Goal: Transaction & Acquisition: Purchase product/service

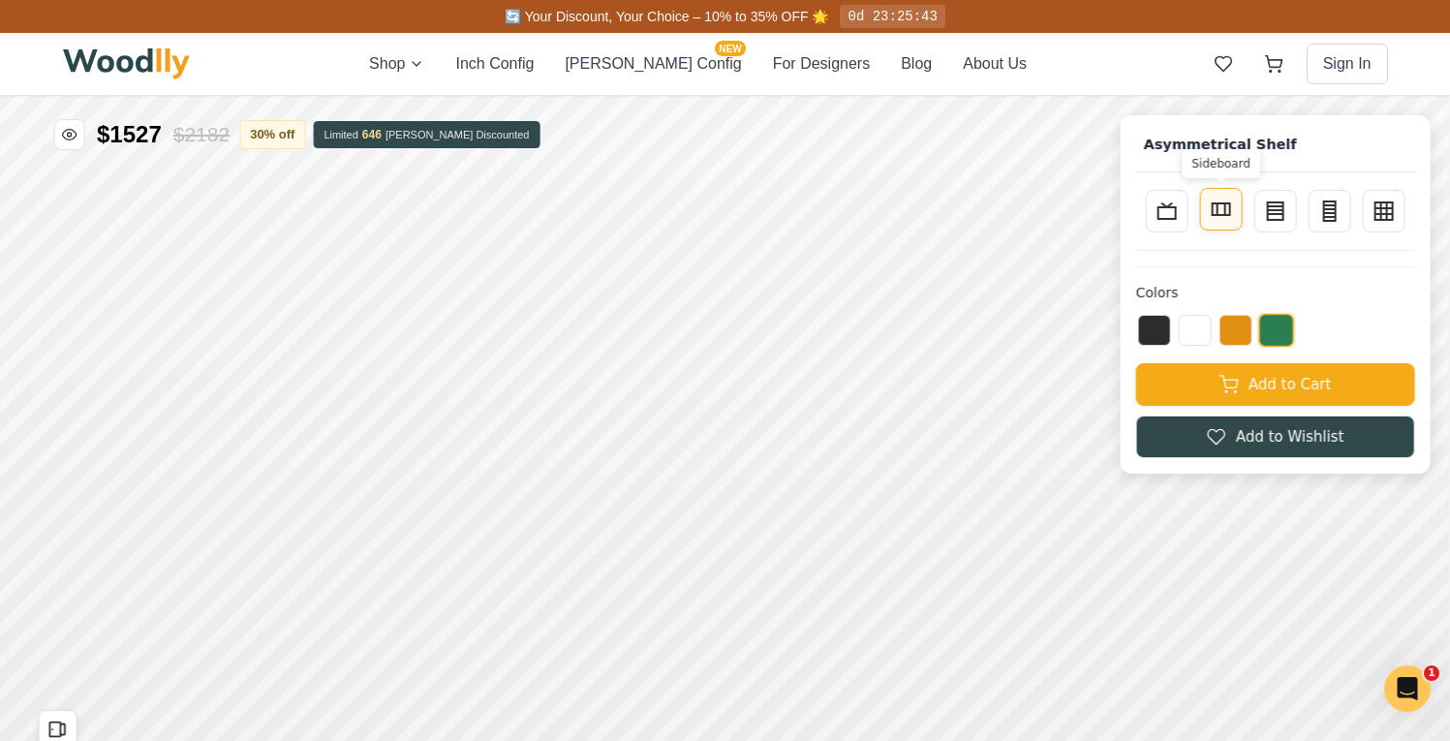
click at [1228, 210] on icon at bounding box center [1220, 209] width 23 height 23
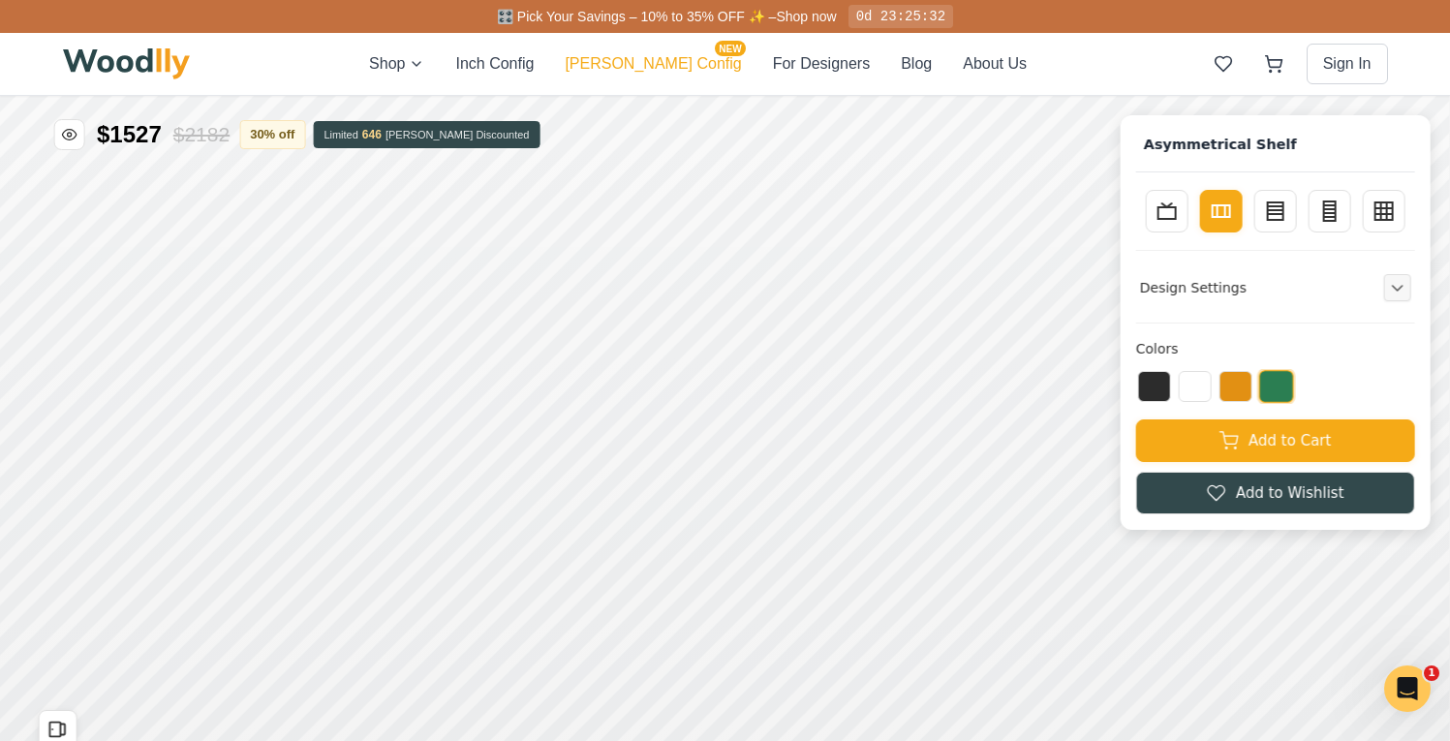
click at [649, 65] on button "[PERSON_NAME] Config NEW" at bounding box center [653, 63] width 176 height 23
click at [531, 73] on button "Inch Config" at bounding box center [494, 63] width 78 height 23
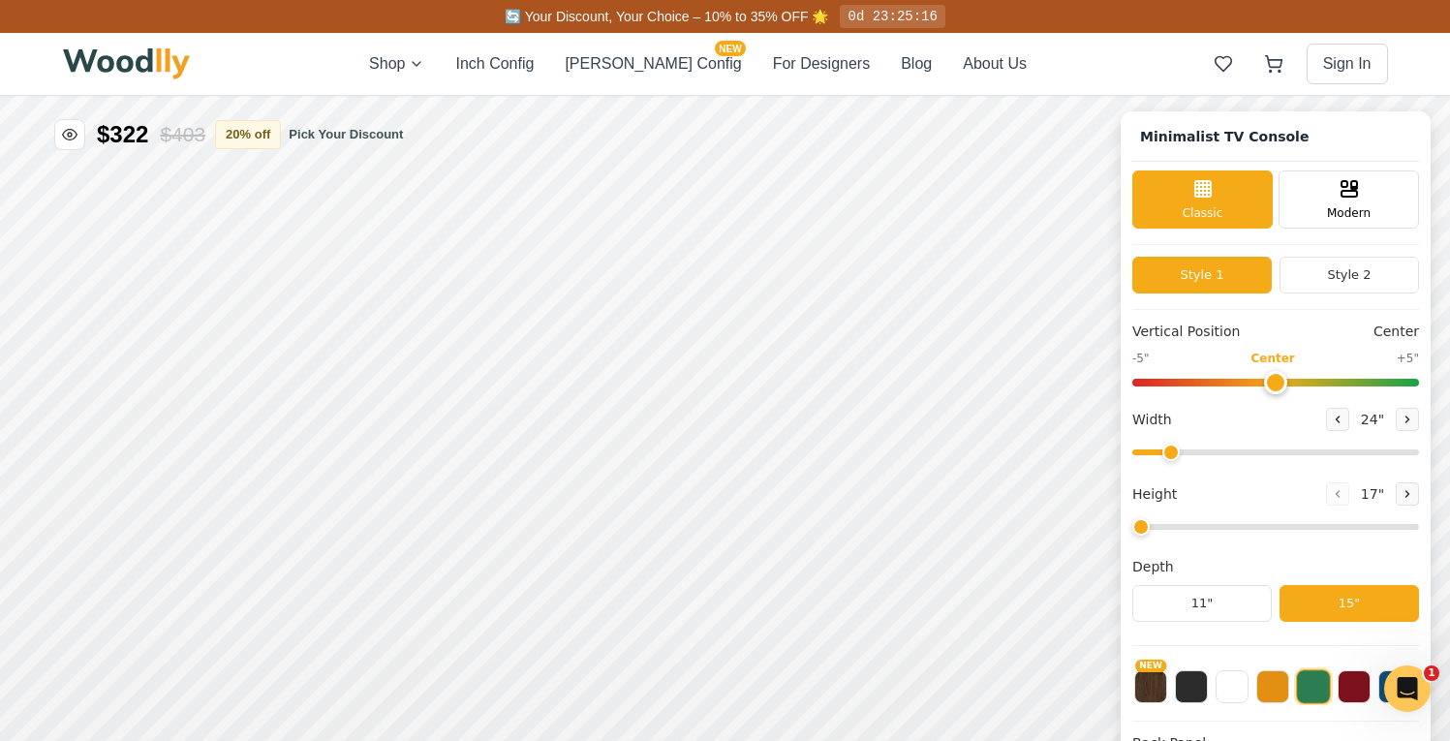
type input "63"
type input "2"
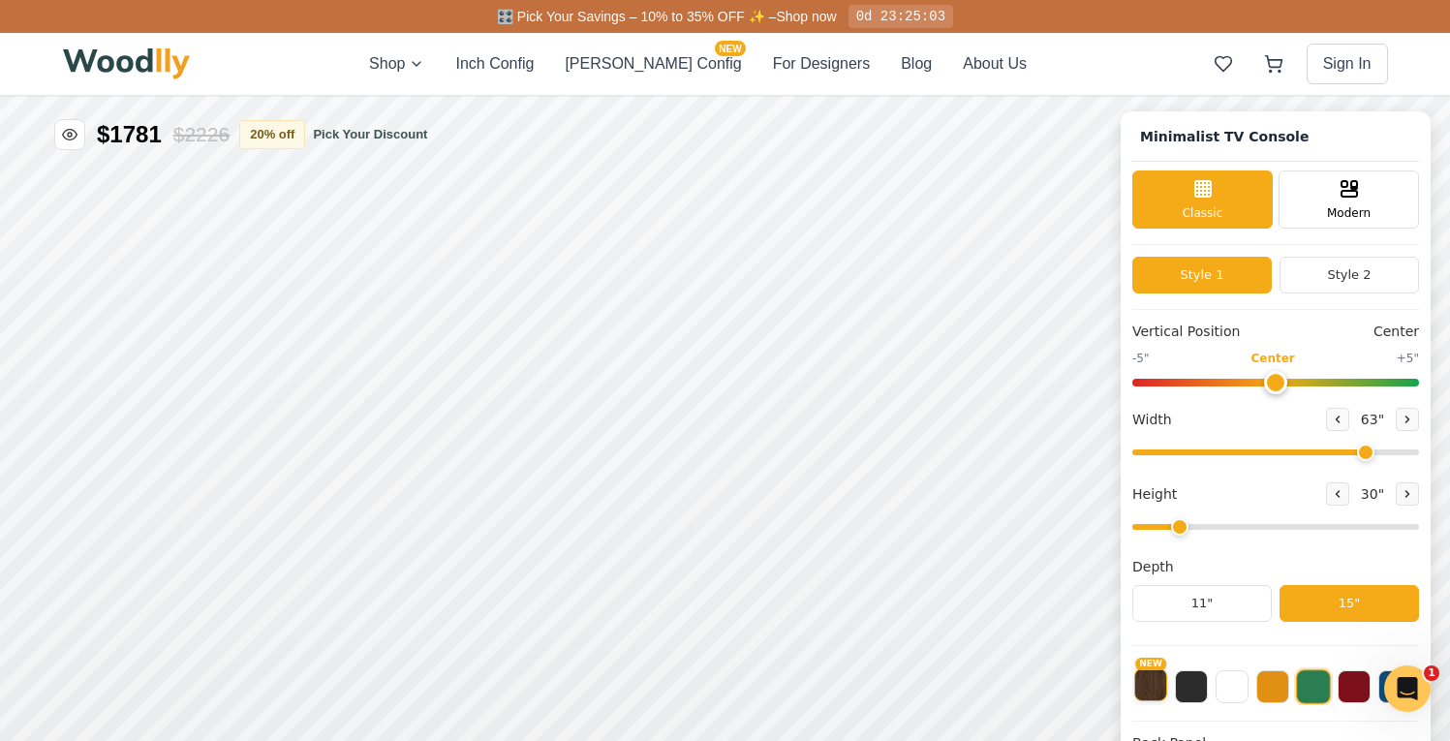
click at [1167, 684] on button "NEW" at bounding box center [1150, 684] width 33 height 33
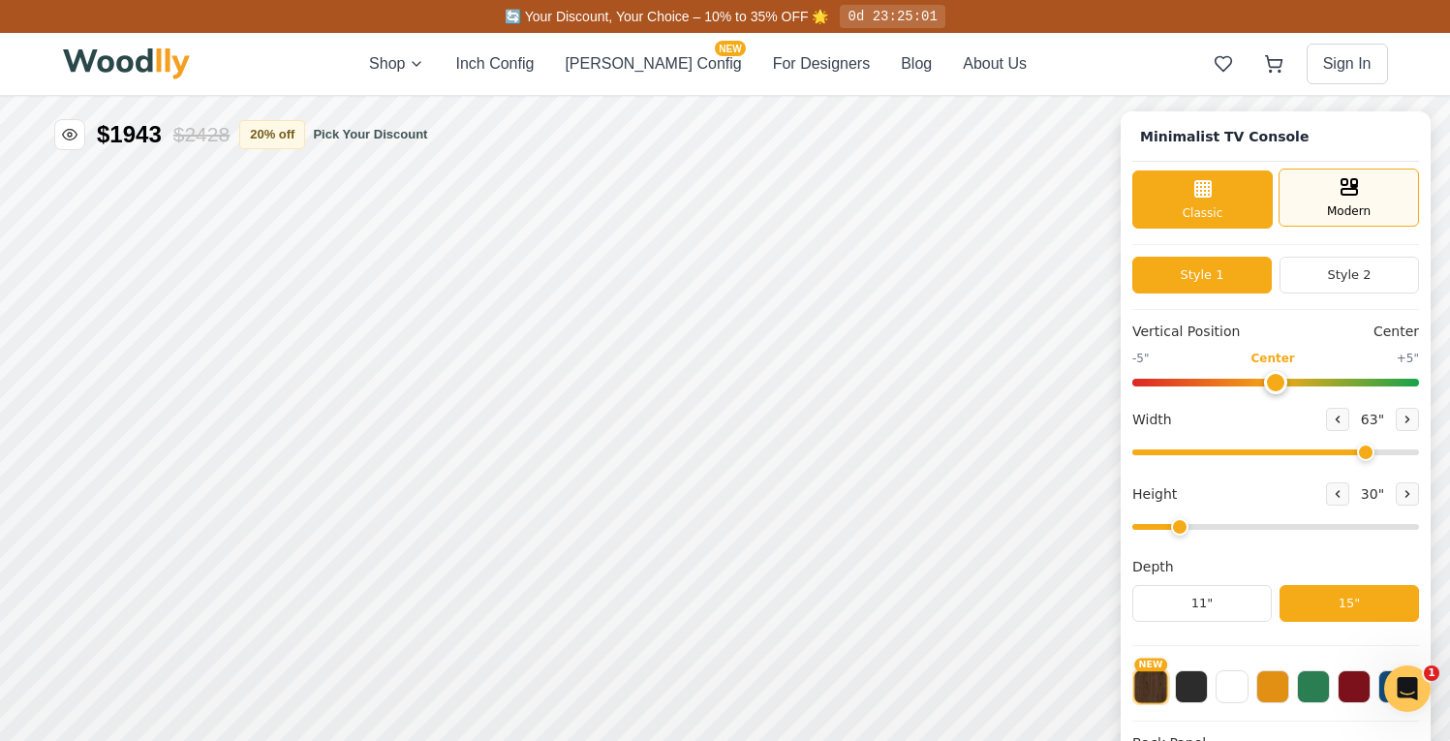
click at [1359, 201] on div "Modern" at bounding box center [1348, 197] width 140 height 58
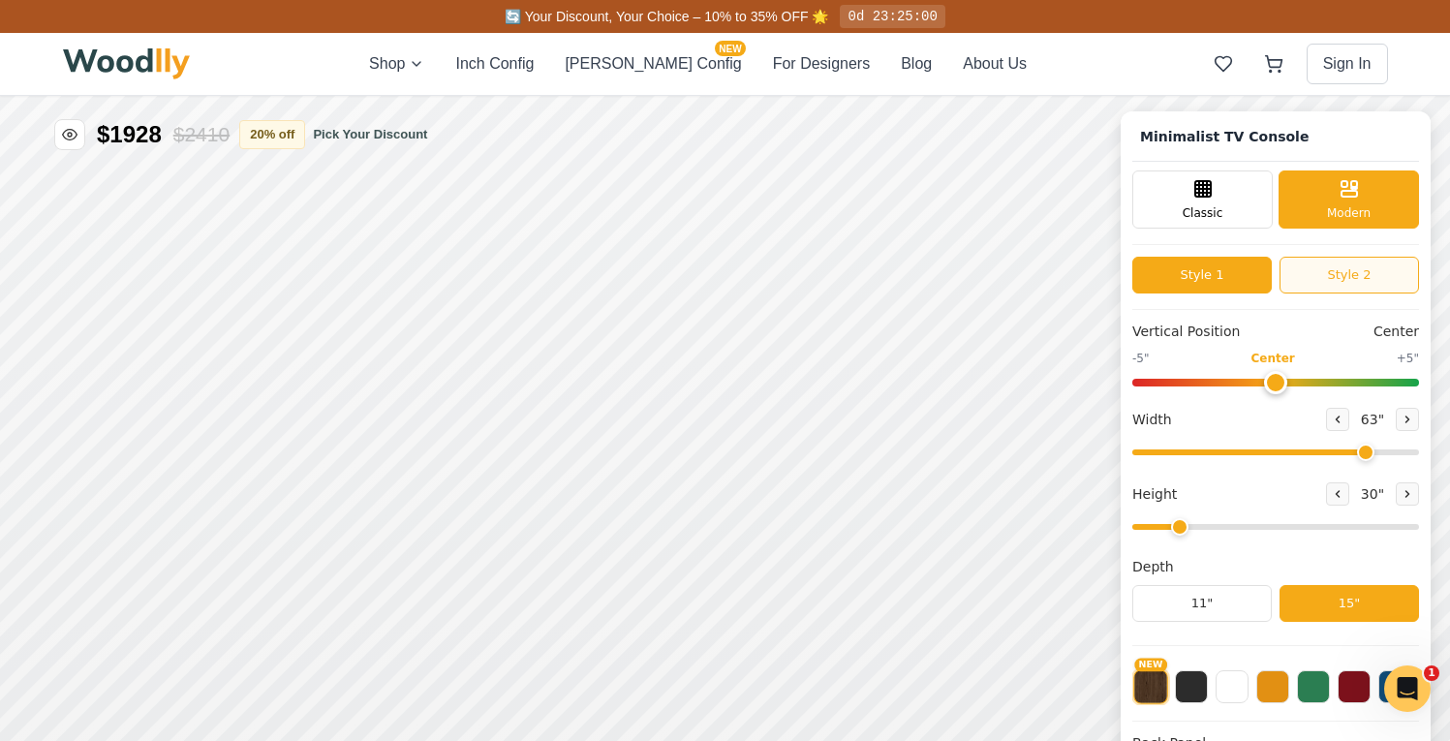
click at [1357, 269] on button "Style 2" at bounding box center [1348, 275] width 139 height 37
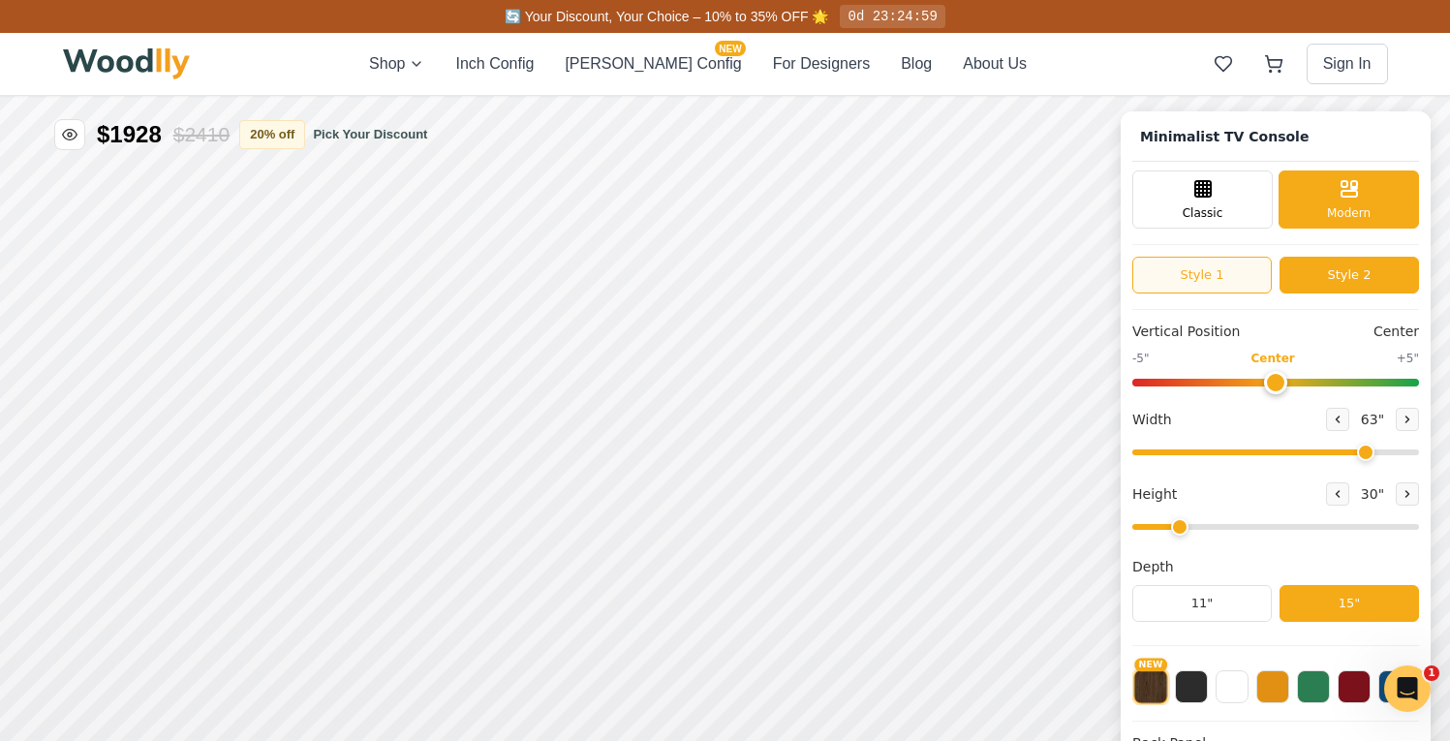
click at [1230, 274] on button "Style 1" at bounding box center [1201, 275] width 139 height 37
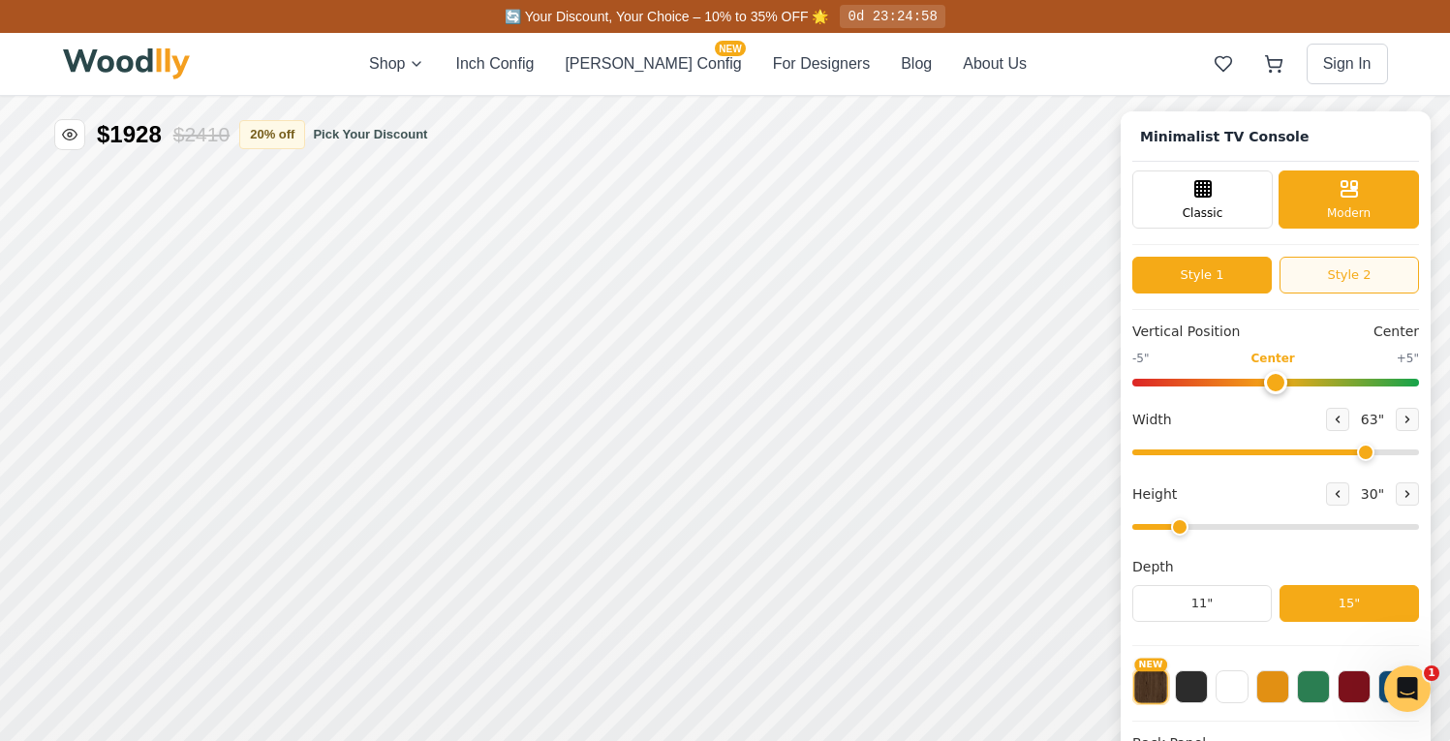
click at [1342, 269] on button "Style 2" at bounding box center [1348, 275] width 139 height 37
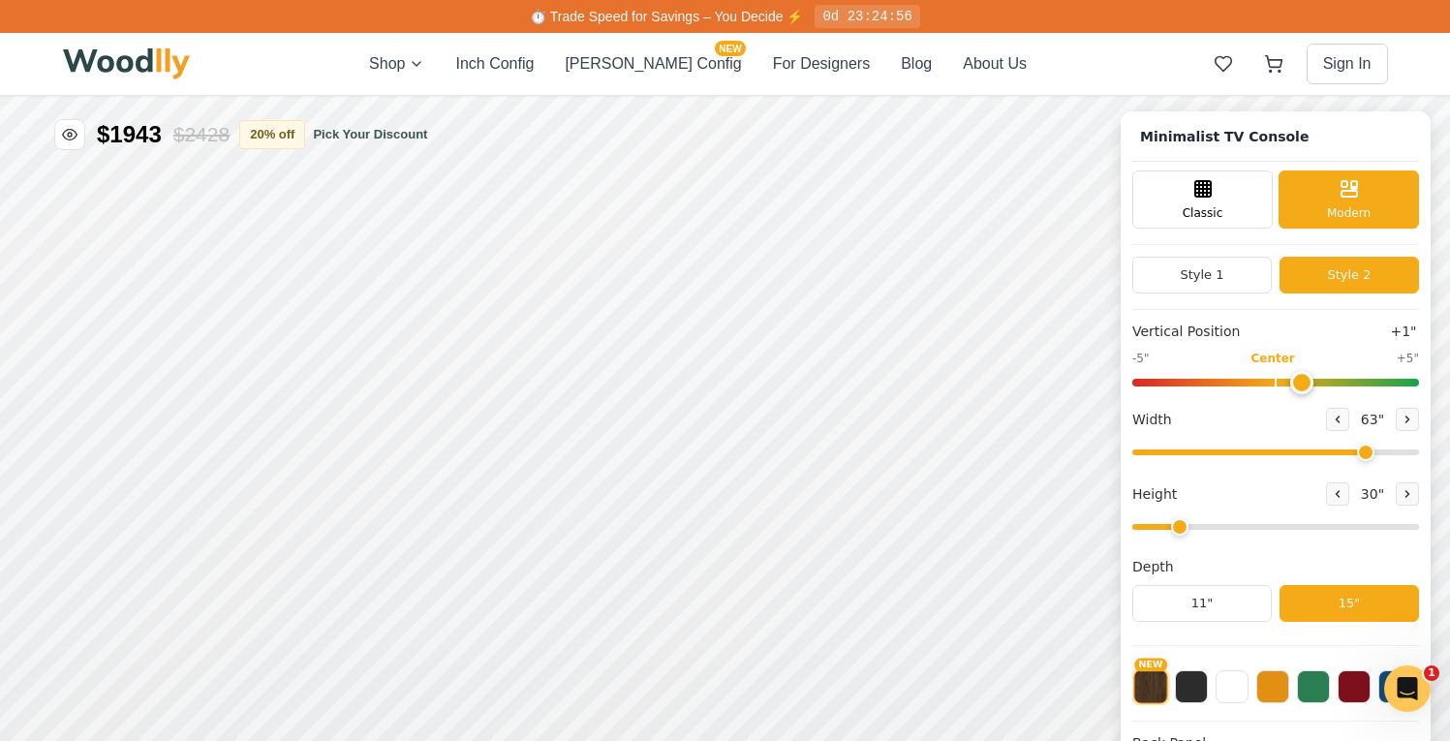
type input "0"
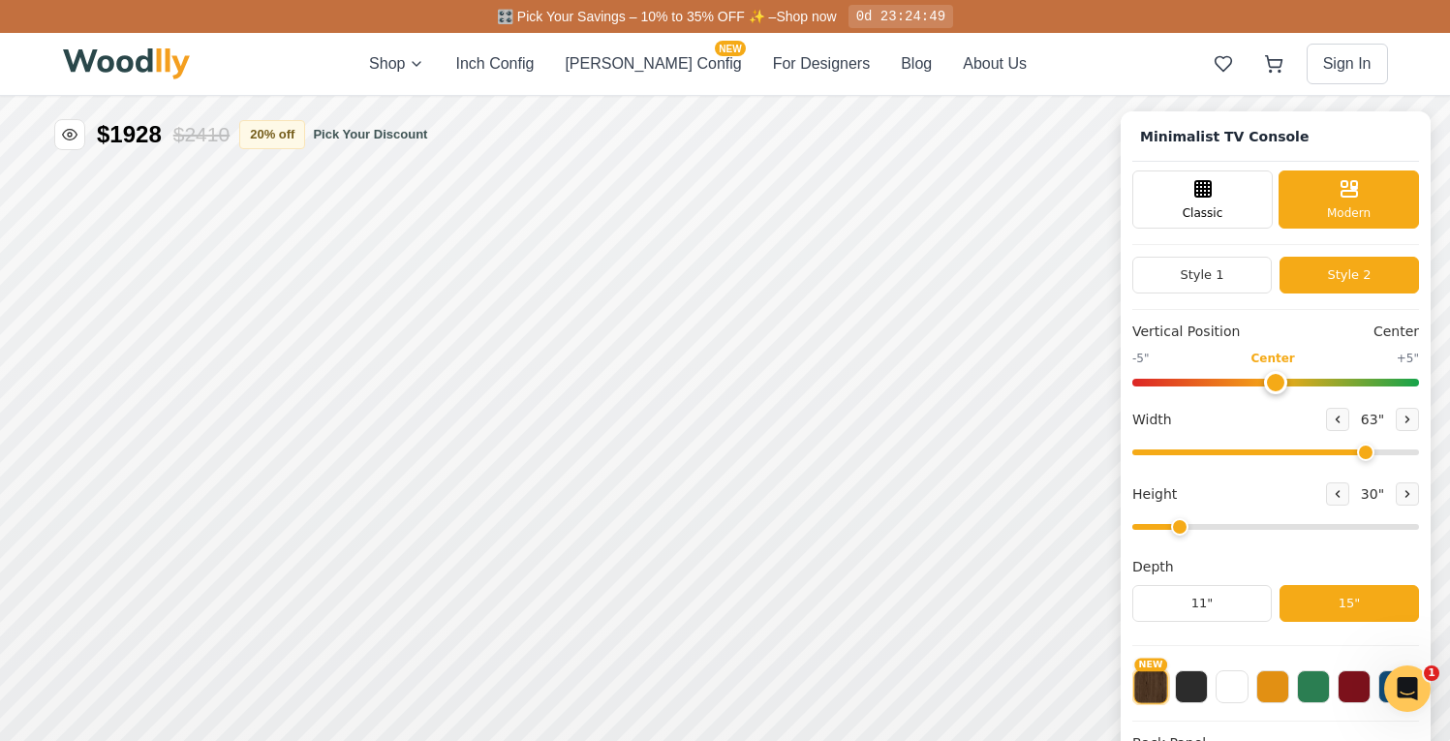
drag, startPoint x: 1298, startPoint y: 384, endPoint x: 1275, endPoint y: 382, distance: 22.5
click at [1275, 382] on input "range" at bounding box center [1275, 383] width 287 height 8
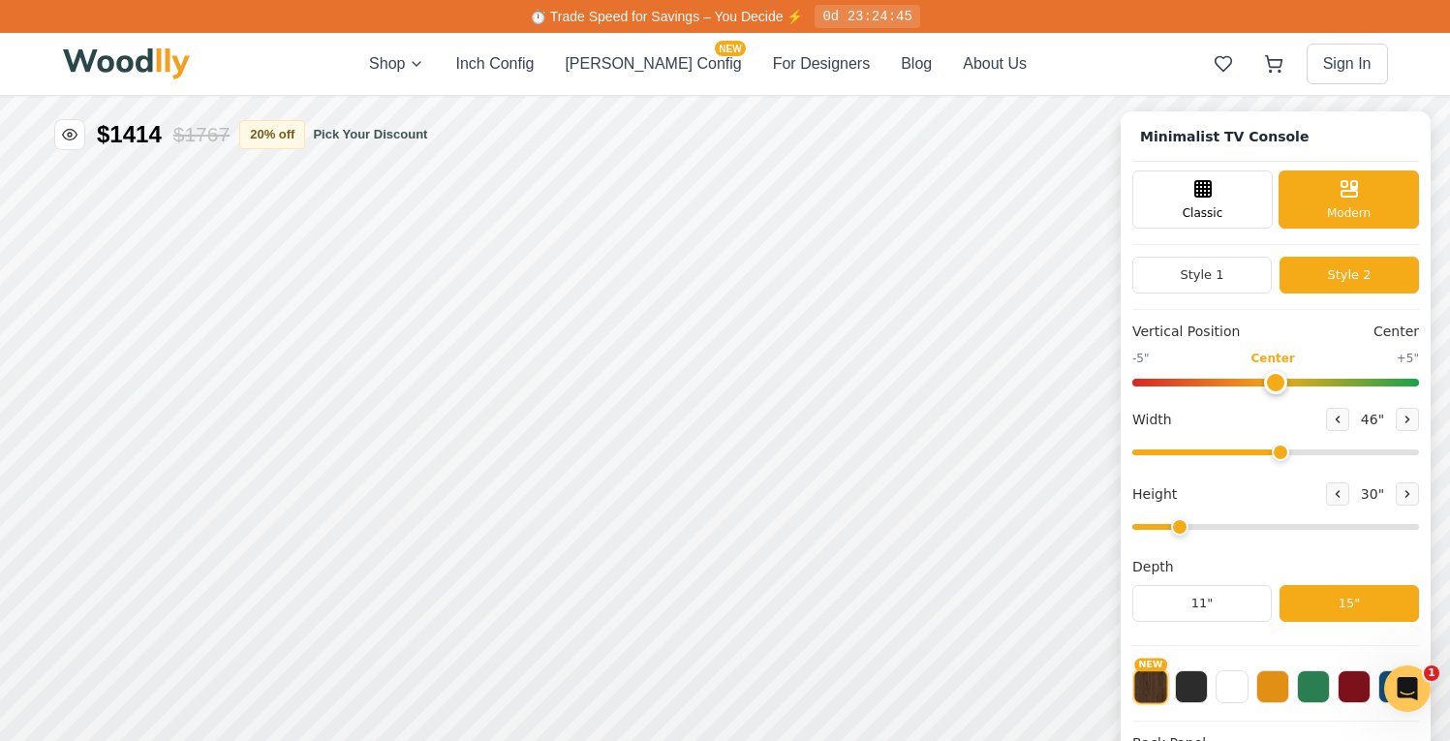
drag, startPoint x: 1376, startPoint y: 452, endPoint x: 1291, endPoint y: 456, distance: 85.3
type input "46"
click at [1291, 455] on input "range" at bounding box center [1275, 452] width 287 height 6
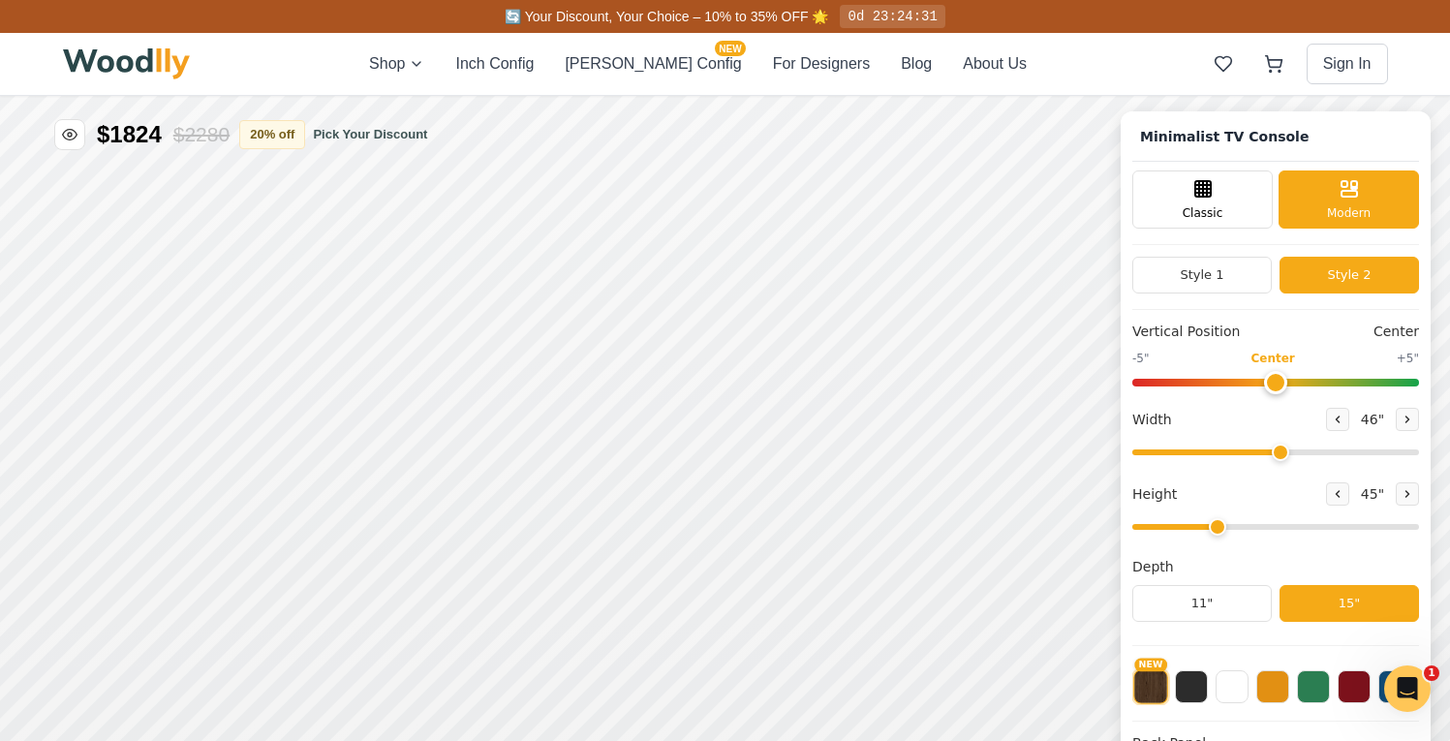
type input "2"
click at [1204, 530] on input "range" at bounding box center [1275, 527] width 287 height 6
click at [1343, 423] on icon at bounding box center [1337, 419] width 12 height 12
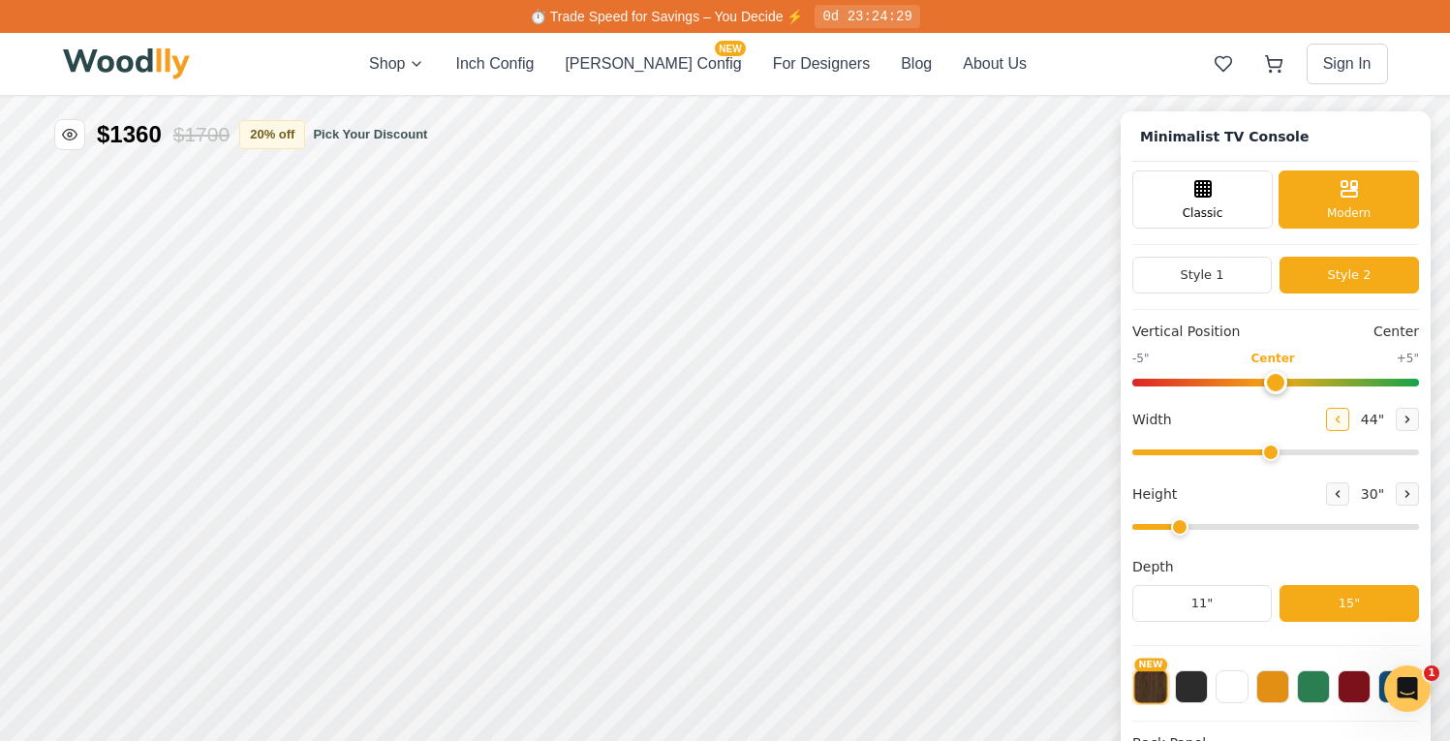
click at [1343, 423] on icon at bounding box center [1337, 419] width 12 height 12
type input "43"
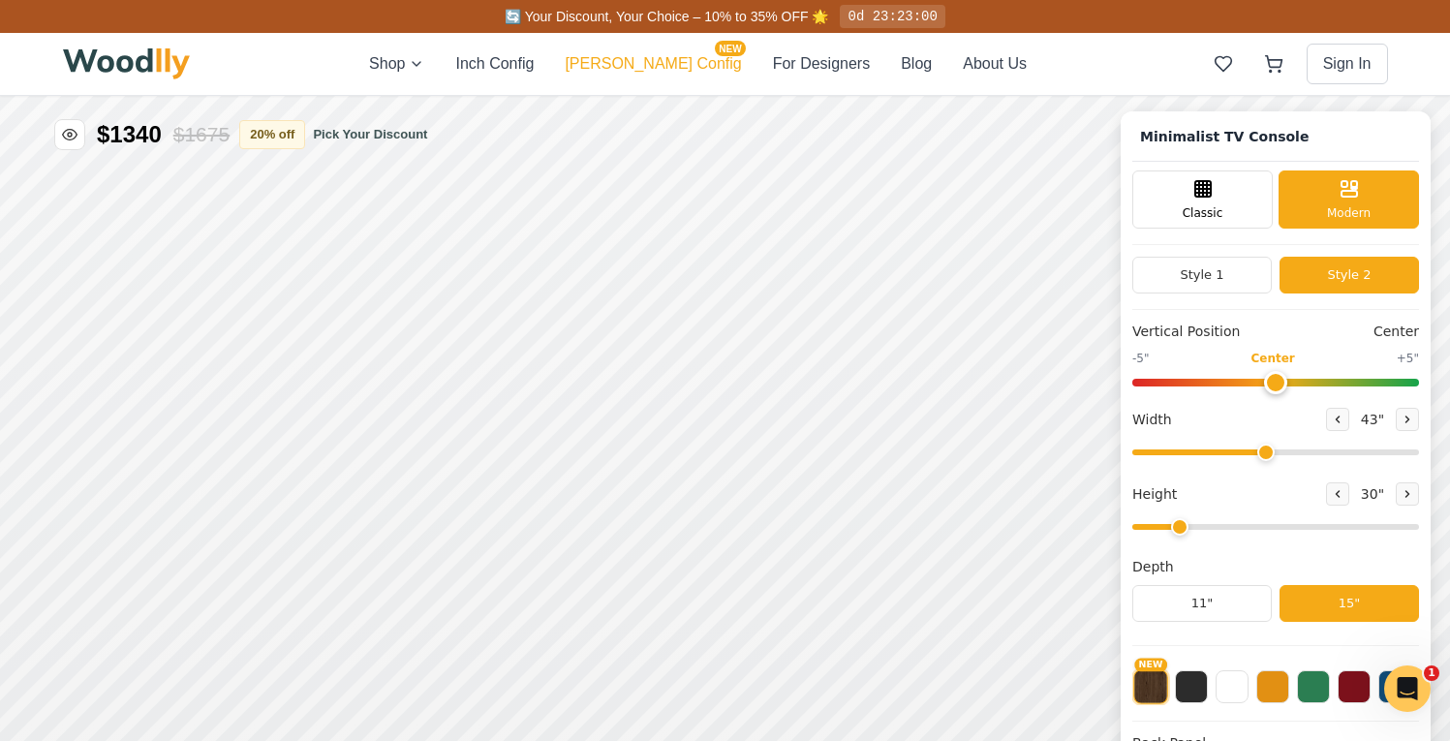
click at [651, 71] on button "[PERSON_NAME] Config NEW" at bounding box center [653, 63] width 176 height 23
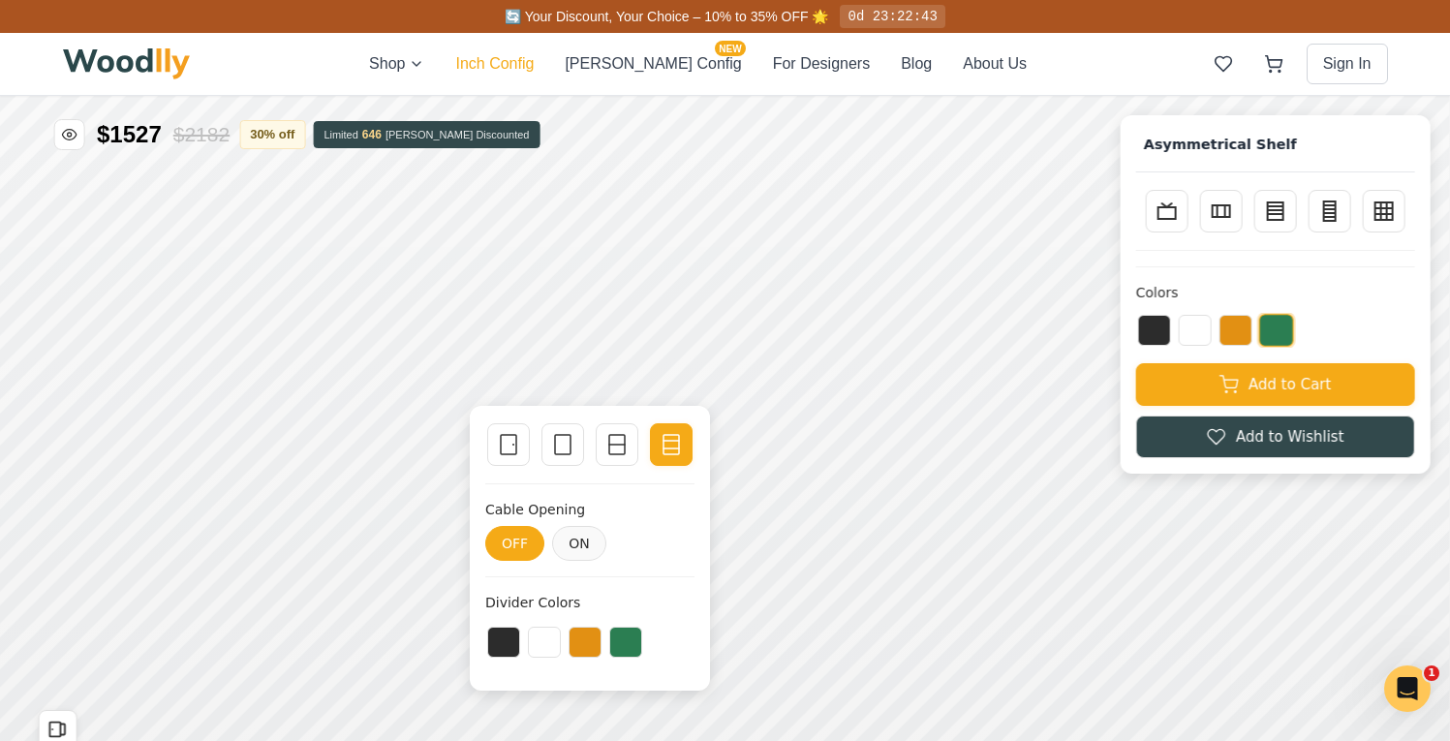
click at [534, 59] on button "Inch Config" at bounding box center [494, 63] width 78 height 23
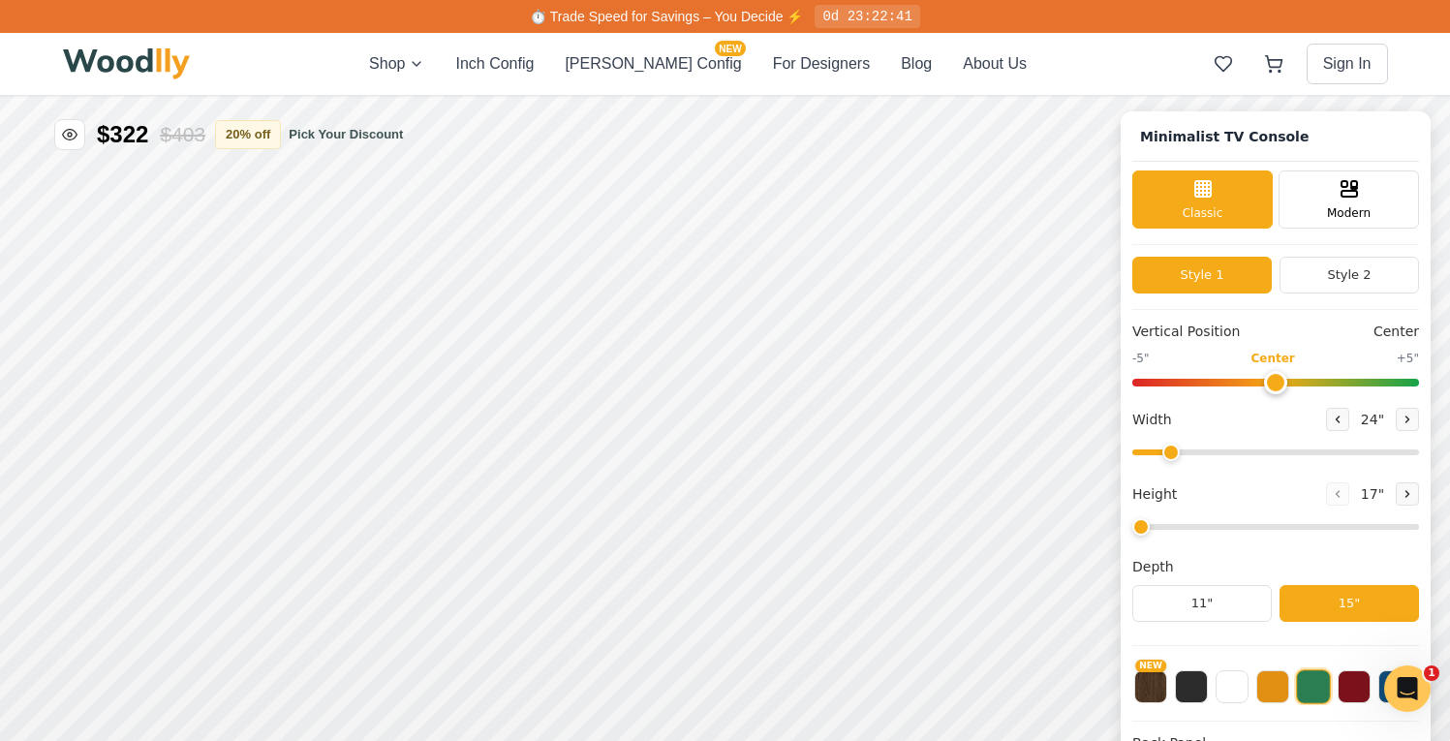
type input "63"
type input "2"
click at [534, 75] on button "Inch Config" at bounding box center [494, 63] width 78 height 23
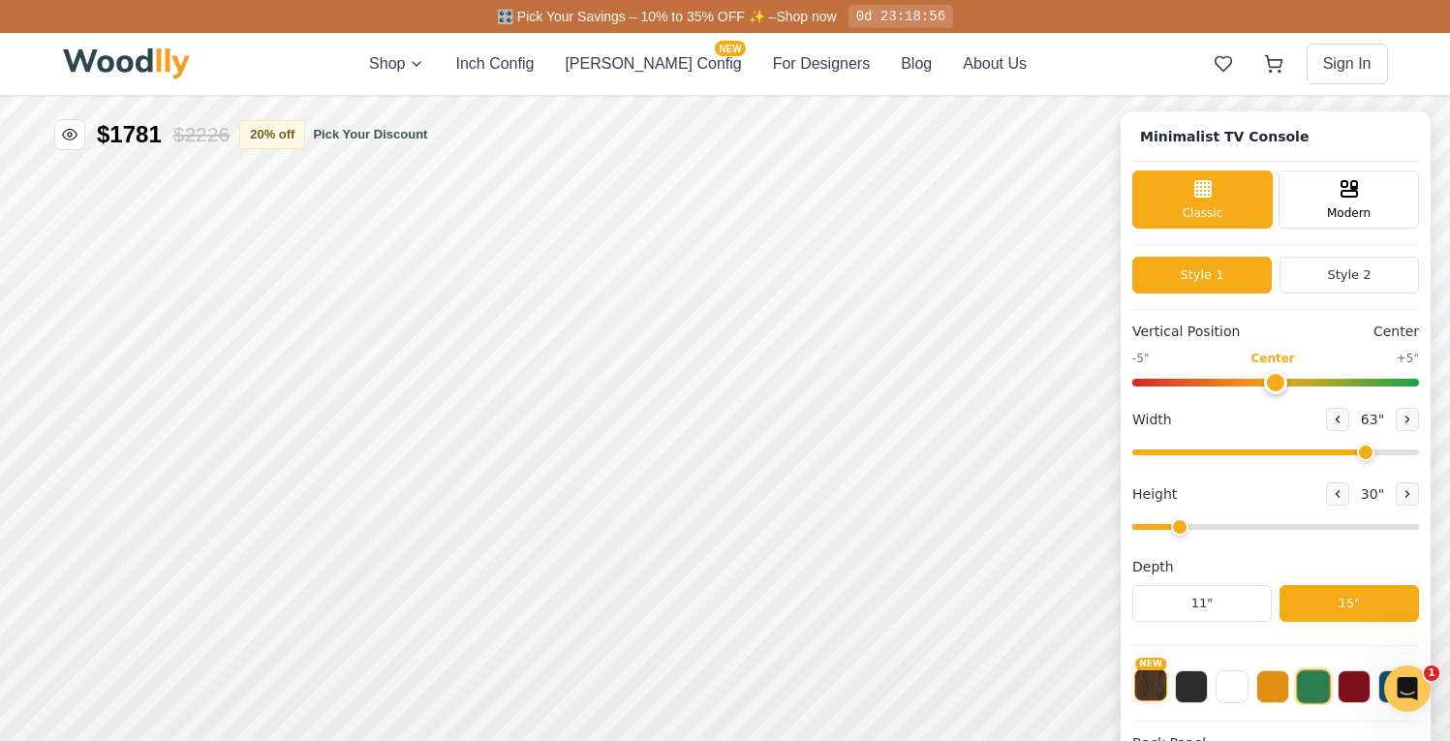
click at [1167, 687] on button "NEW" at bounding box center [1150, 684] width 33 height 33
click at [1365, 211] on span "Modern" at bounding box center [1349, 210] width 44 height 17
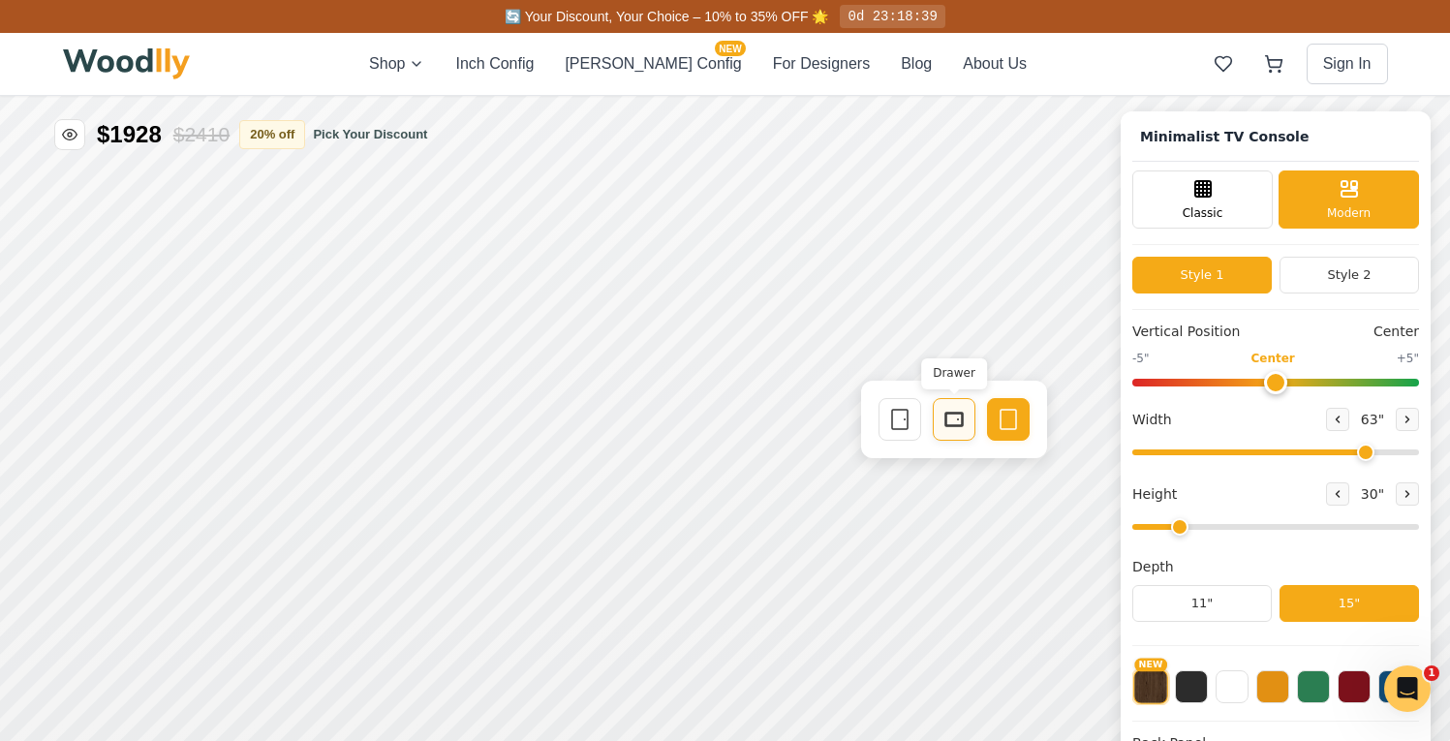
click at [962, 422] on rect at bounding box center [953, 420] width 17 height 14
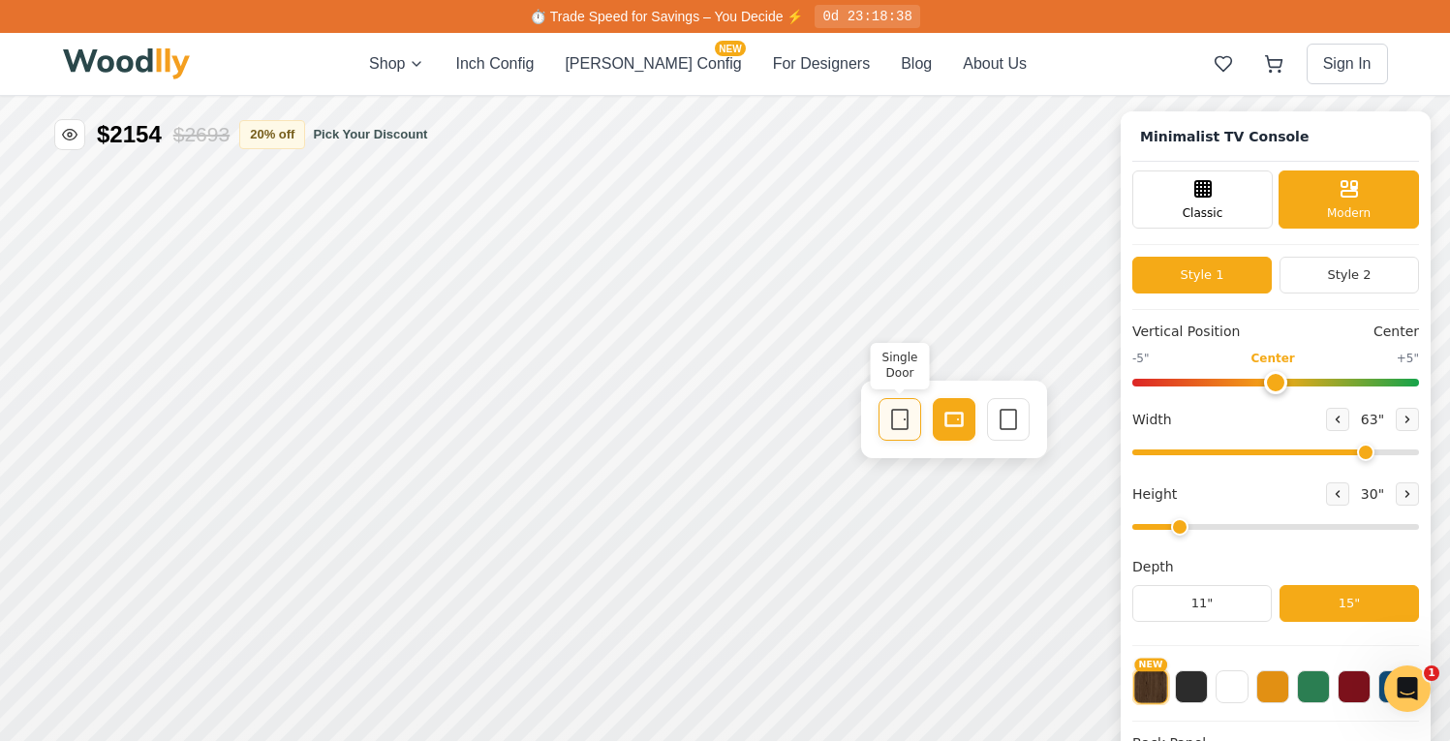
click at [900, 430] on icon at bounding box center [899, 419] width 23 height 23
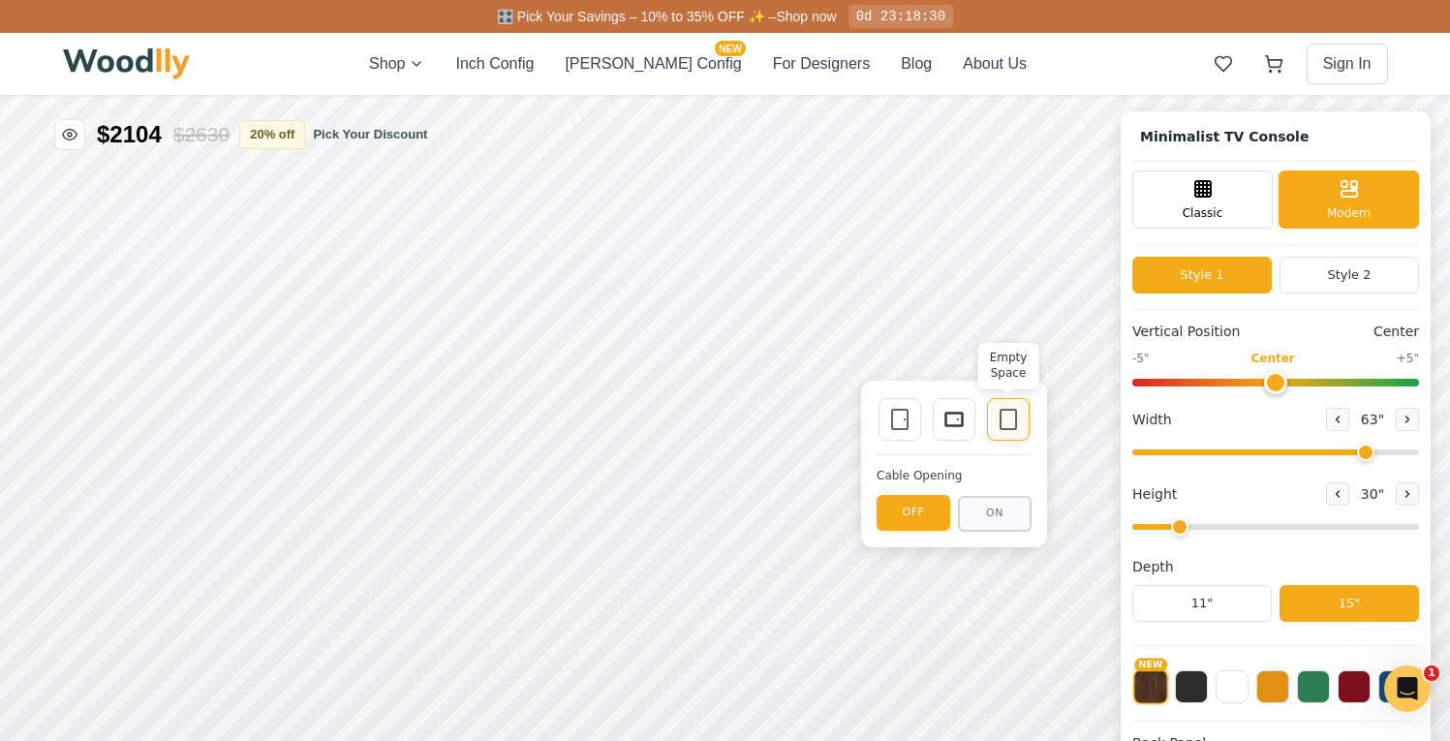
click at [1003, 422] on icon at bounding box center [1007, 419] width 23 height 23
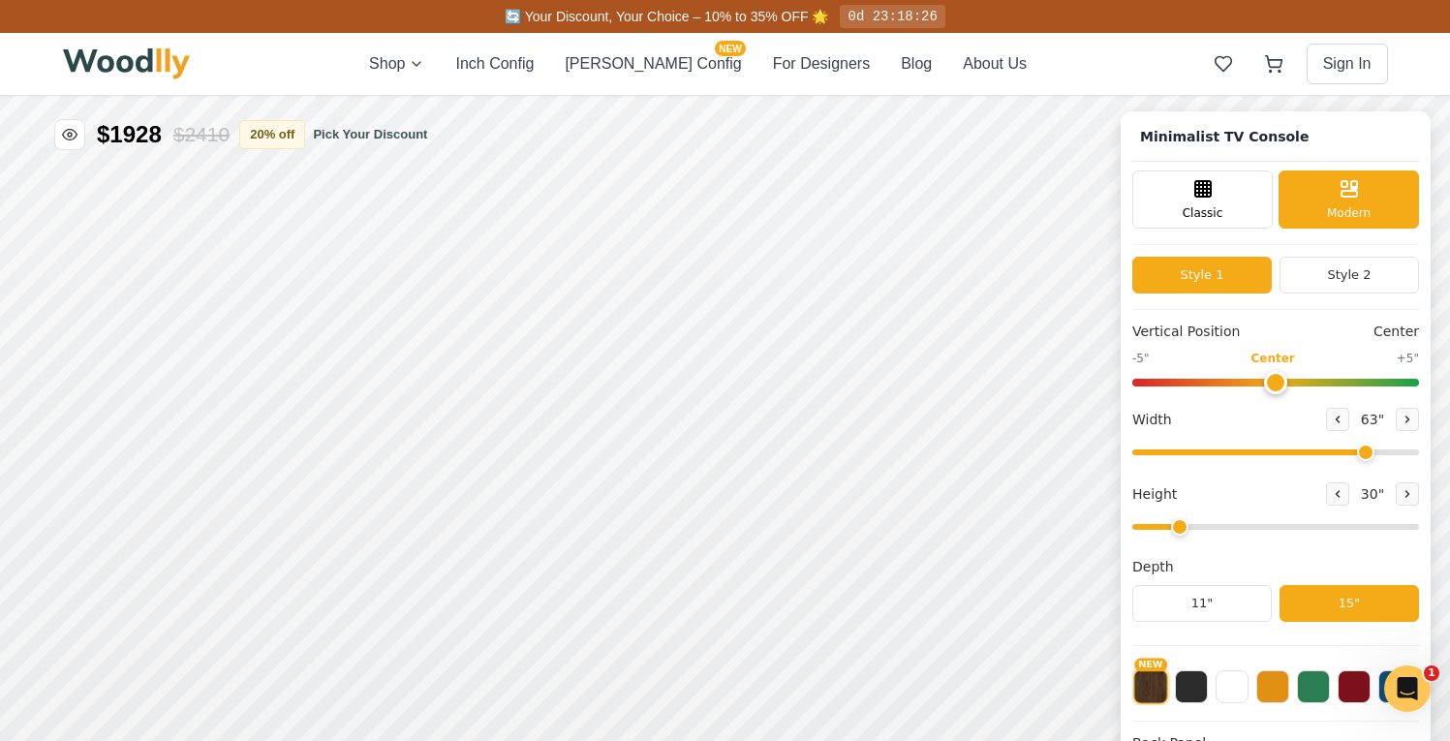
click at [1291, 467] on div "Vertical Position Center -5" Center +5" Width 63 " Height 30 " Depth 11" 15"" at bounding box center [1275, 483] width 287 height 324
click at [1291, 464] on div "Vertical Position Center -5" Center +5" Width 63 " Height 30 " Depth 11" 15"" at bounding box center [1275, 483] width 287 height 324
type input "47"
click at [1297, 455] on input "range" at bounding box center [1275, 452] width 287 height 6
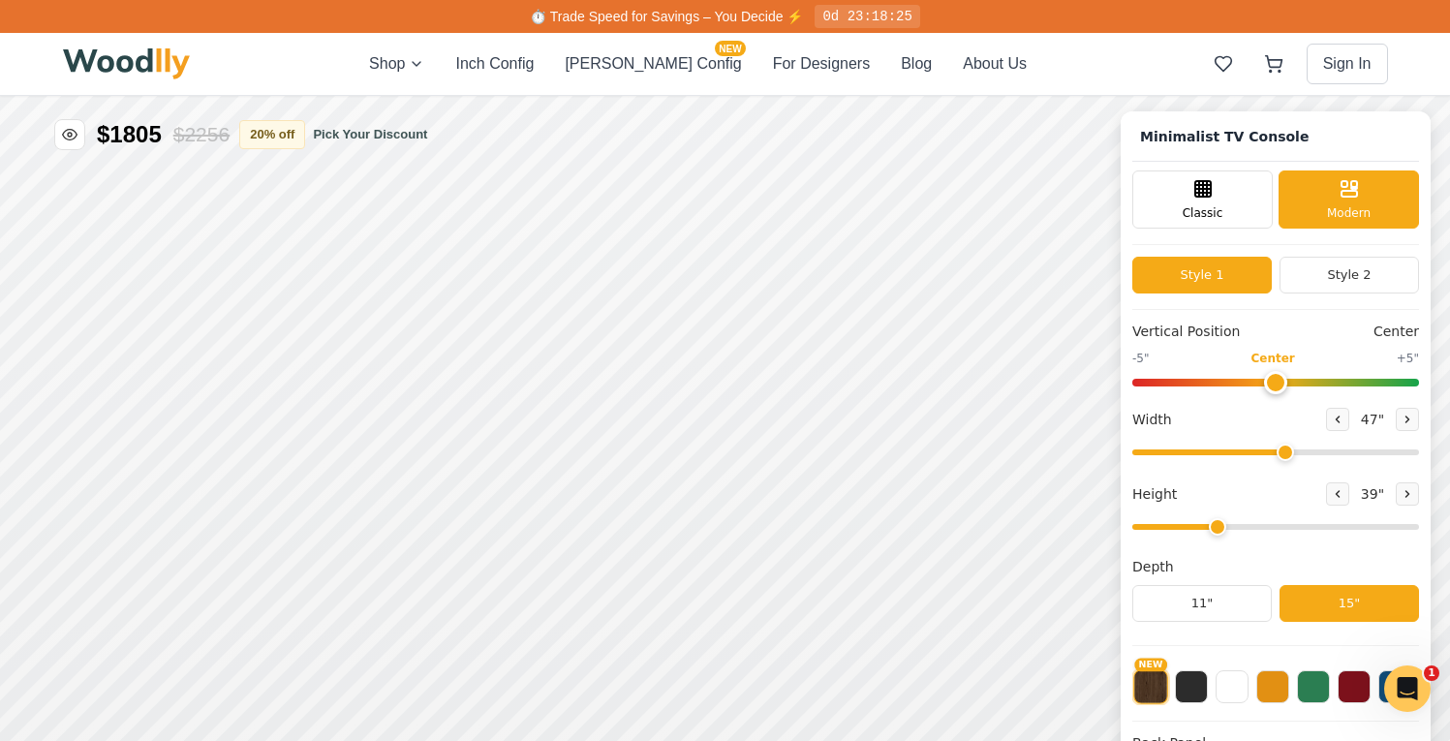
drag, startPoint x: 1196, startPoint y: 526, endPoint x: 1231, endPoint y: 528, distance: 34.9
type input "3"
click at [1231, 528] on input "range" at bounding box center [1275, 527] width 287 height 6
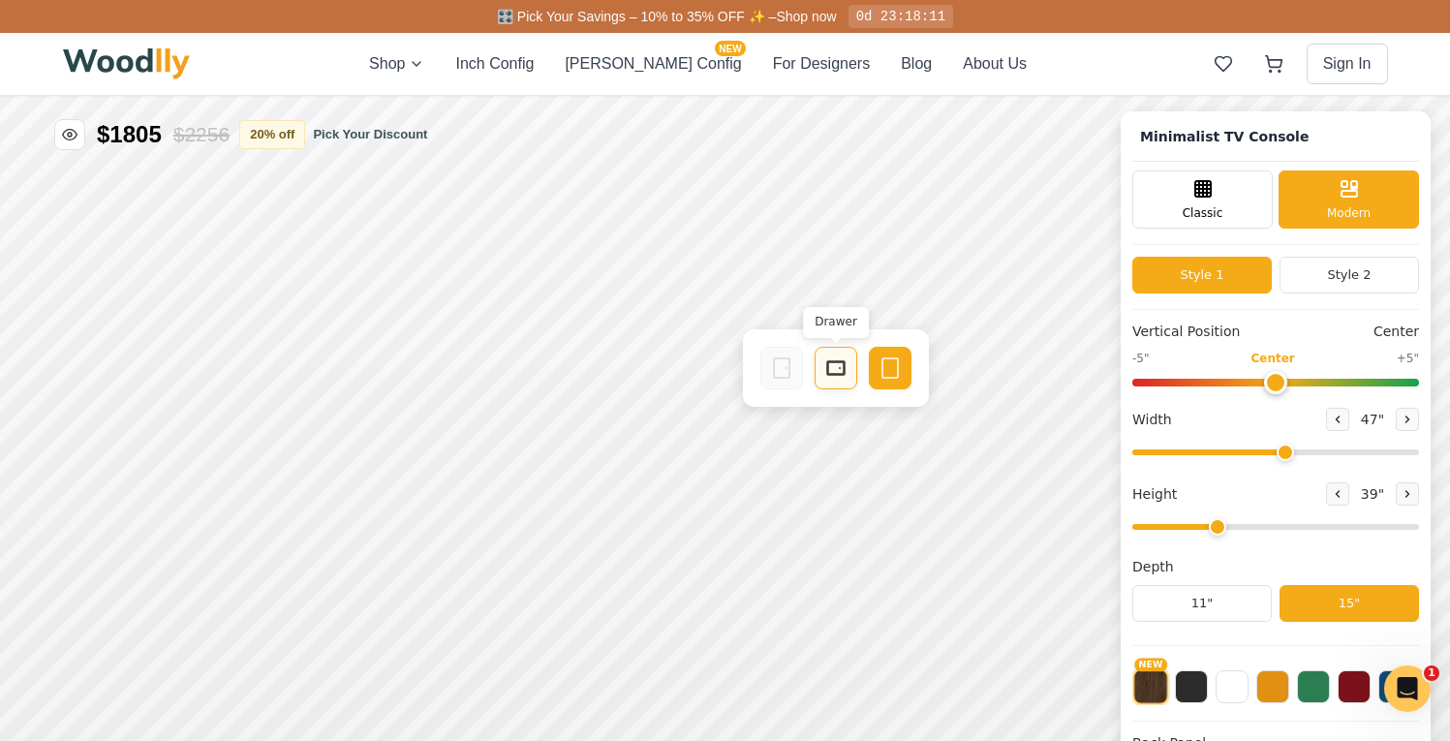
click at [842, 373] on rect at bounding box center [835, 368] width 15 height 12
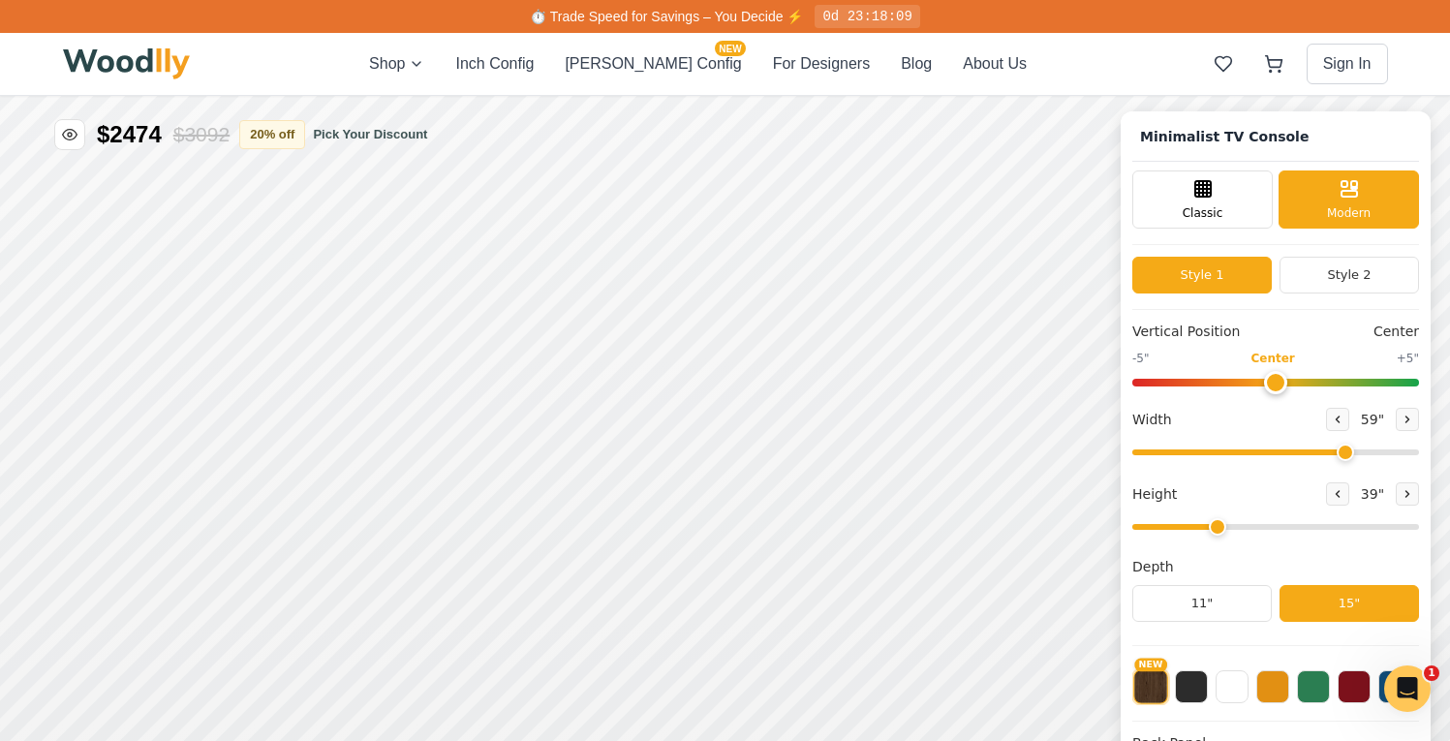
drag, startPoint x: 1297, startPoint y: 453, endPoint x: 1355, endPoint y: 453, distance: 58.1
type input "59"
click at [1355, 453] on input "range" at bounding box center [1275, 452] width 287 height 6
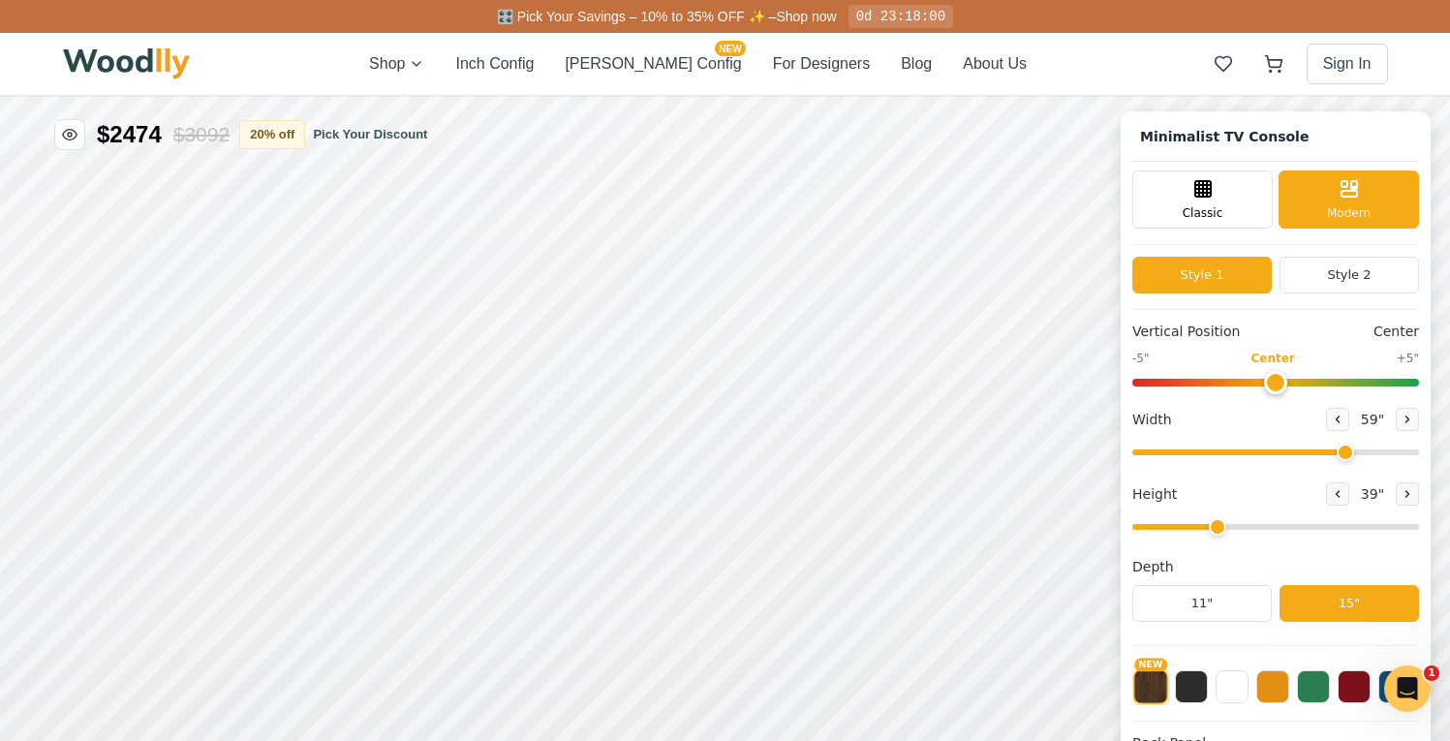
scroll to position [4, 0]
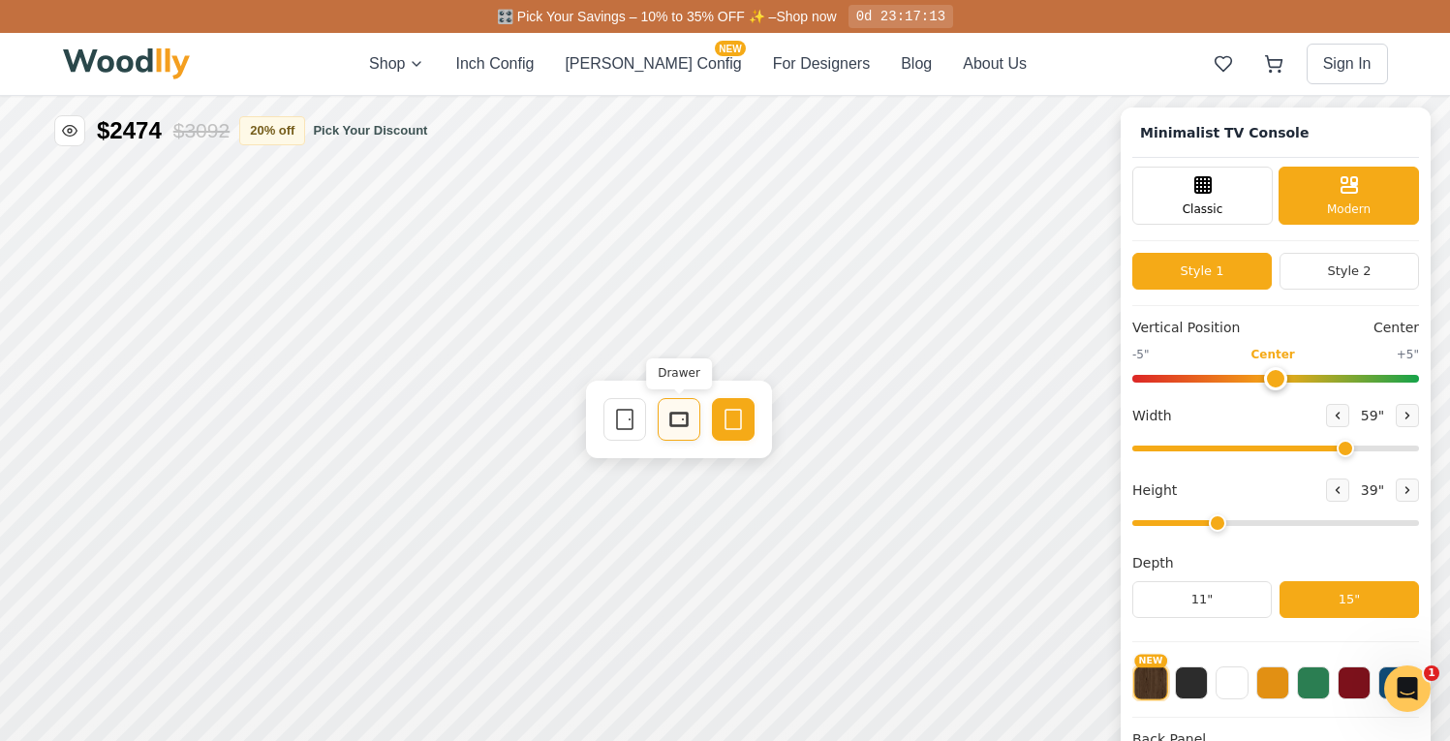
click at [682, 417] on icon at bounding box center [678, 419] width 23 height 23
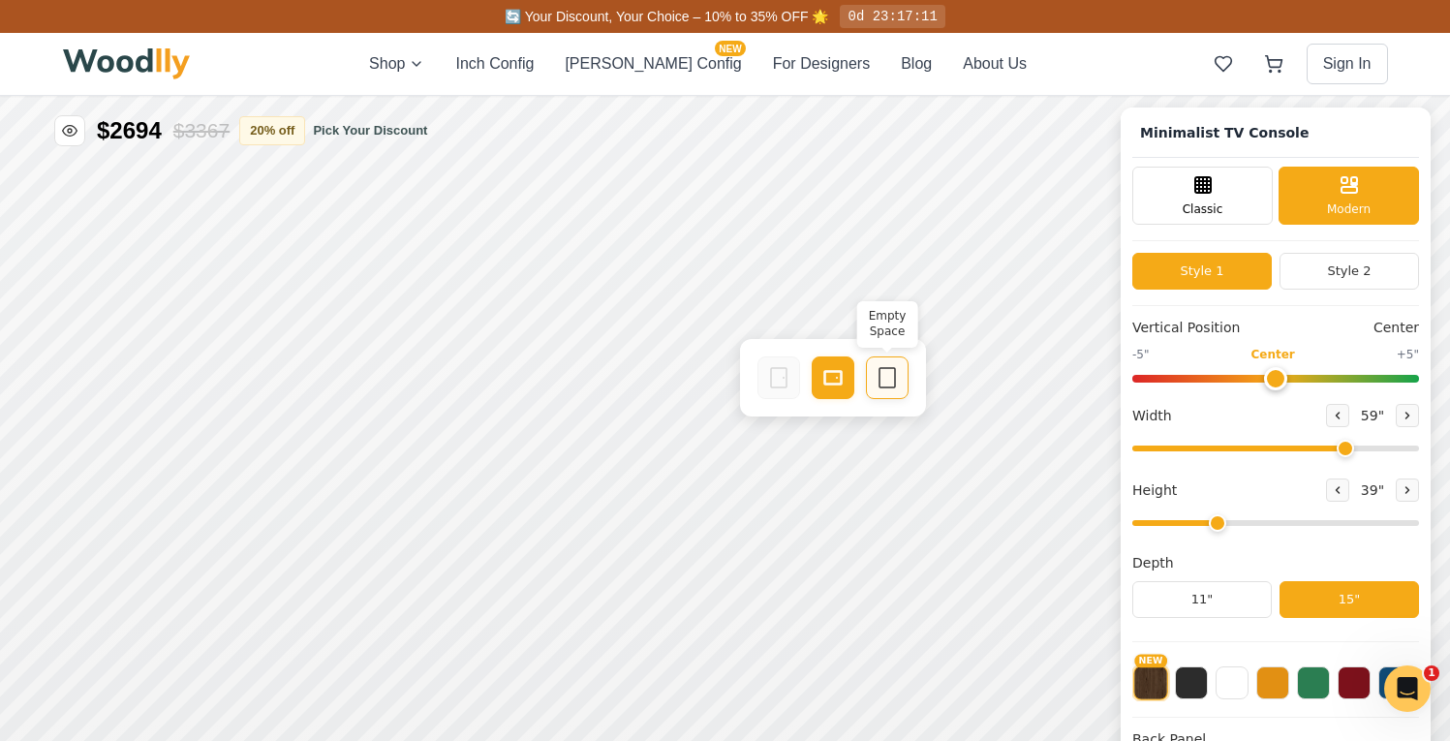
click at [885, 378] on icon at bounding box center [886, 377] width 23 height 23
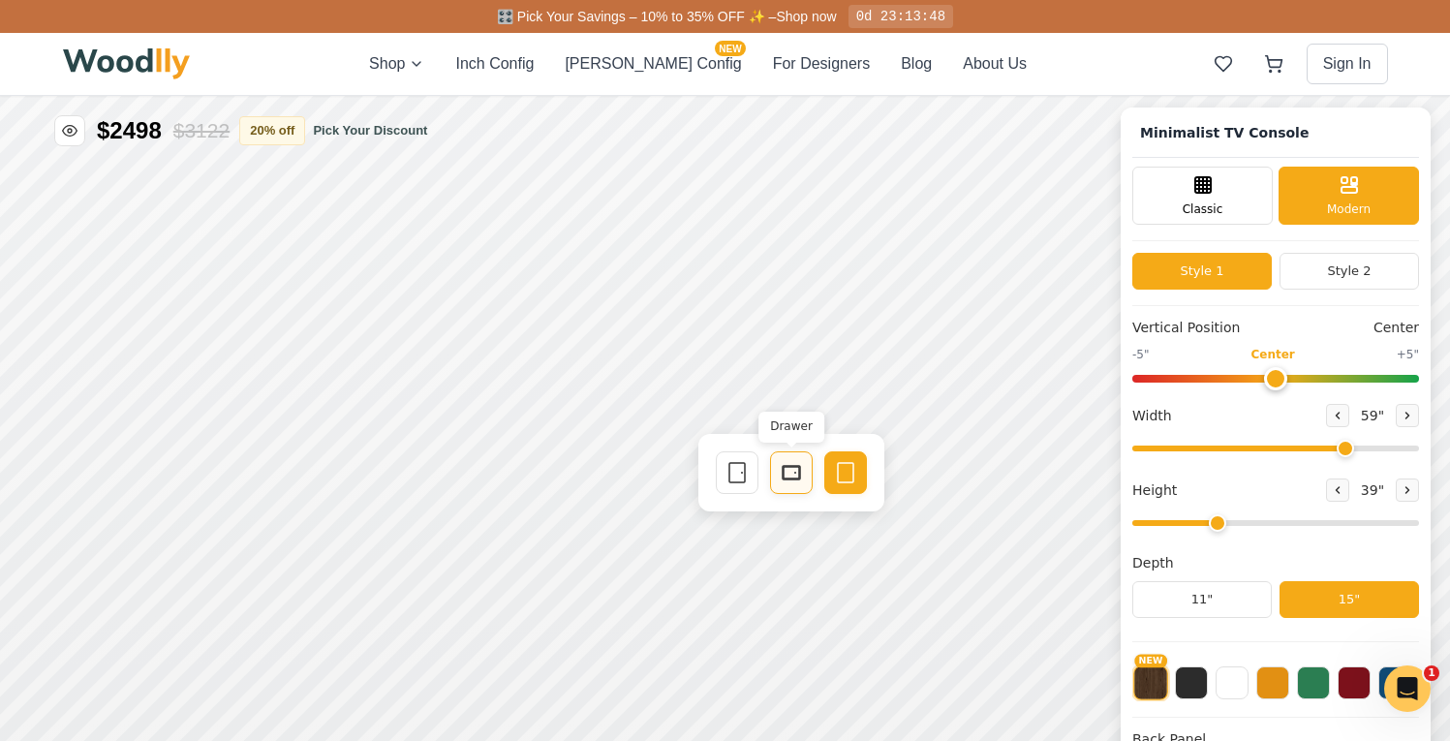
click at [780, 471] on icon at bounding box center [791, 472] width 23 height 23
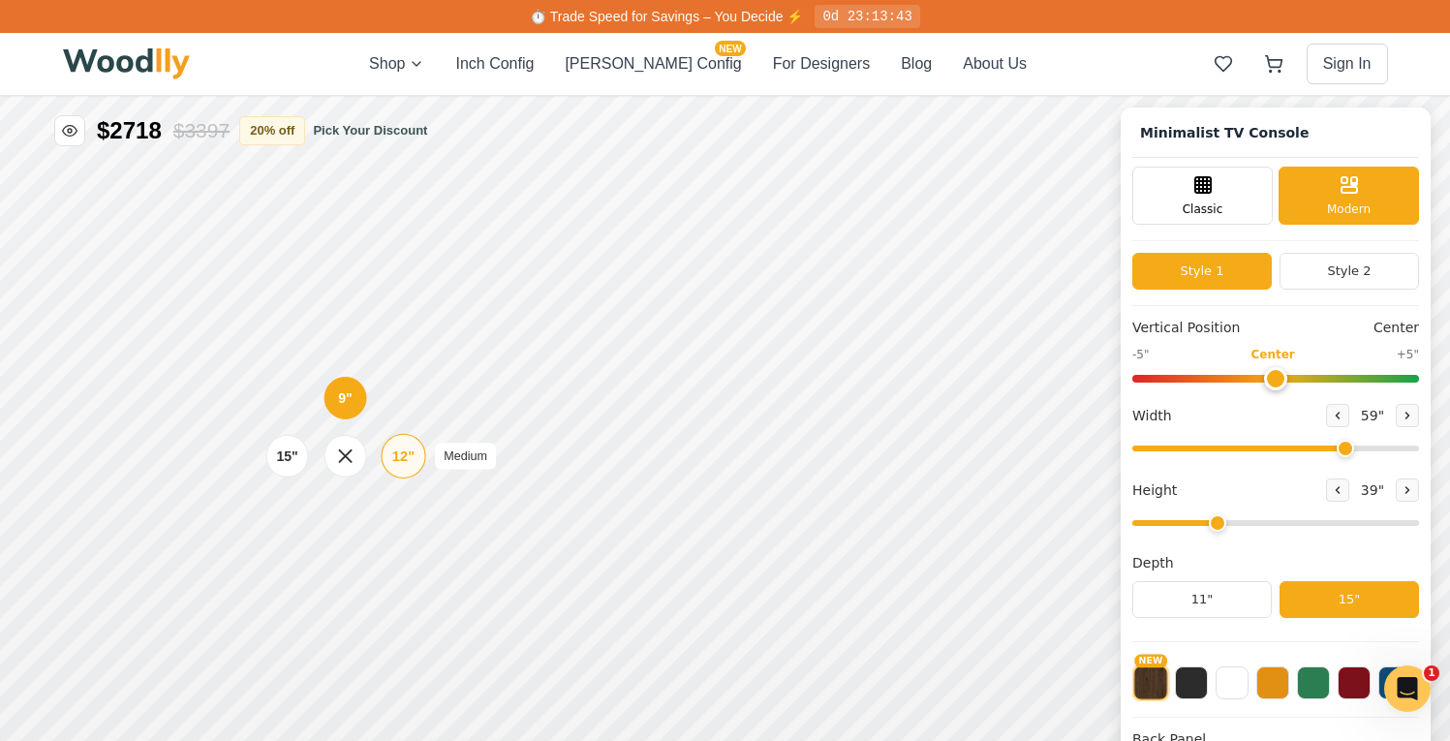
click at [404, 459] on div "12"" at bounding box center [403, 455] width 22 height 21
type input "3"
click at [1239, 526] on input "range" at bounding box center [1275, 523] width 287 height 6
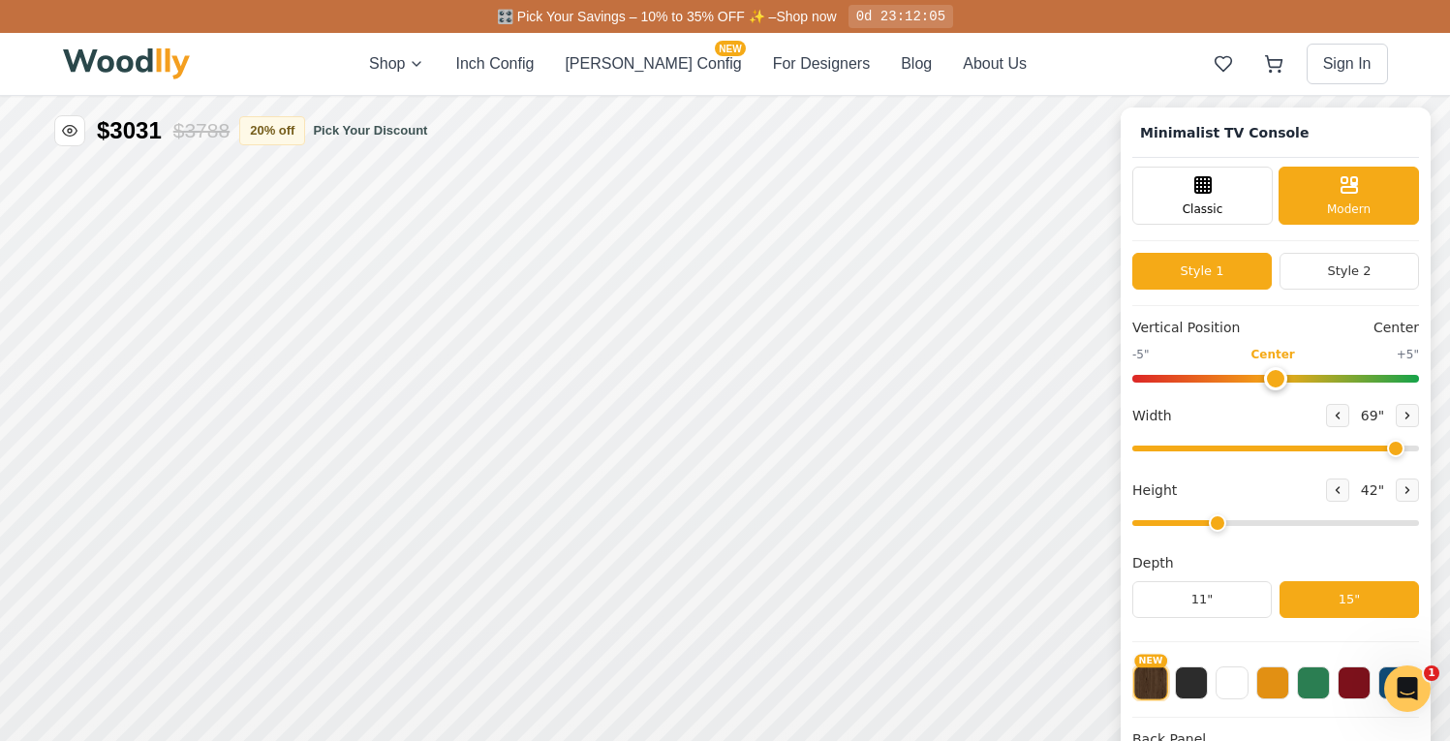
drag, startPoint x: 1360, startPoint y: 453, endPoint x: 1405, endPoint y: 453, distance: 45.5
type input "69"
click at [1405, 451] on input "range" at bounding box center [1275, 448] width 287 height 6
click at [835, 475] on icon at bounding box center [840, 466] width 23 height 23
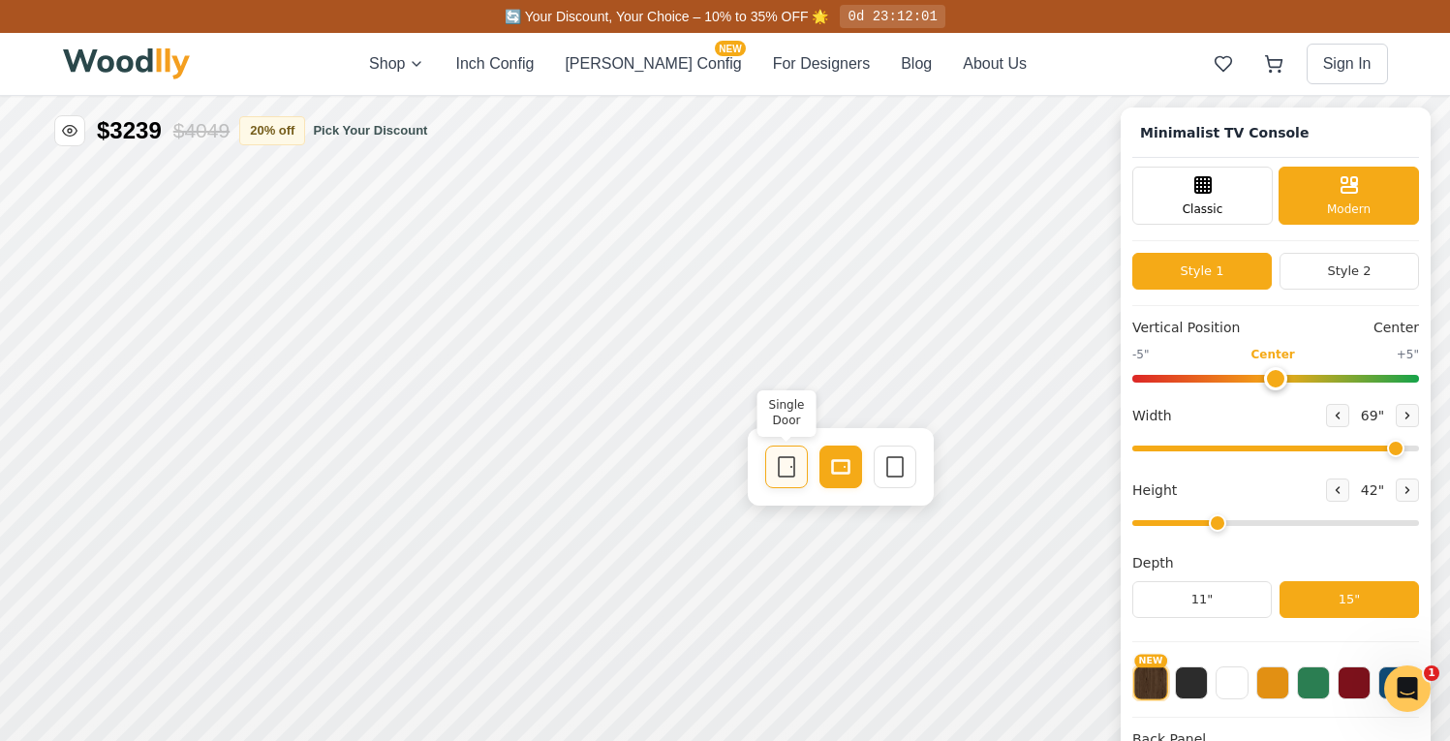
click at [782, 463] on icon at bounding box center [786, 466] width 23 height 23
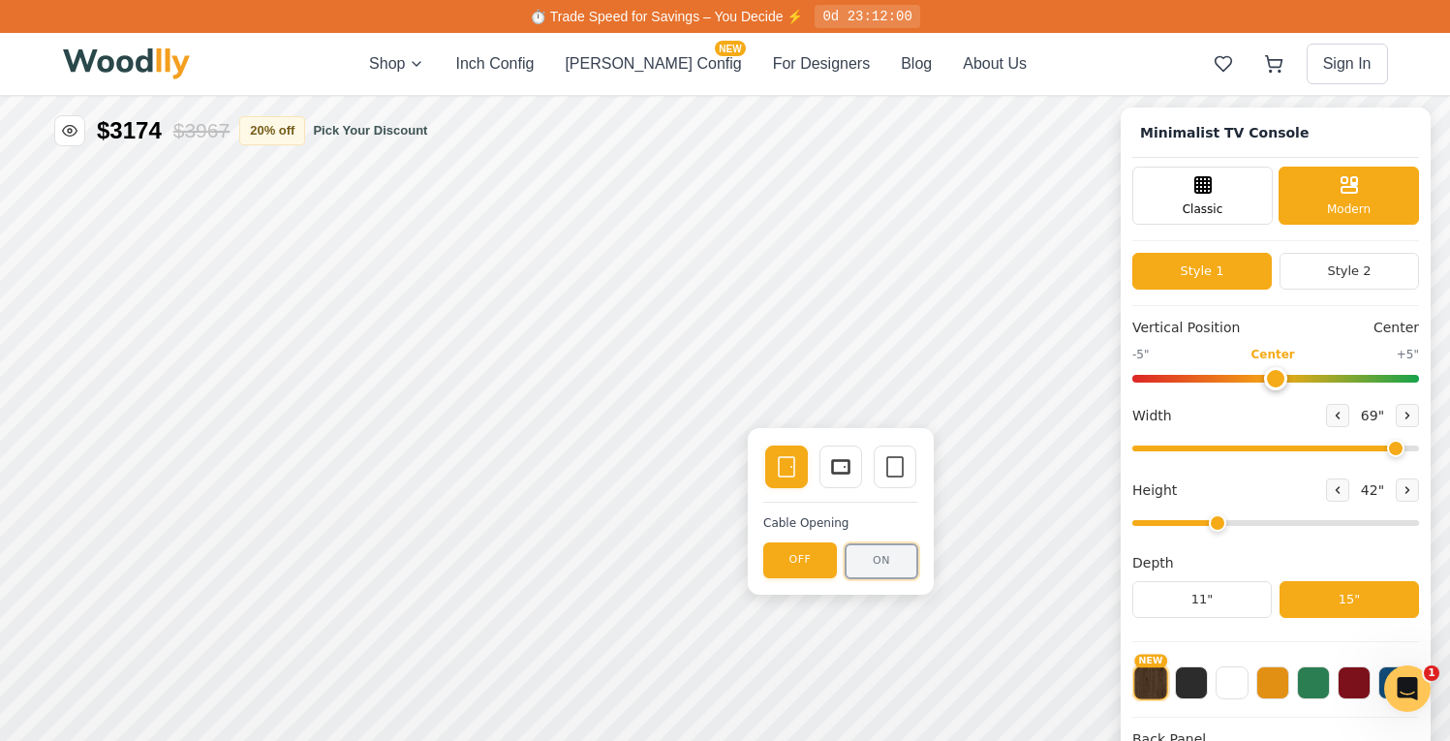
click at [861, 555] on button "ON" at bounding box center [881, 561] width 74 height 36
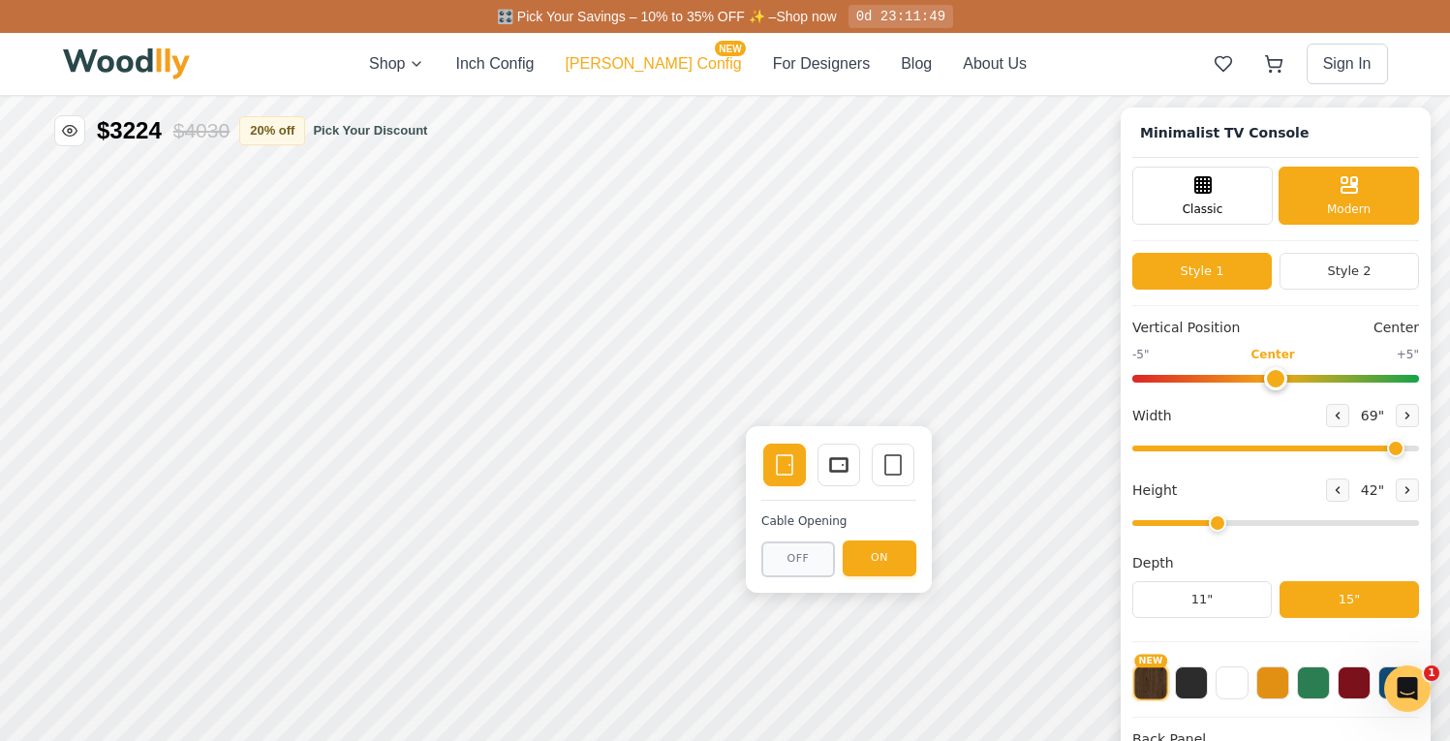
click at [652, 68] on button "[PERSON_NAME] Config NEW" at bounding box center [653, 63] width 176 height 23
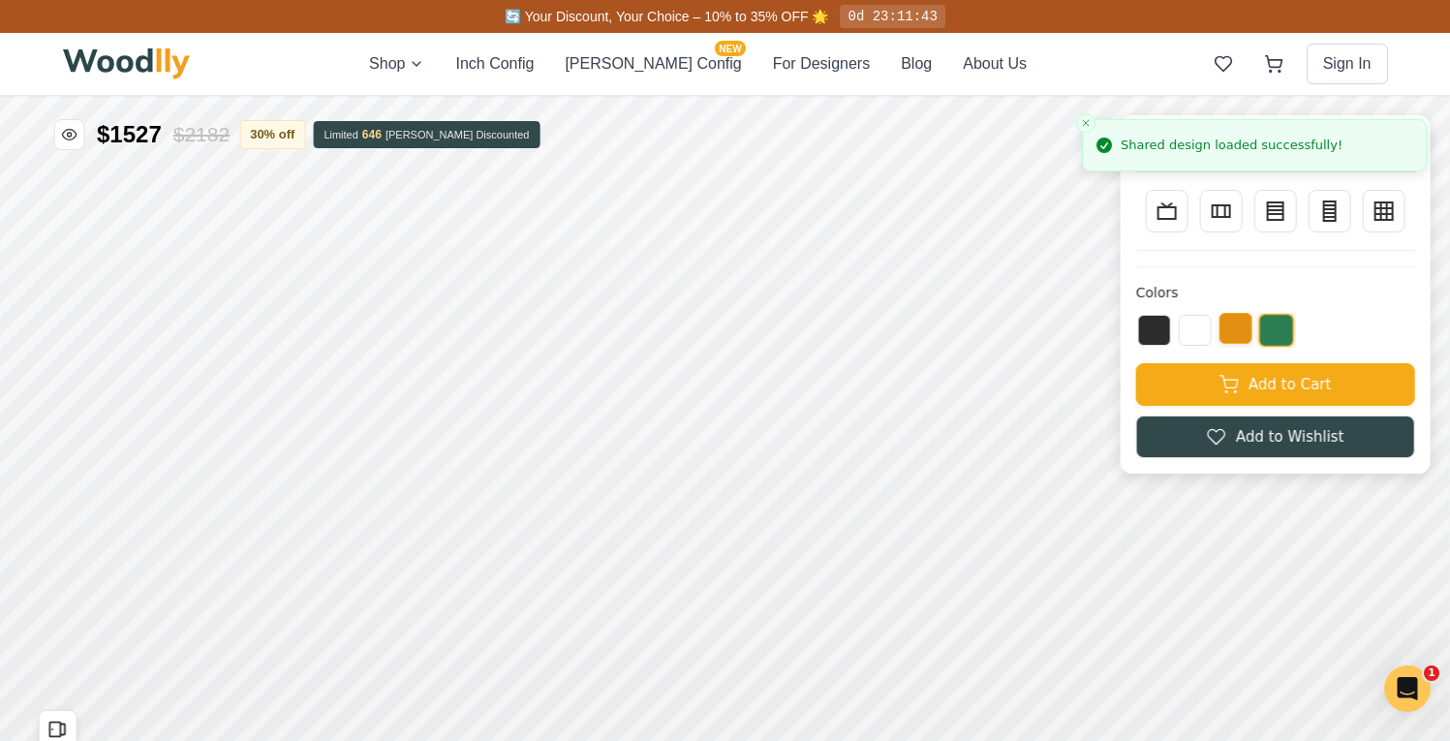
click at [1252, 342] on button at bounding box center [1235, 328] width 33 height 31
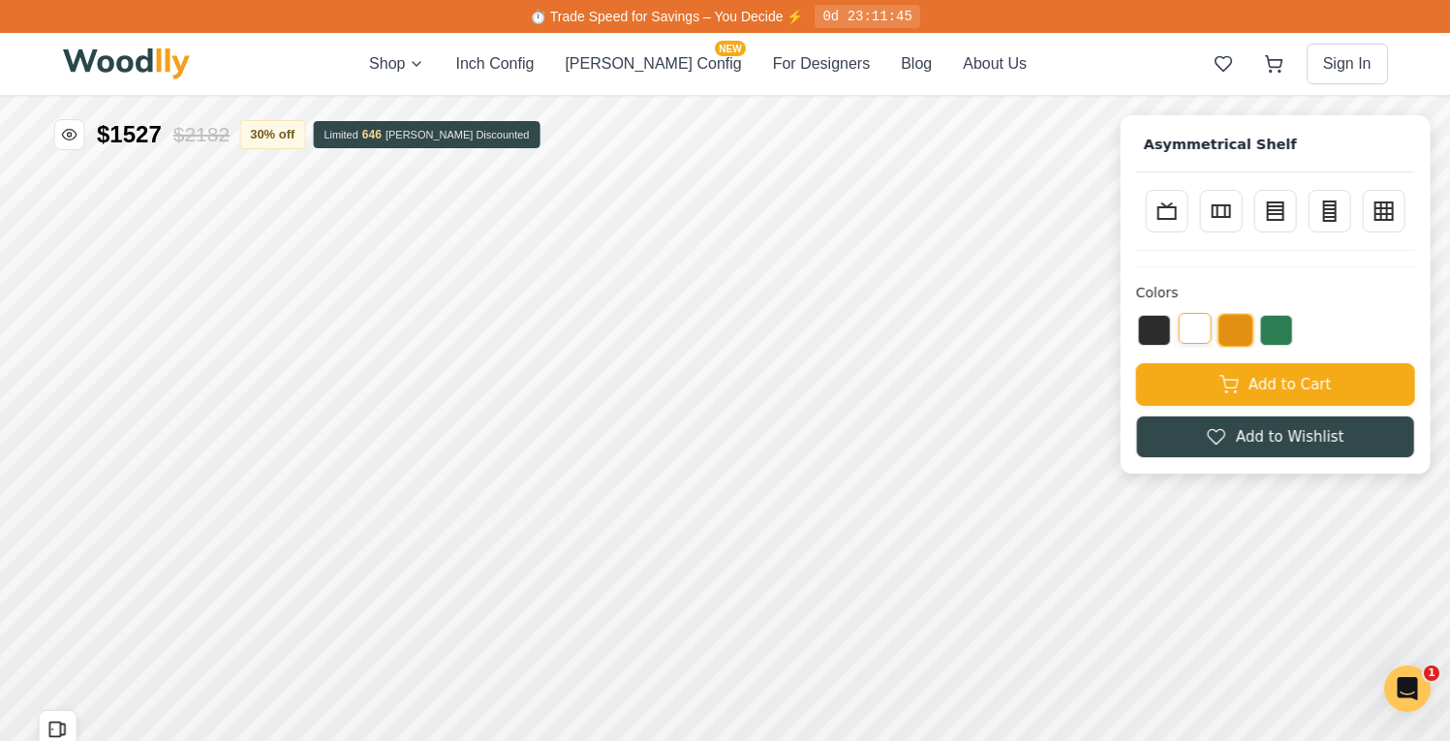
click at [1207, 339] on button at bounding box center [1194, 328] width 33 height 31
click at [1185, 339] on div at bounding box center [1275, 330] width 279 height 35
click at [1168, 331] on button at bounding box center [1154, 328] width 33 height 31
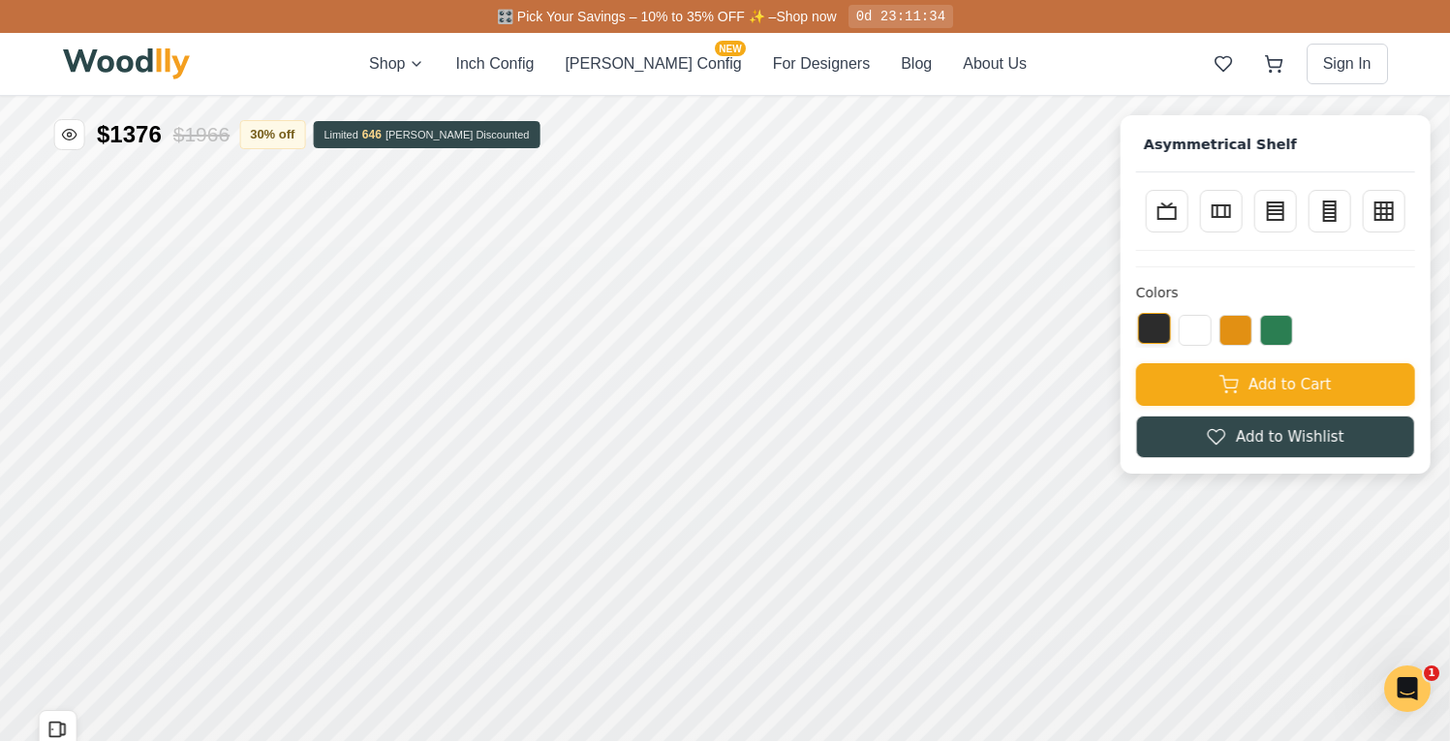
click at [1171, 329] on button at bounding box center [1154, 328] width 33 height 31
click at [1208, 329] on button at bounding box center [1194, 328] width 33 height 31
click at [1236, 328] on button at bounding box center [1235, 328] width 33 height 31
click at [1252, 328] on button at bounding box center [1235, 328] width 33 height 31
click at [1293, 330] on button at bounding box center [1276, 328] width 33 height 31
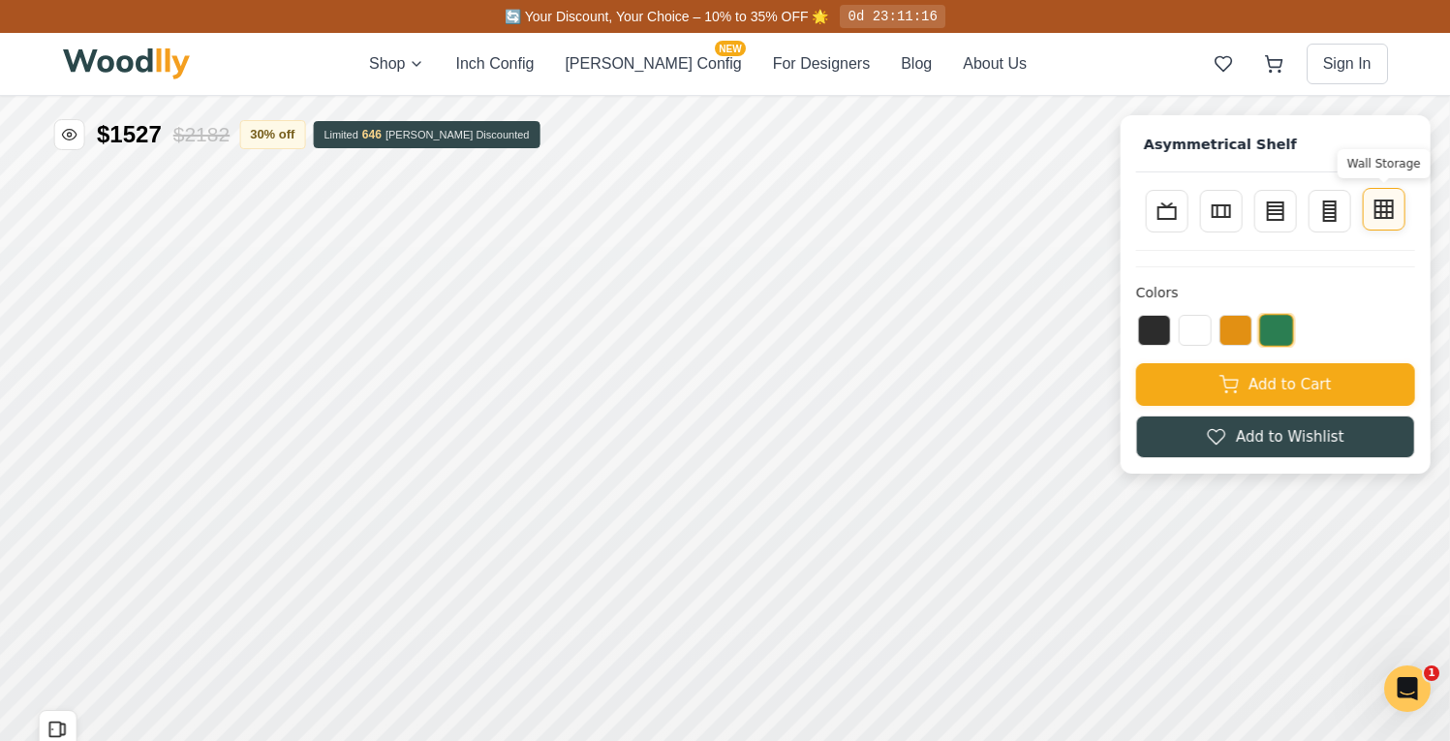
click at [1392, 218] on rect at bounding box center [1383, 208] width 17 height 17
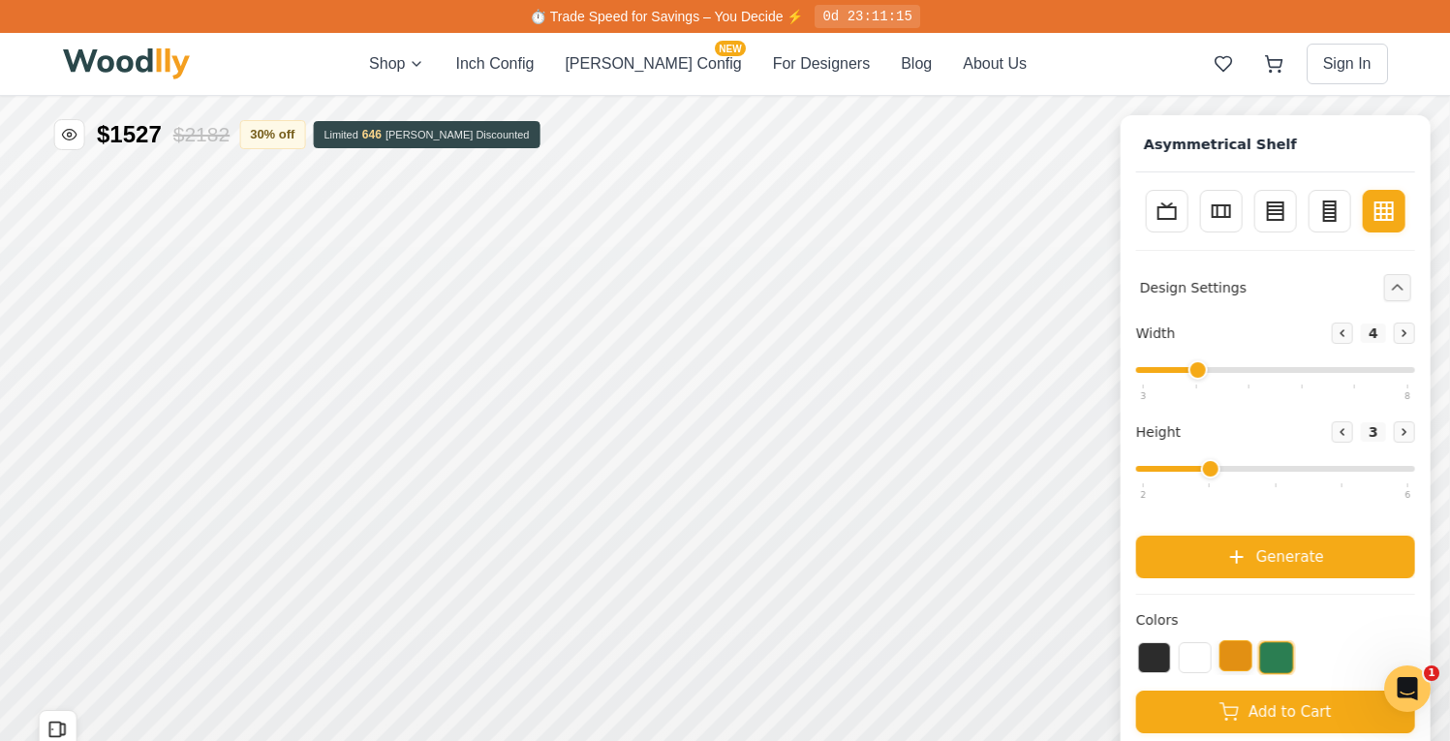
click at [1239, 656] on button at bounding box center [1235, 655] width 33 height 31
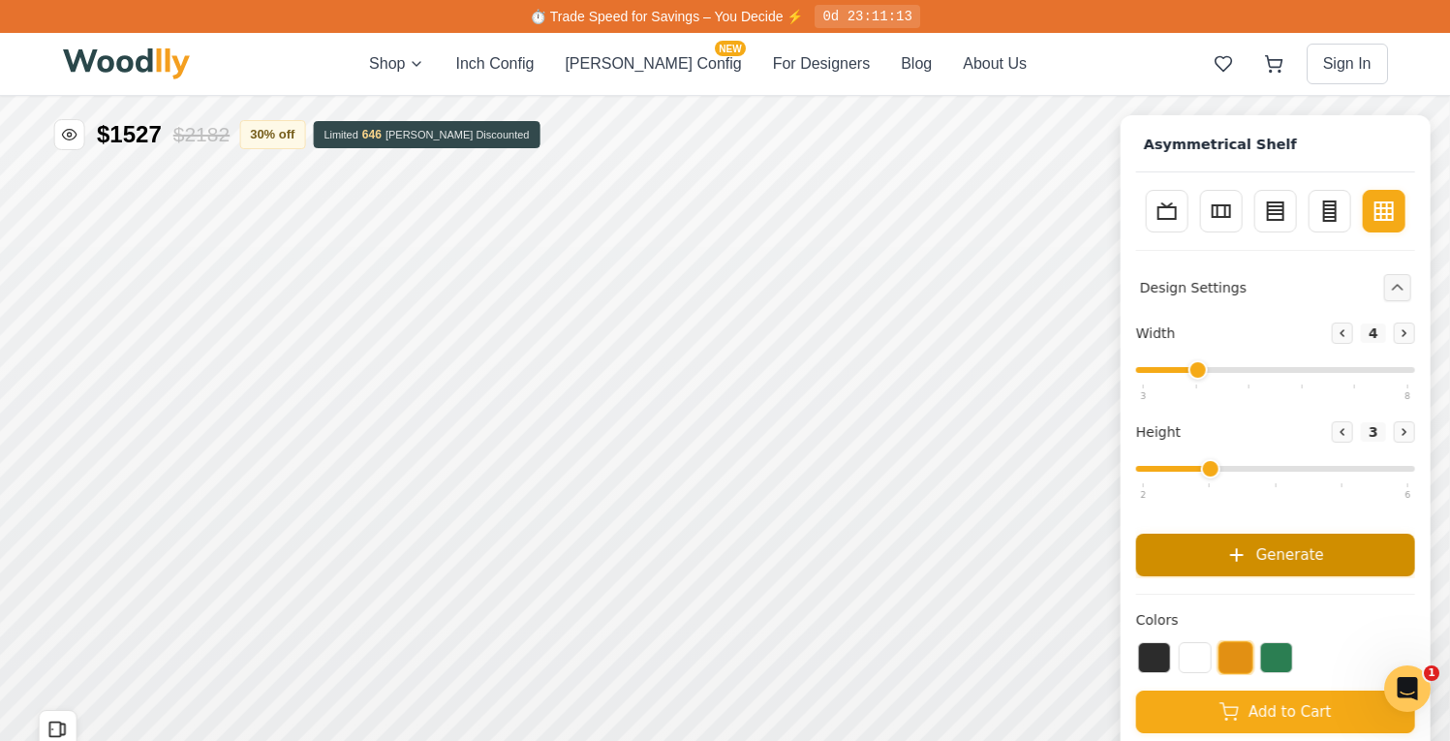
click at [1270, 549] on button "Generate" at bounding box center [1275, 555] width 279 height 43
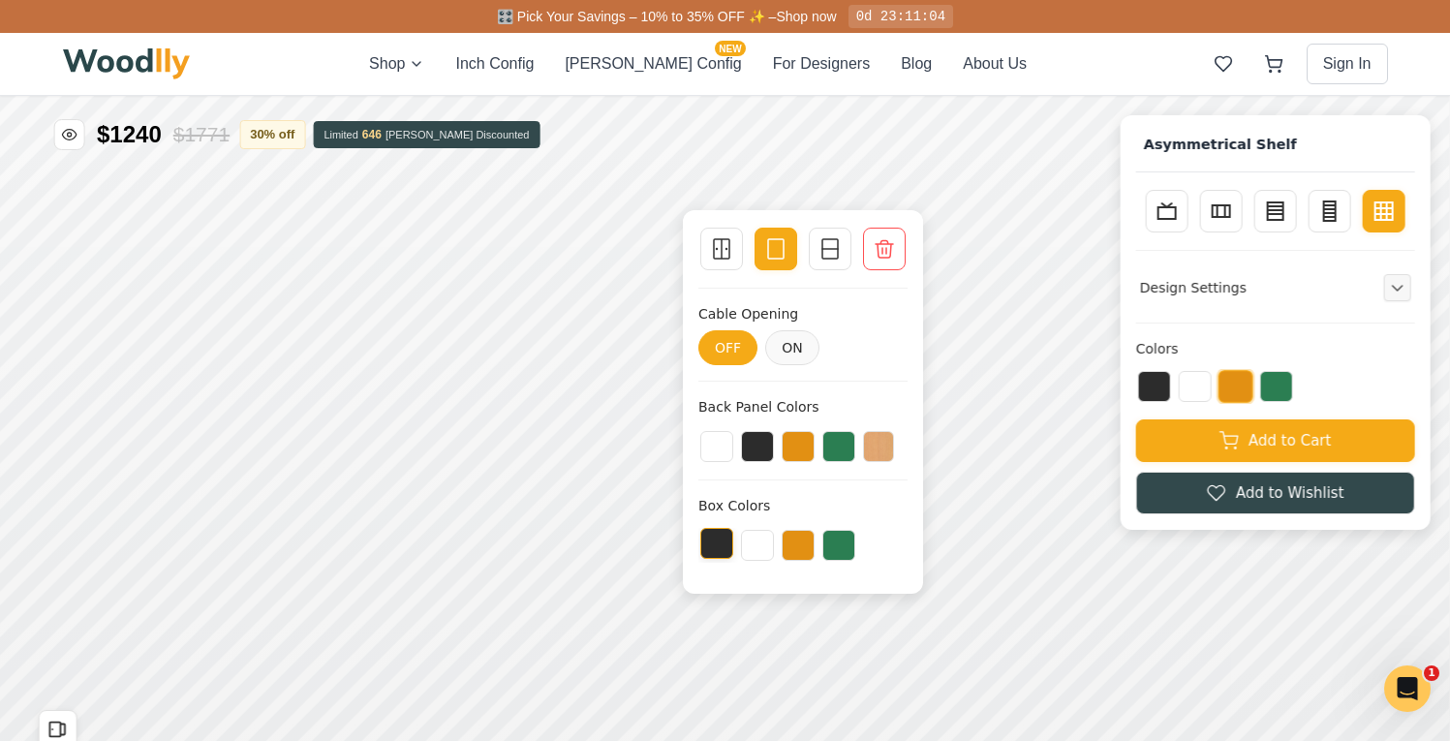
click at [709, 545] on button at bounding box center [716, 543] width 33 height 31
click at [766, 449] on button at bounding box center [757, 444] width 33 height 31
click at [802, 449] on button at bounding box center [797, 444] width 33 height 31
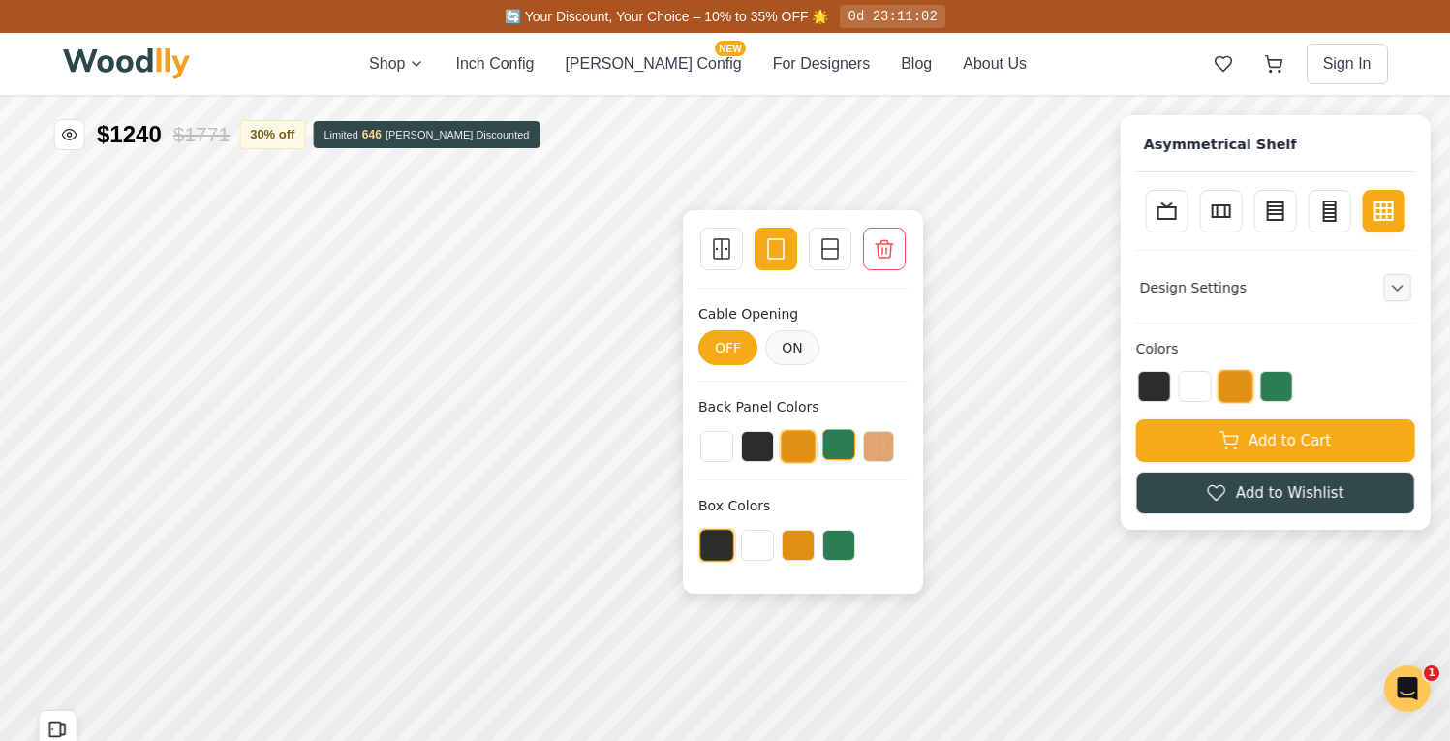
click at [837, 450] on button at bounding box center [838, 444] width 33 height 31
click at [865, 449] on button at bounding box center [878, 444] width 31 height 31
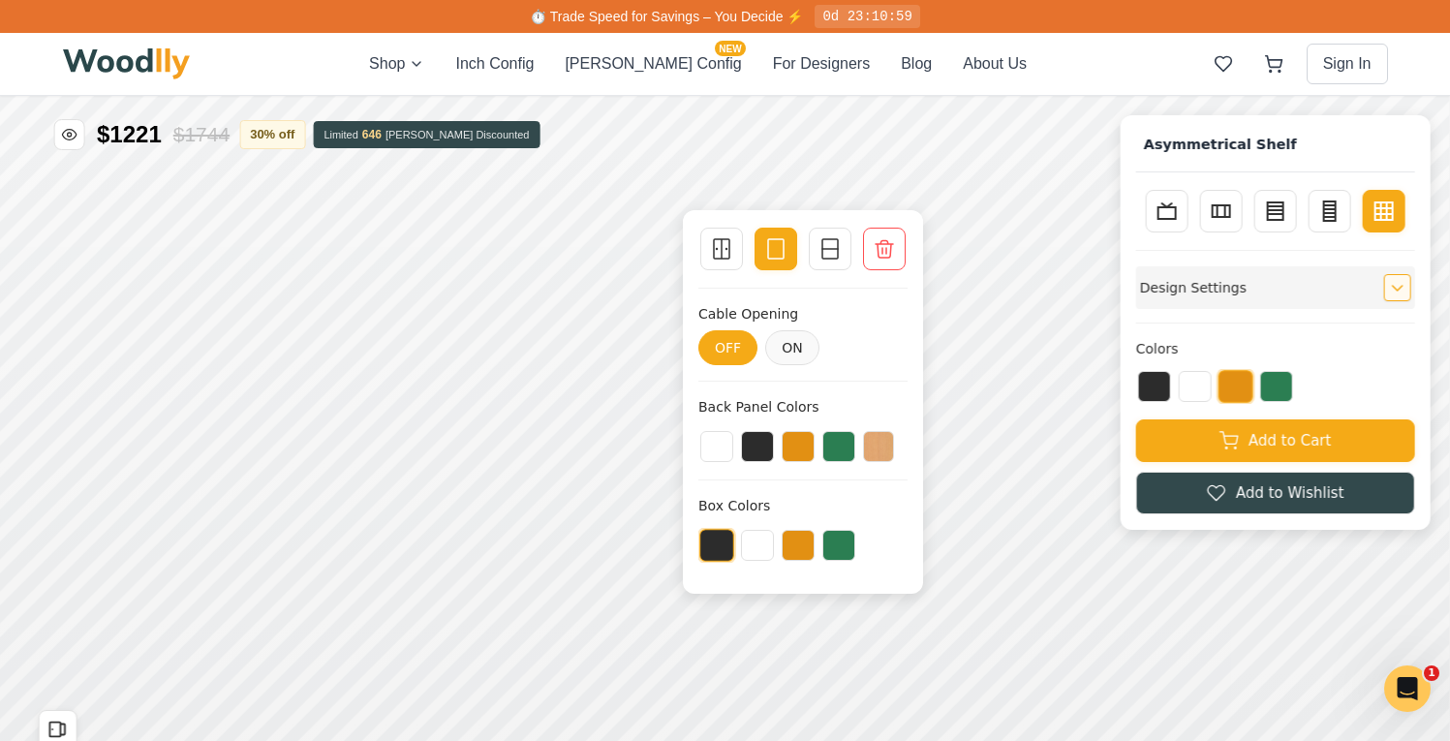
click at [1404, 292] on icon "Expand controls" at bounding box center [1398, 288] width 14 height 14
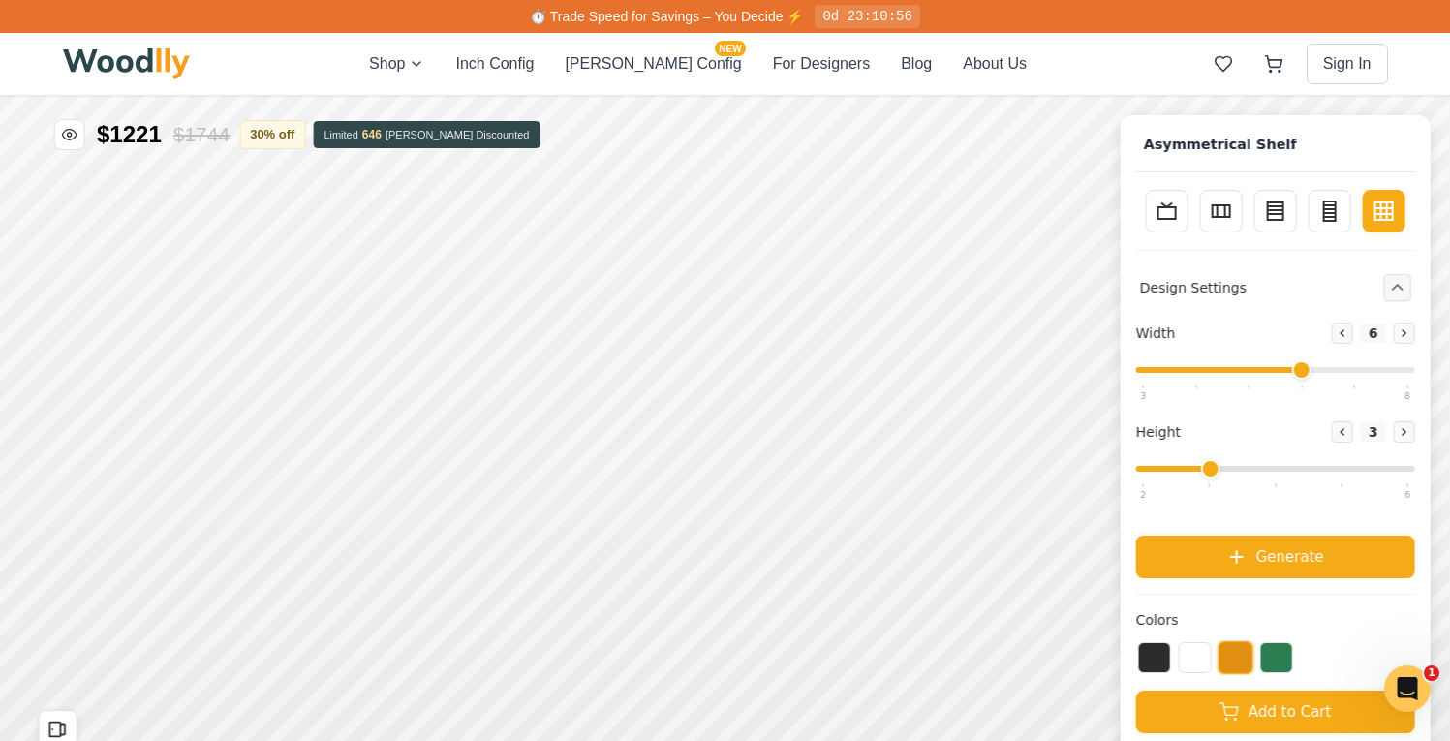
drag, startPoint x: 1211, startPoint y: 371, endPoint x: 1311, endPoint y: 374, distance: 99.8
type input "6"
click at [1311, 373] on input "range" at bounding box center [1275, 370] width 279 height 6
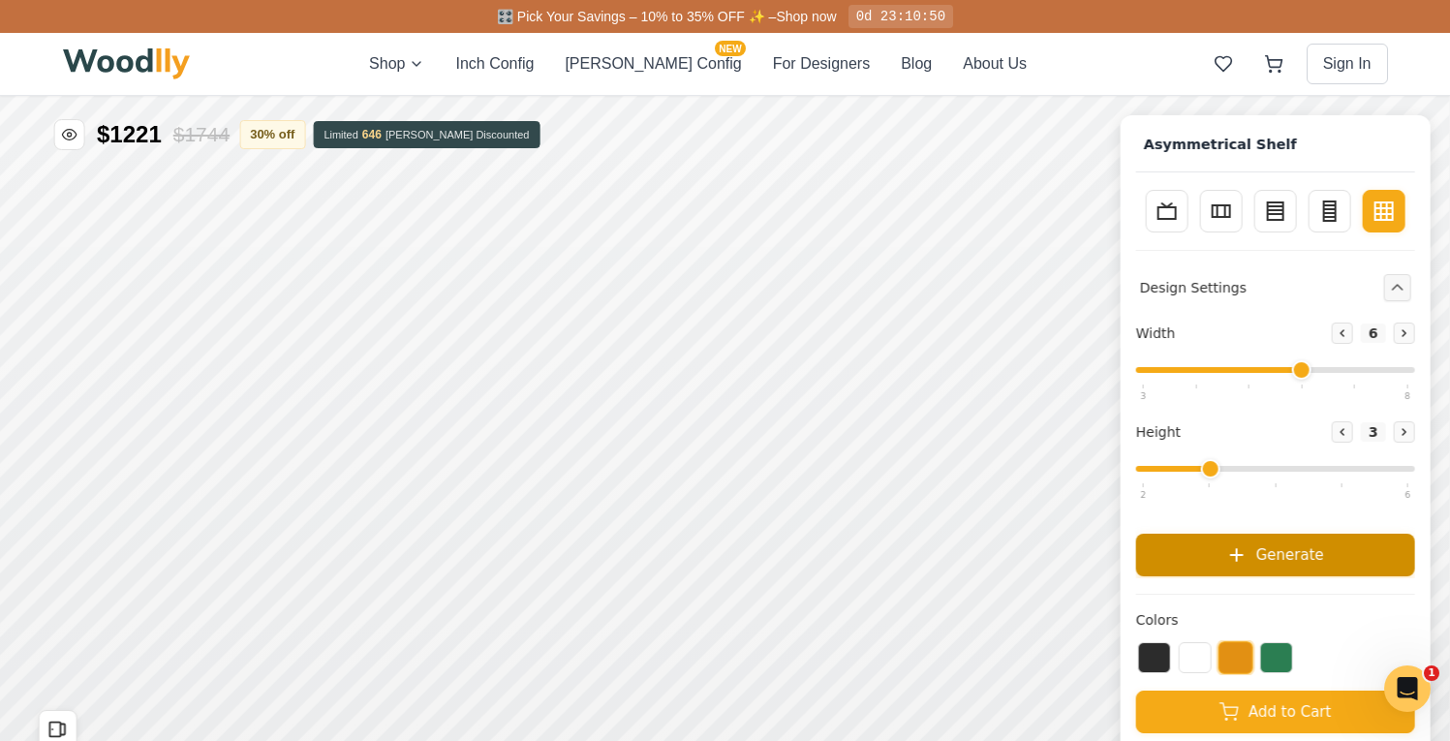
click at [1316, 570] on button "Generate" at bounding box center [1275, 555] width 279 height 43
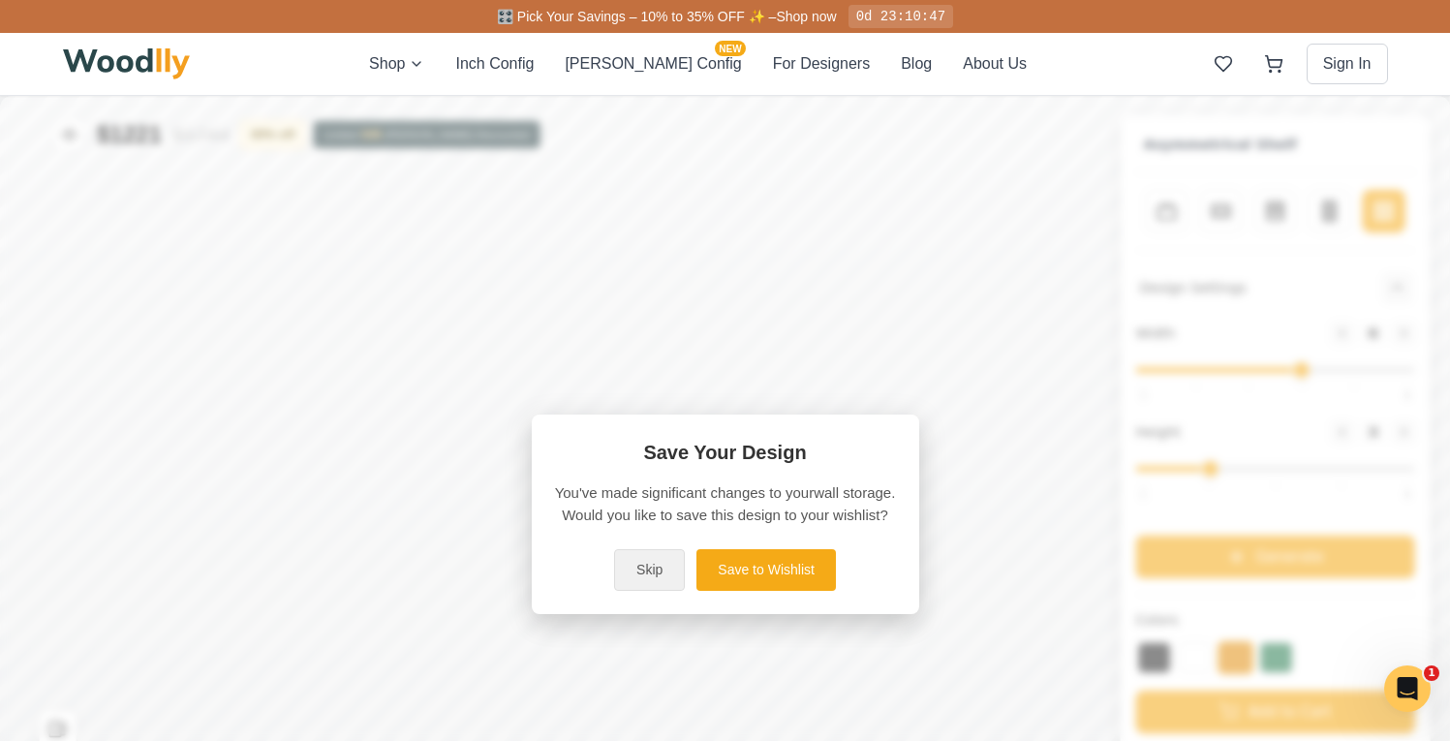
click at [639, 577] on button "Skip" at bounding box center [649, 570] width 71 height 42
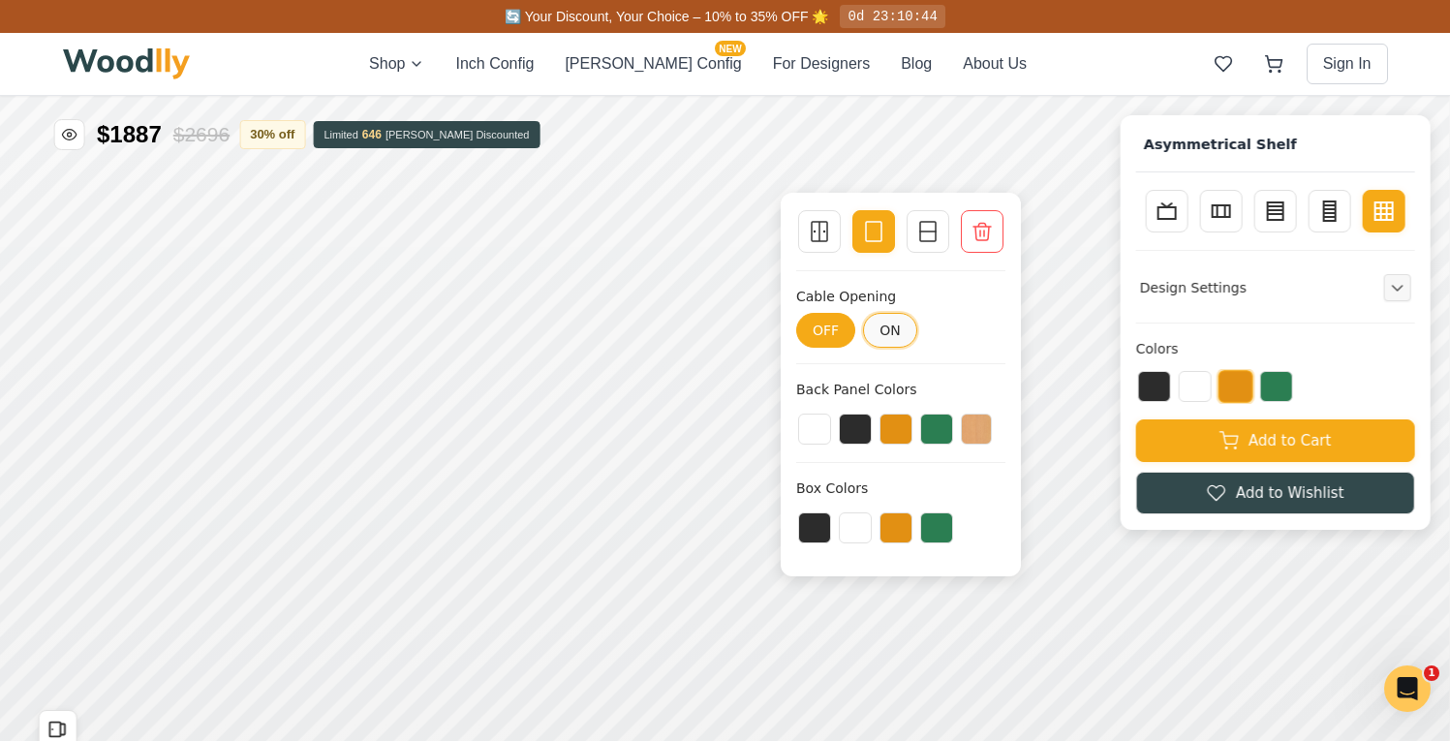
click at [874, 336] on button "ON" at bounding box center [890, 330] width 54 height 35
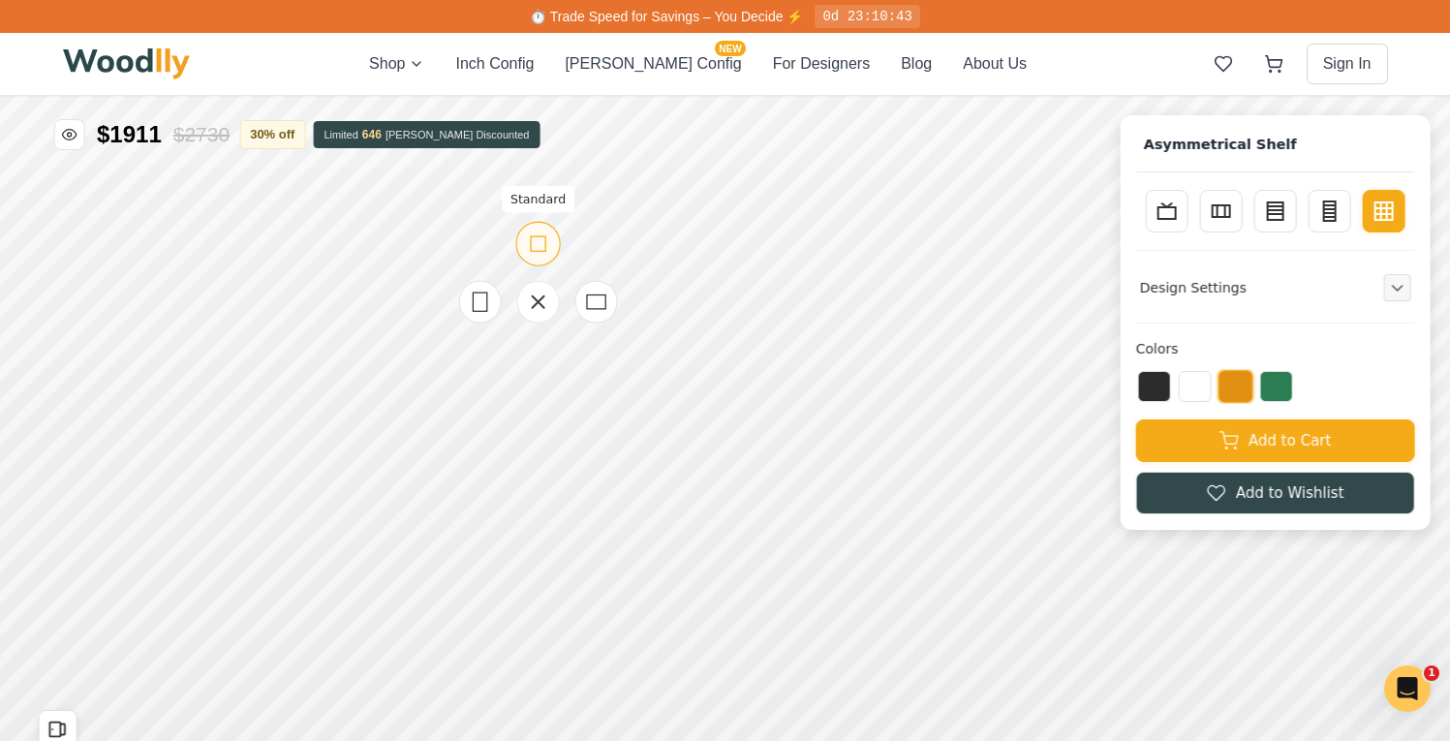
click at [532, 248] on icon at bounding box center [538, 243] width 24 height 24
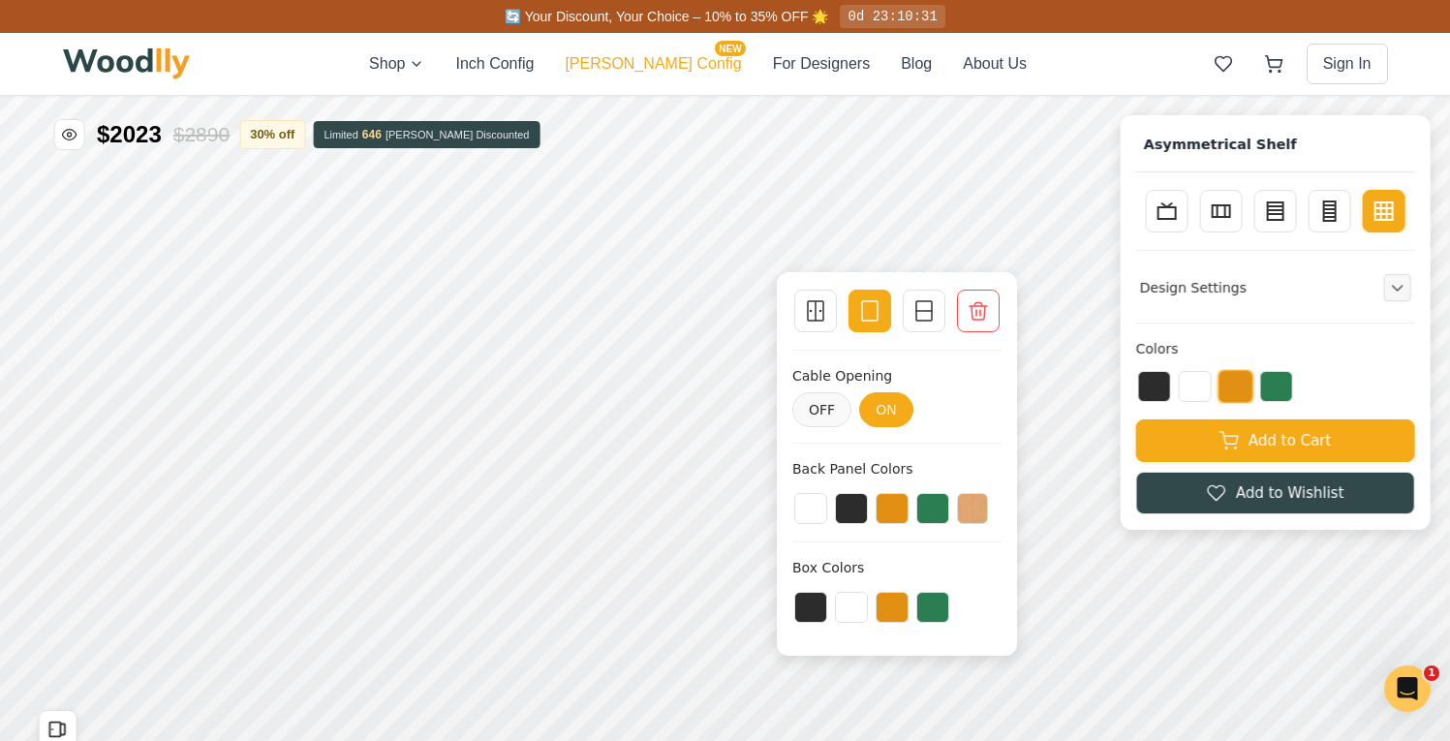
click at [660, 71] on button "[PERSON_NAME] Config NEW" at bounding box center [653, 63] width 176 height 23
click at [773, 72] on button "For Designers" at bounding box center [821, 63] width 97 height 23
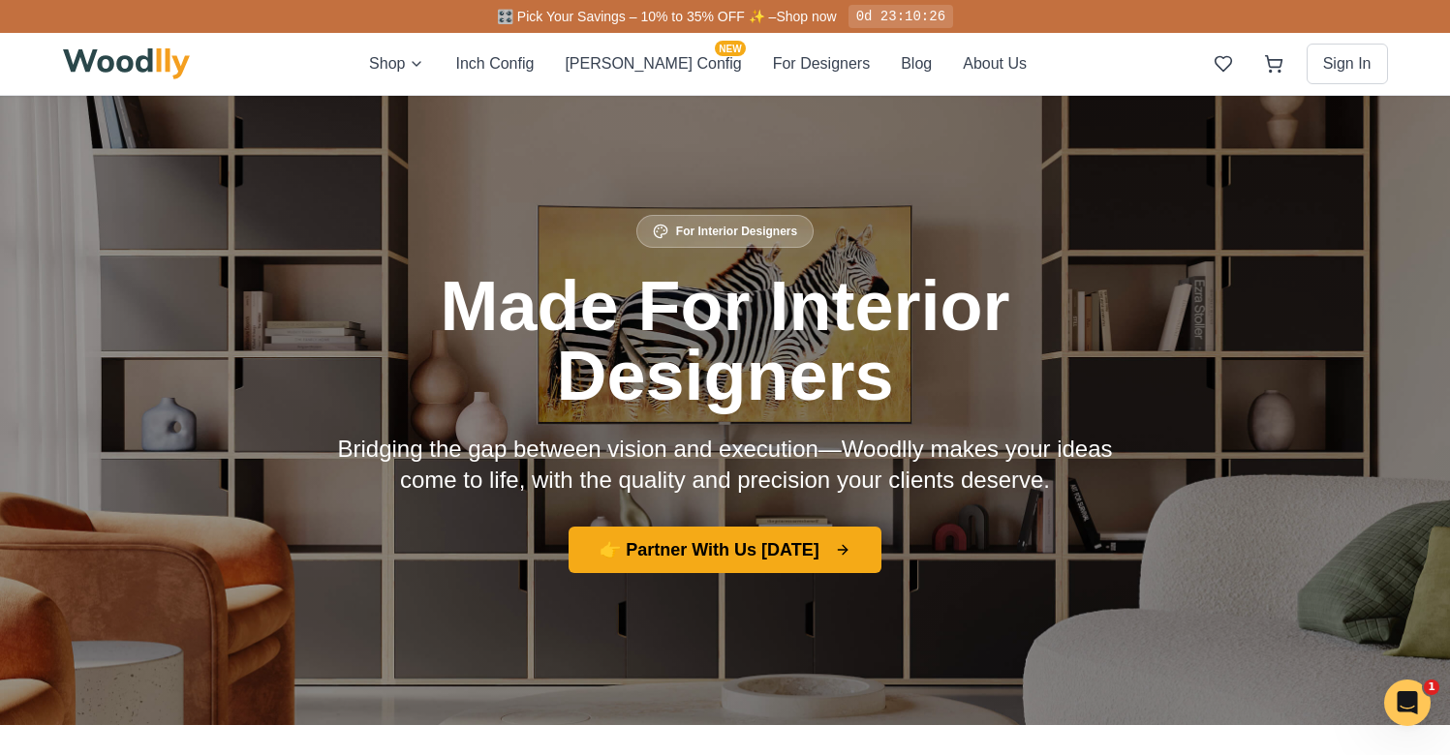
click at [643, 76] on div "Shop Inch Config [PERSON_NAME] Config NEW For Designers Blog About Us Sign In" at bounding box center [725, 64] width 1325 height 62
click at [632, 61] on button "[PERSON_NAME] Config NEW" at bounding box center [653, 63] width 176 height 23
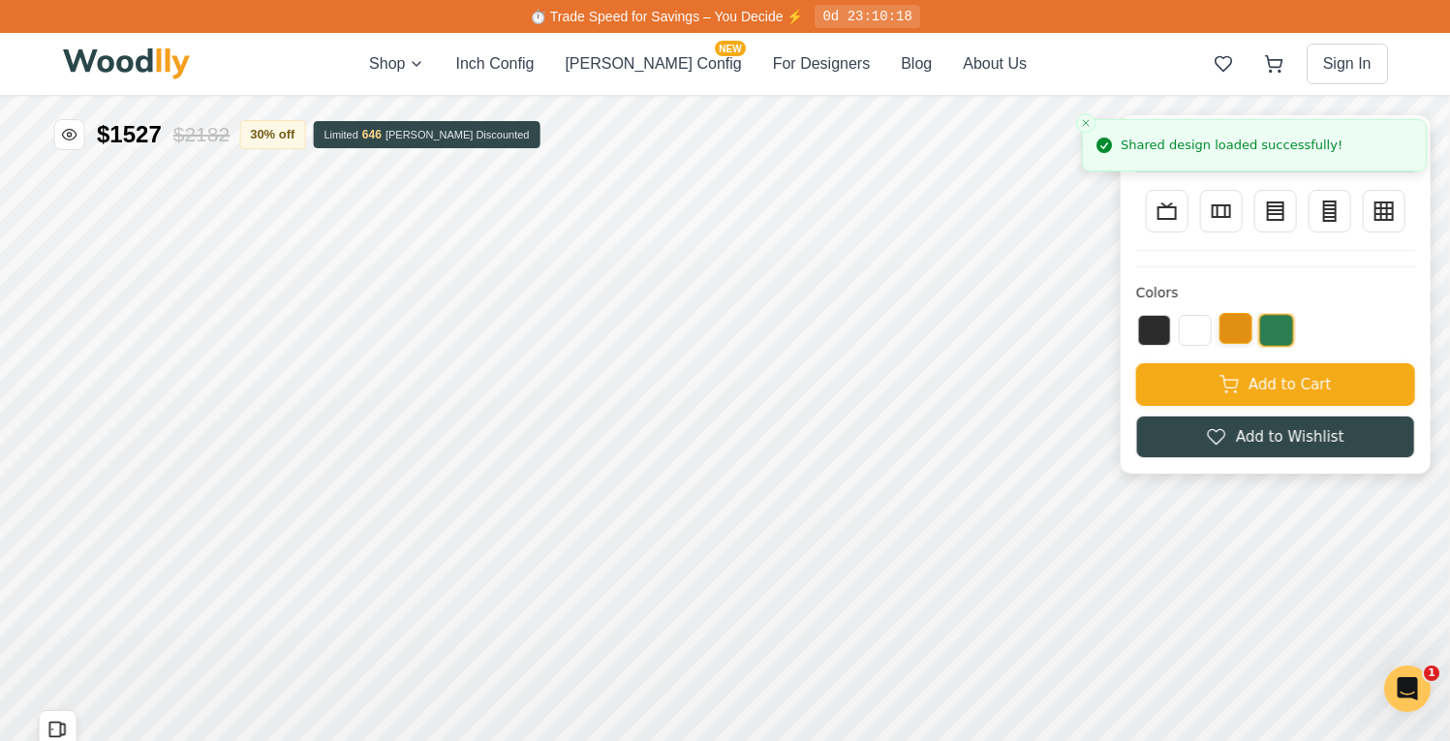
click at [1250, 336] on button at bounding box center [1235, 328] width 33 height 31
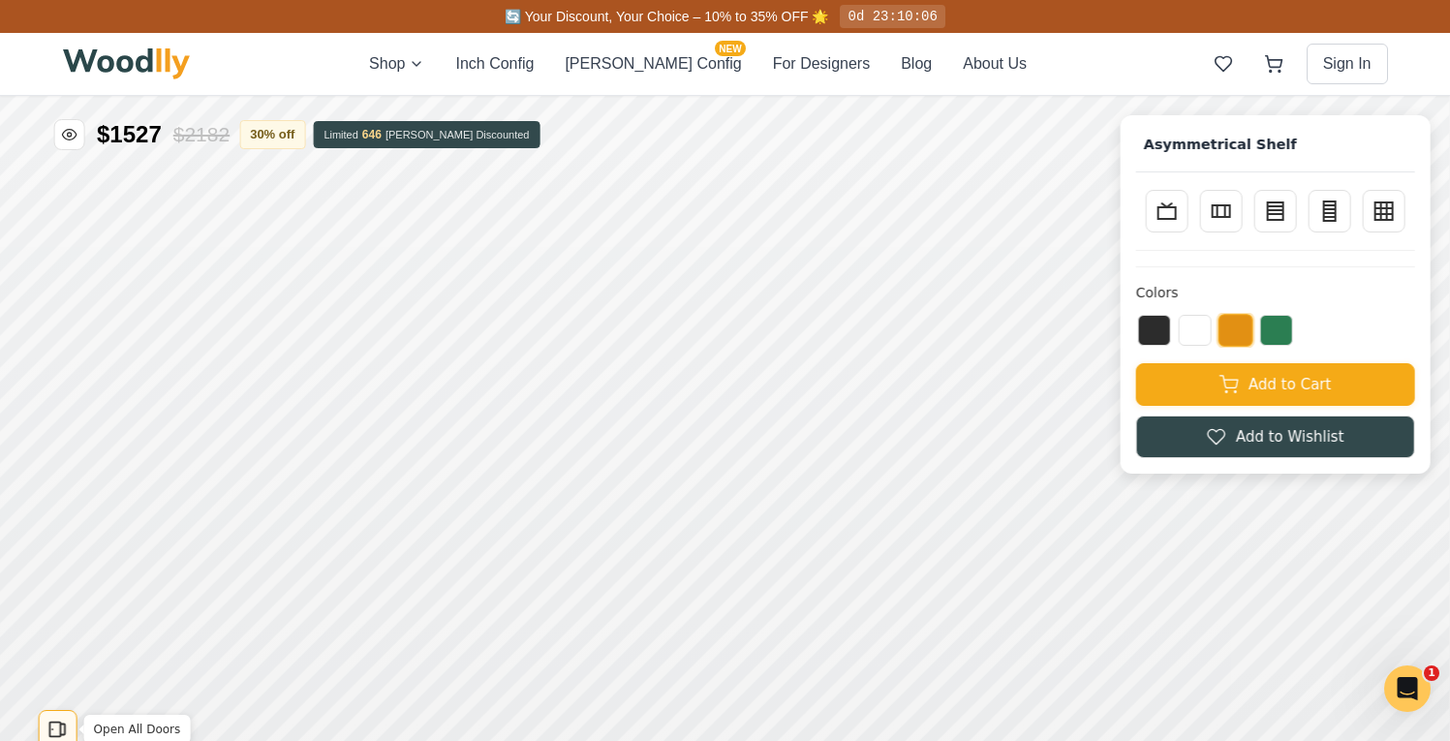
click at [65, 722] on icon "Open All Doors" at bounding box center [57, 729] width 21 height 21
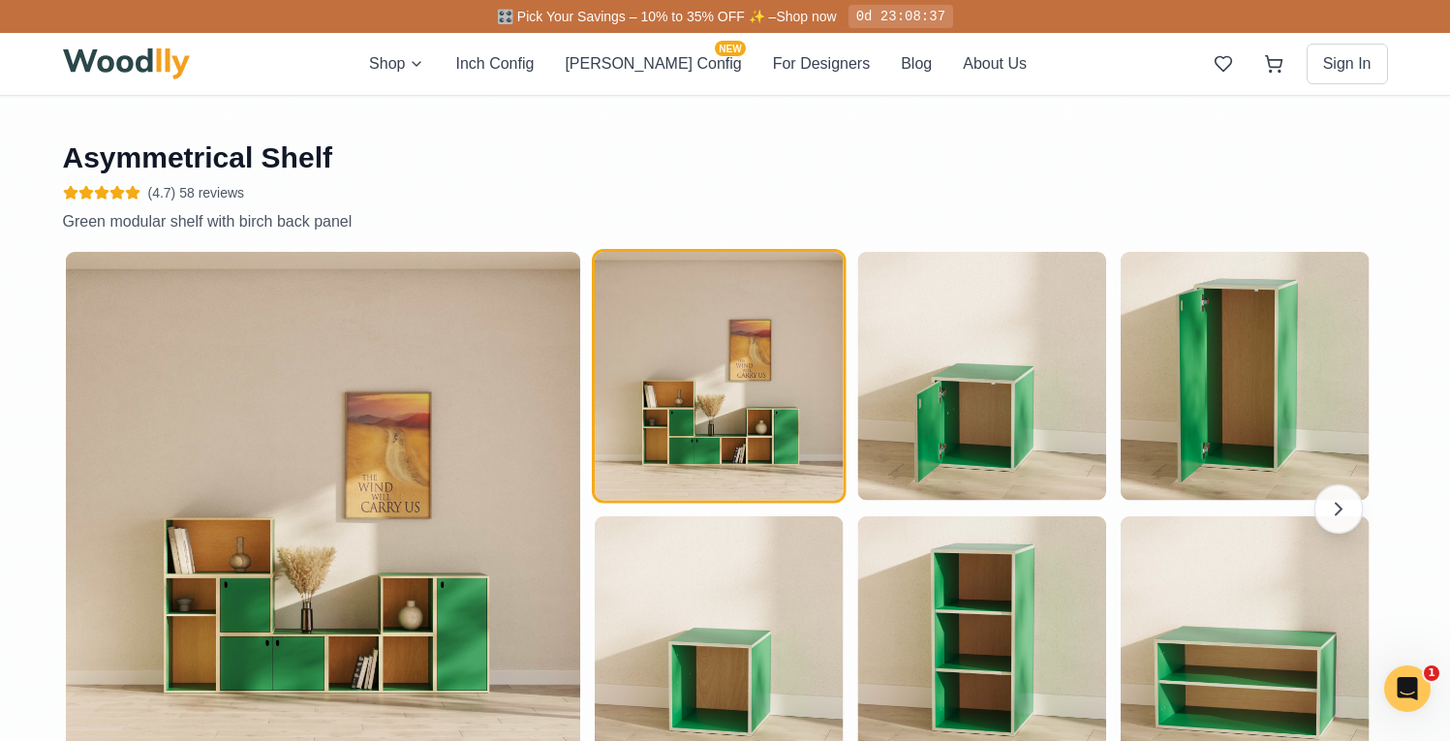
scroll to position [1545, 0]
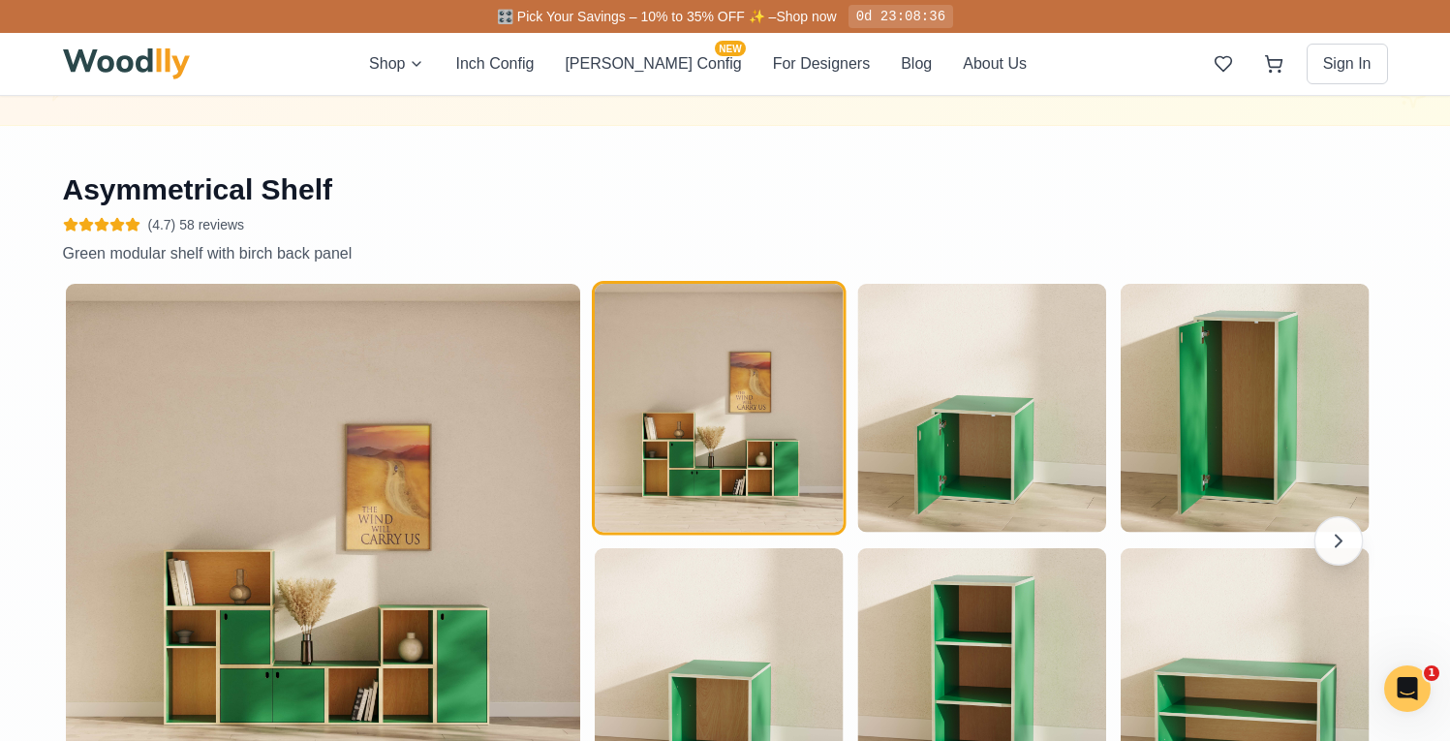
click at [130, 224] on icon at bounding box center [132, 224] width 13 height 13
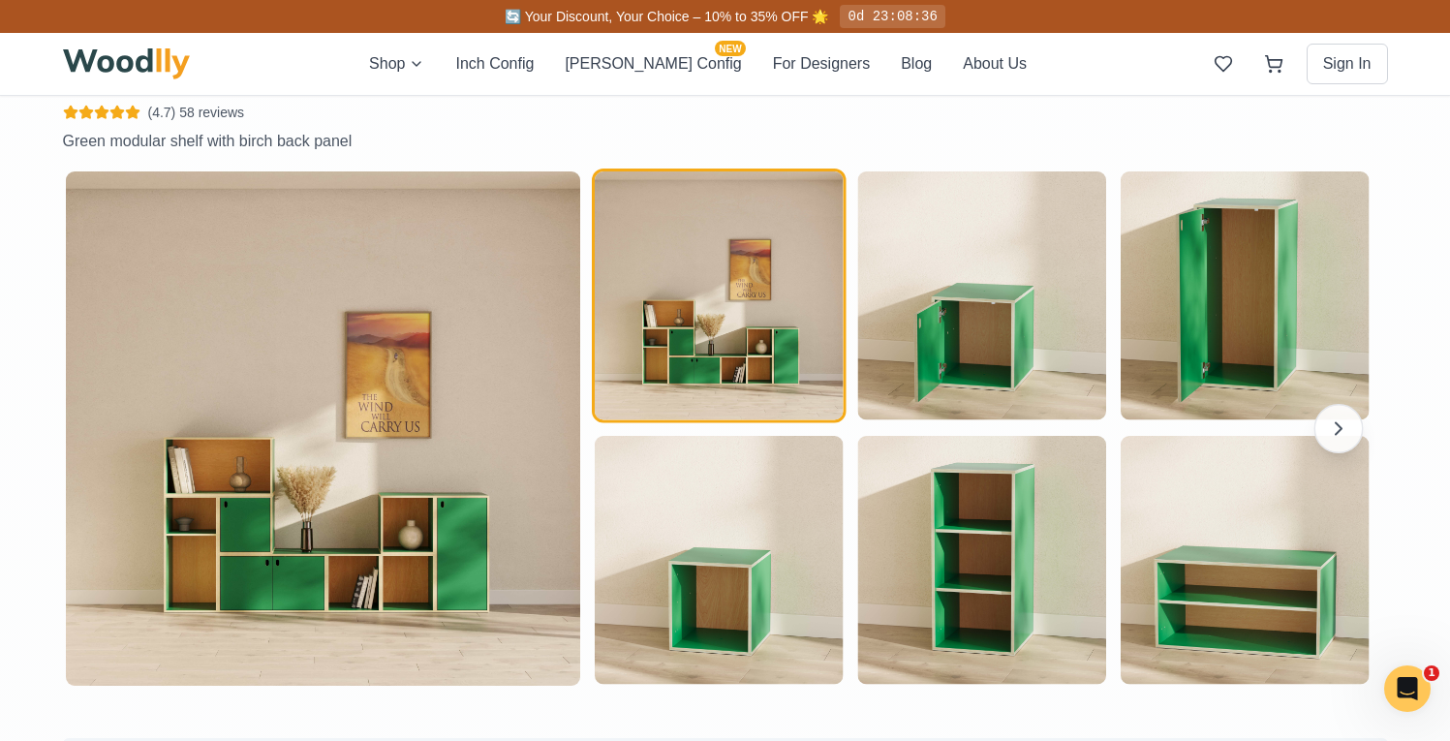
scroll to position [2155, 0]
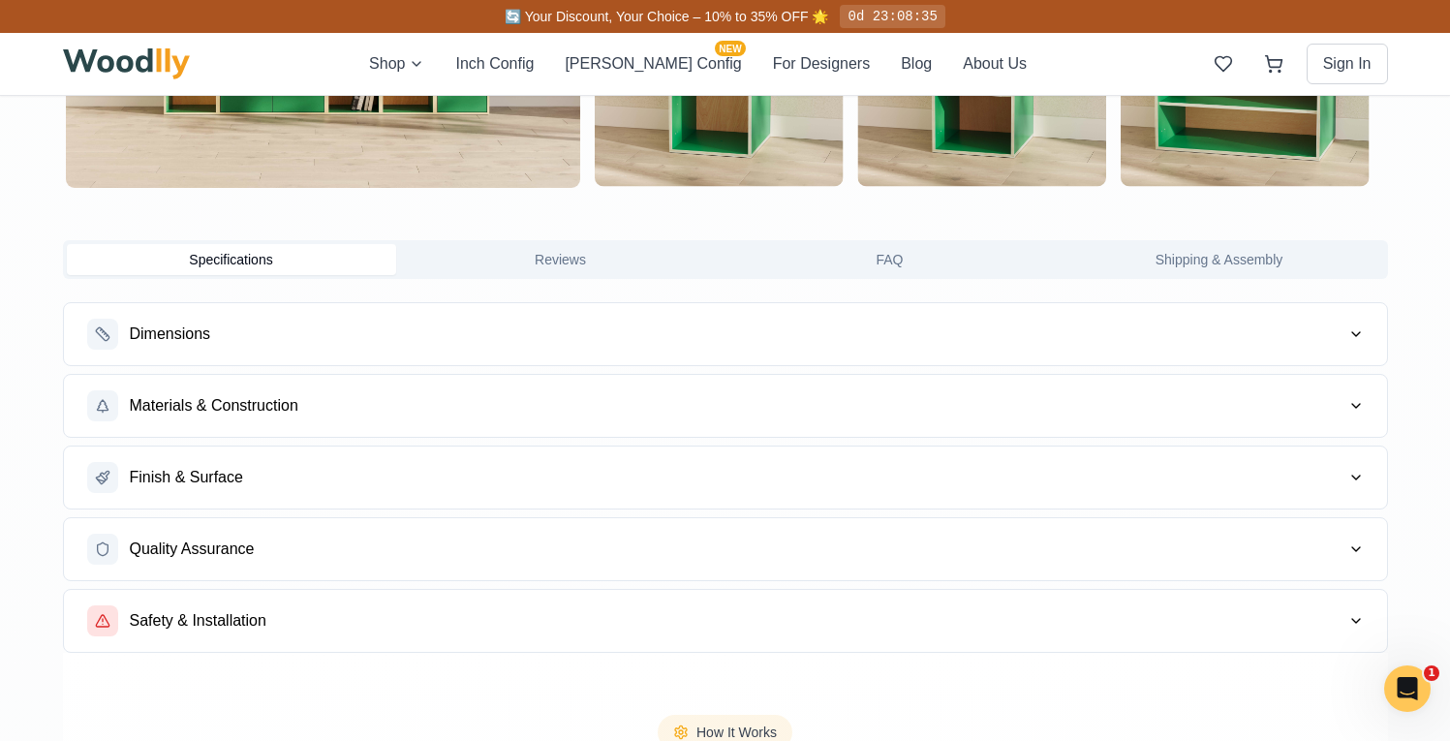
click at [449, 339] on button "Dimensions" at bounding box center [725, 334] width 1323 height 62
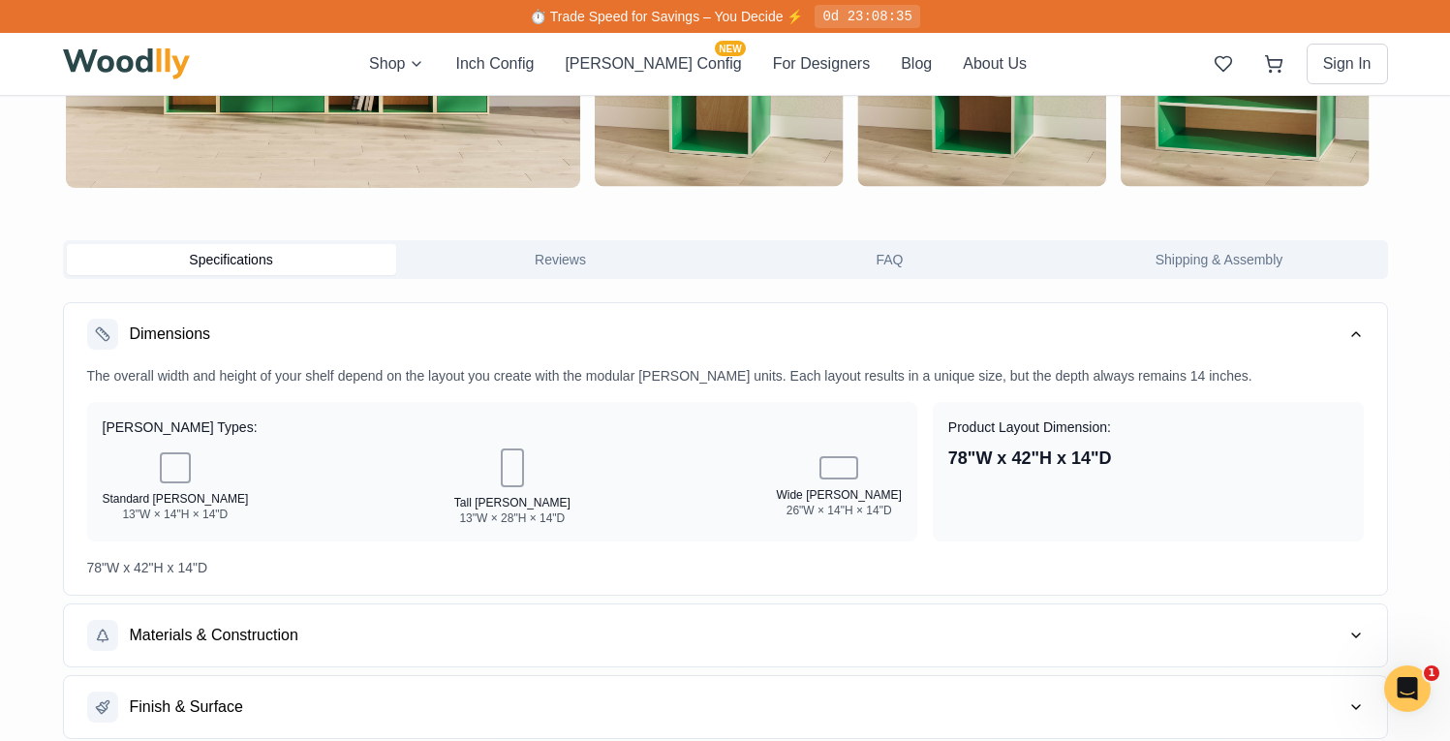
click at [449, 339] on button "Dimensions" at bounding box center [725, 334] width 1323 height 62
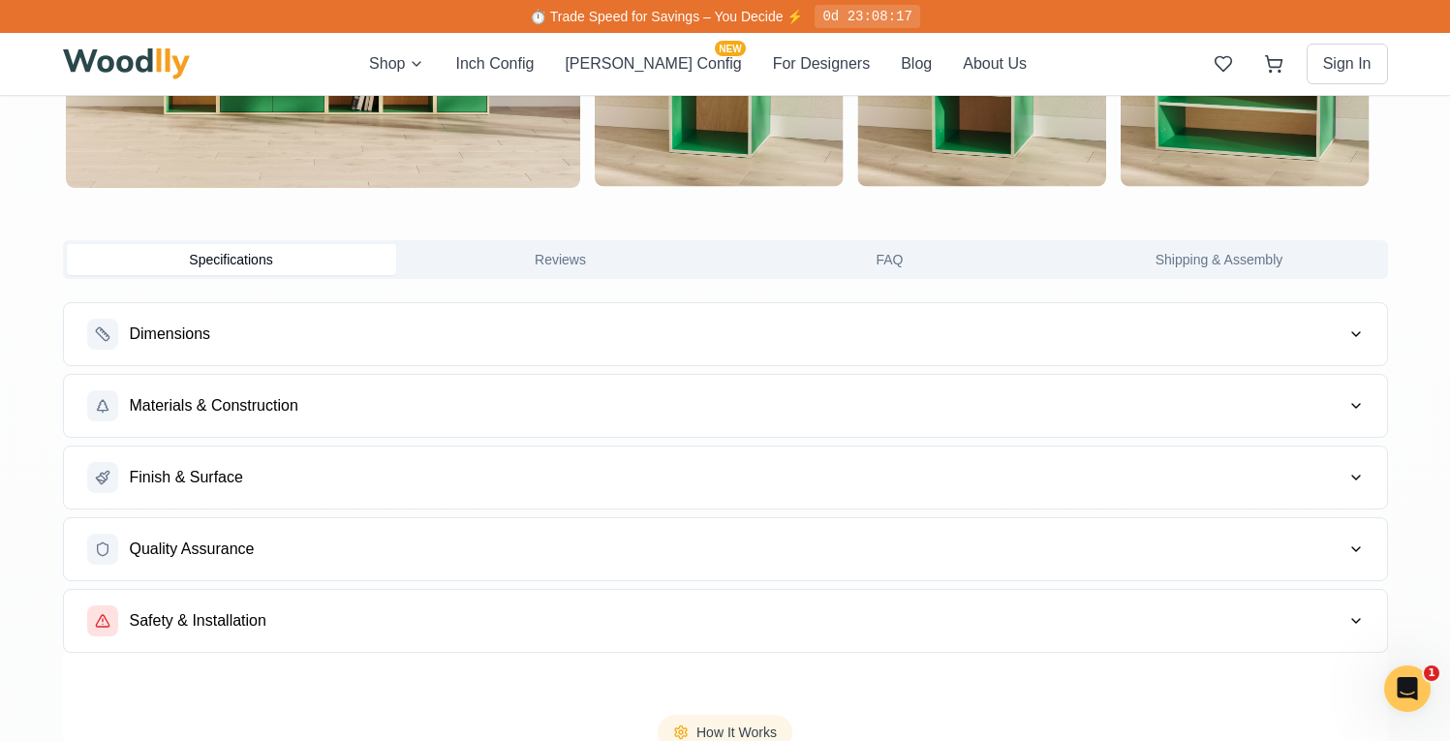
click at [542, 606] on button "Safety & Installation" at bounding box center [725, 621] width 1323 height 62
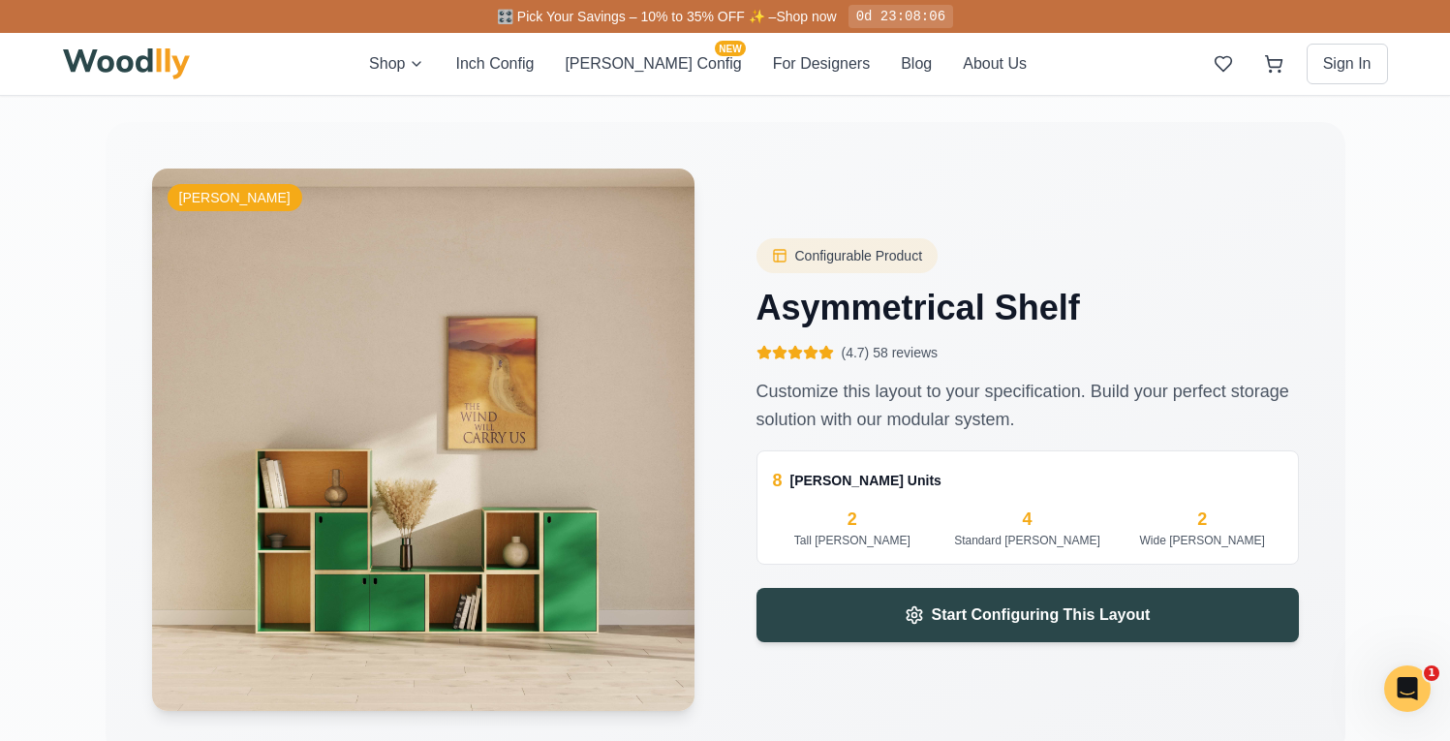
scroll to position [3920, 0]
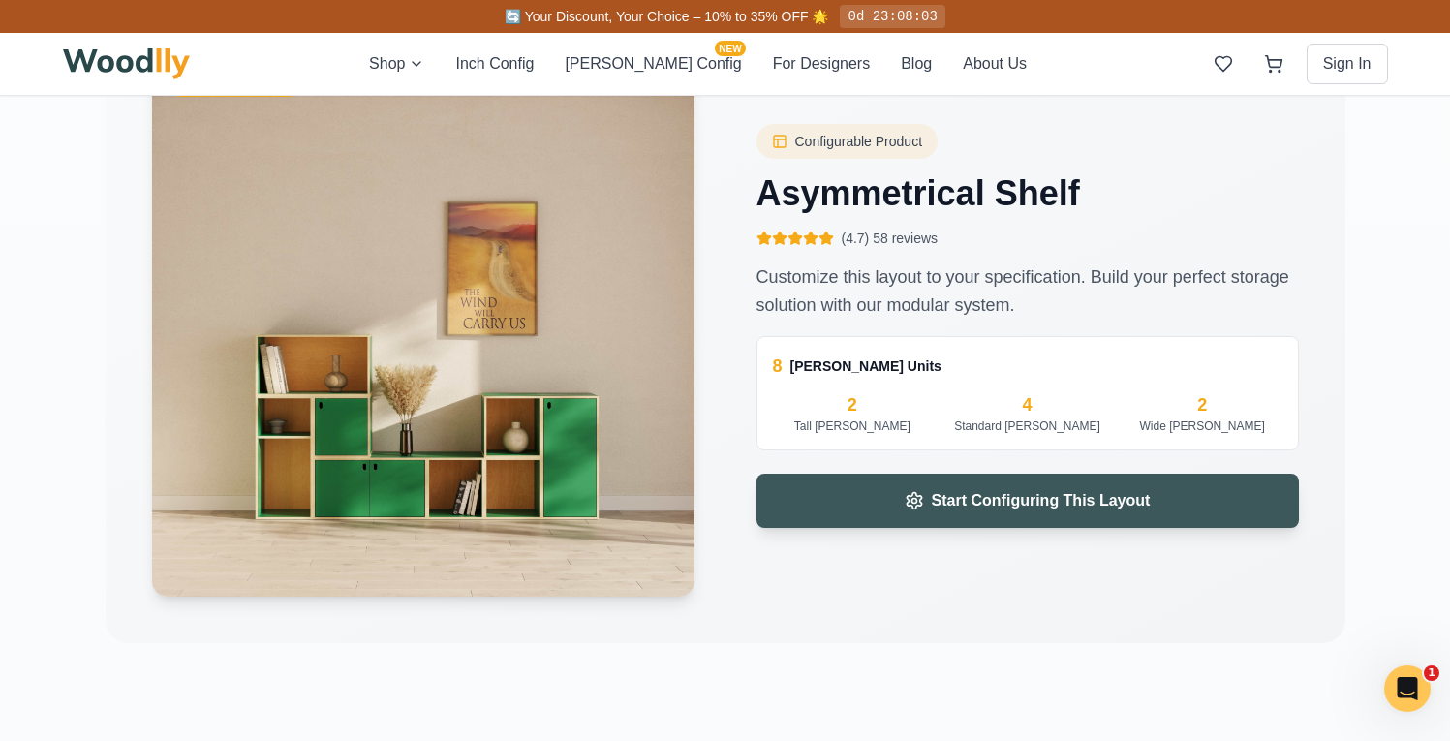
click at [927, 492] on button "Start Configuring This Layout" at bounding box center [1027, 501] width 542 height 54
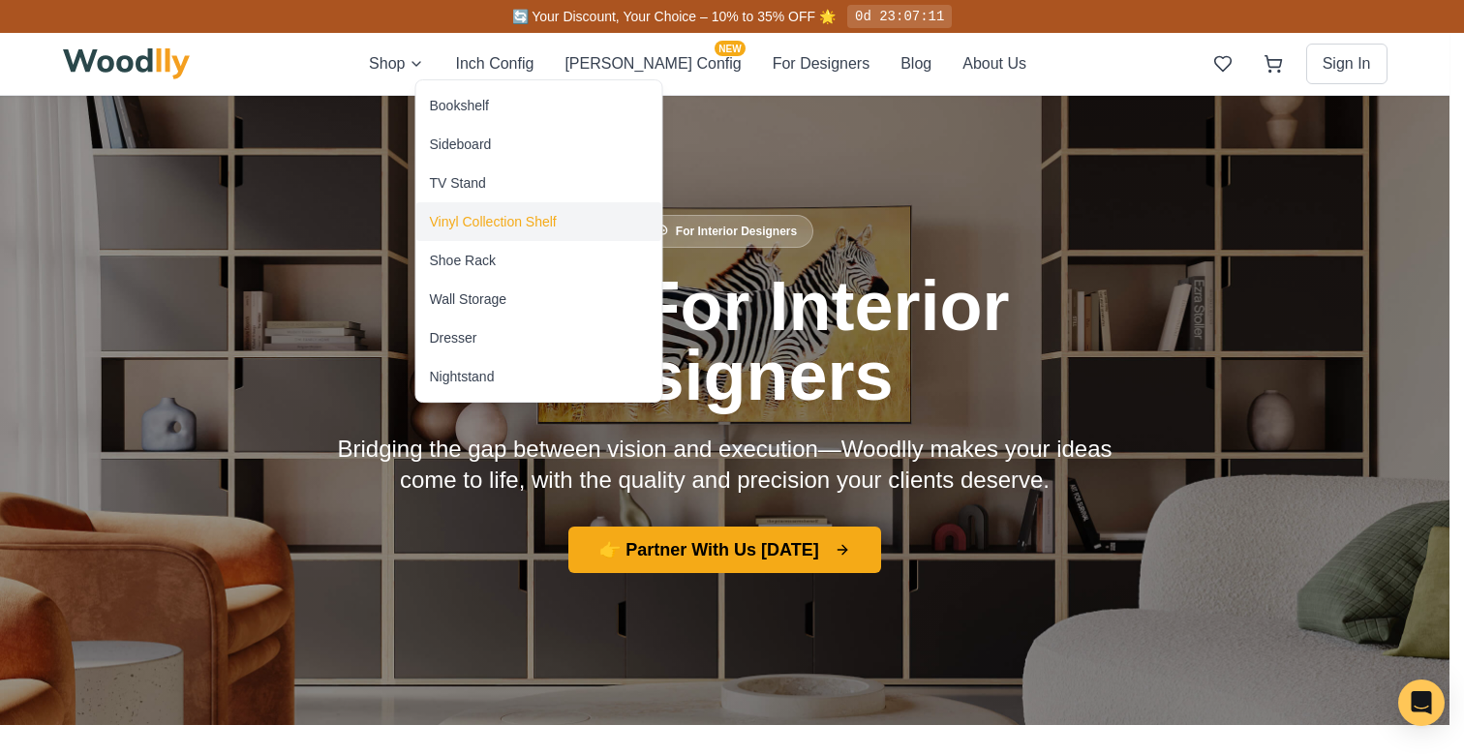
click at [497, 232] on div "Vinyl Collection Shelf" at bounding box center [539, 221] width 246 height 39
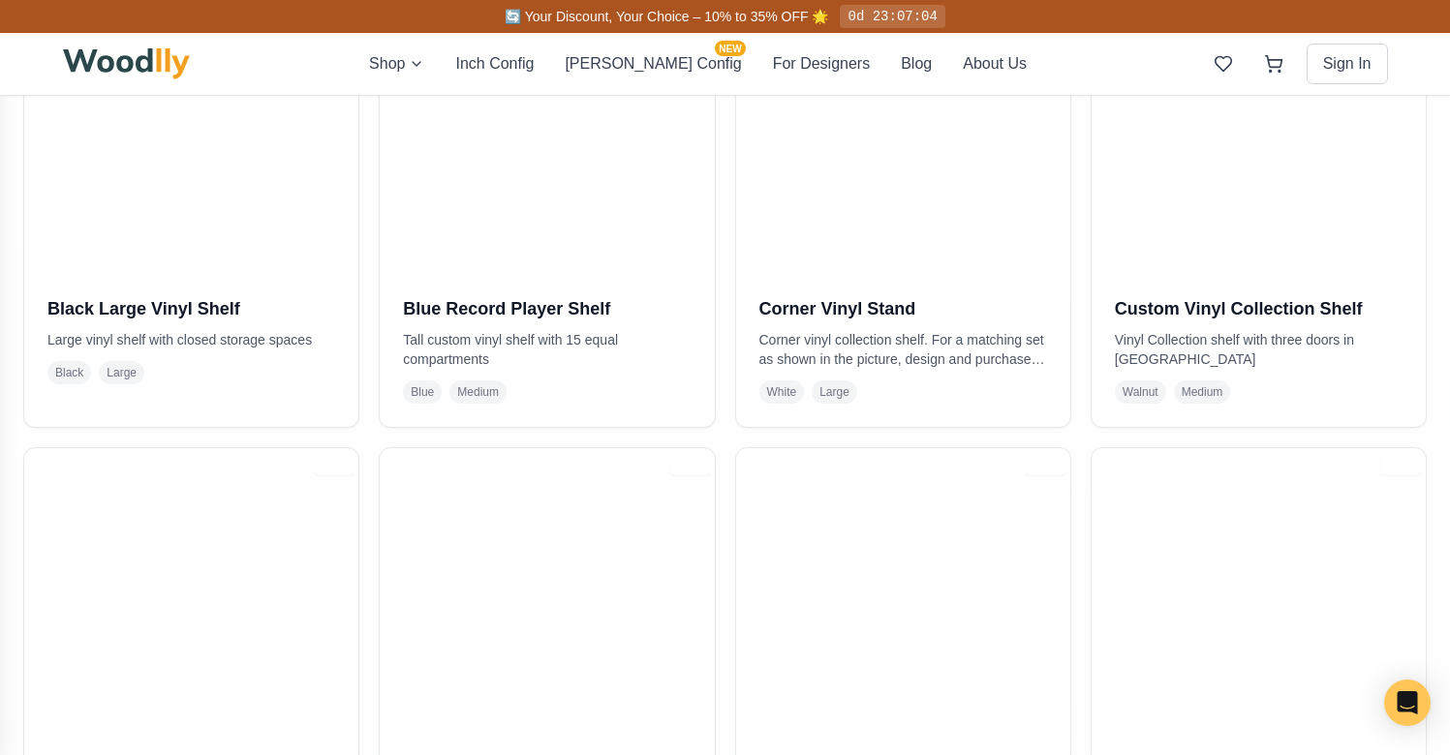
scroll to position [593, 0]
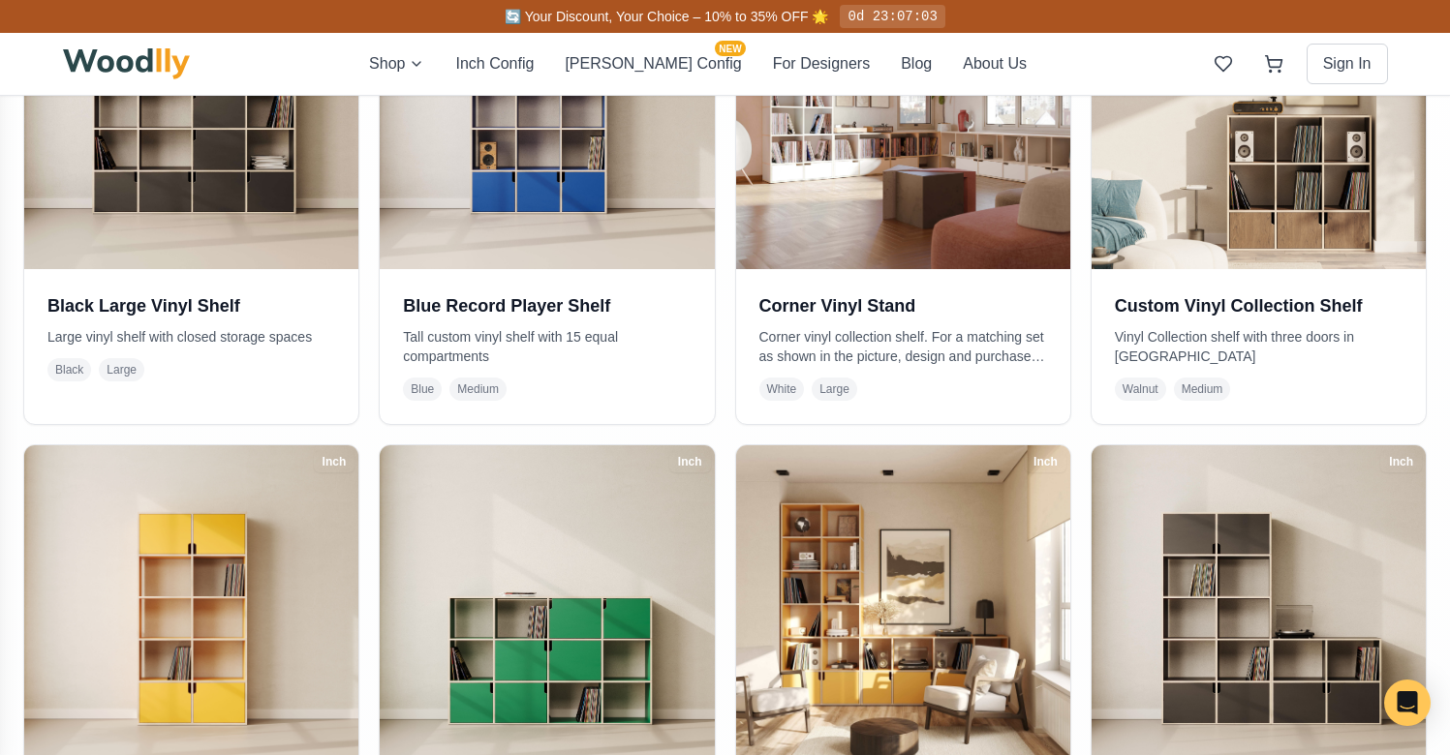
click at [840, 249] on img at bounding box center [903, 102] width 334 height 334
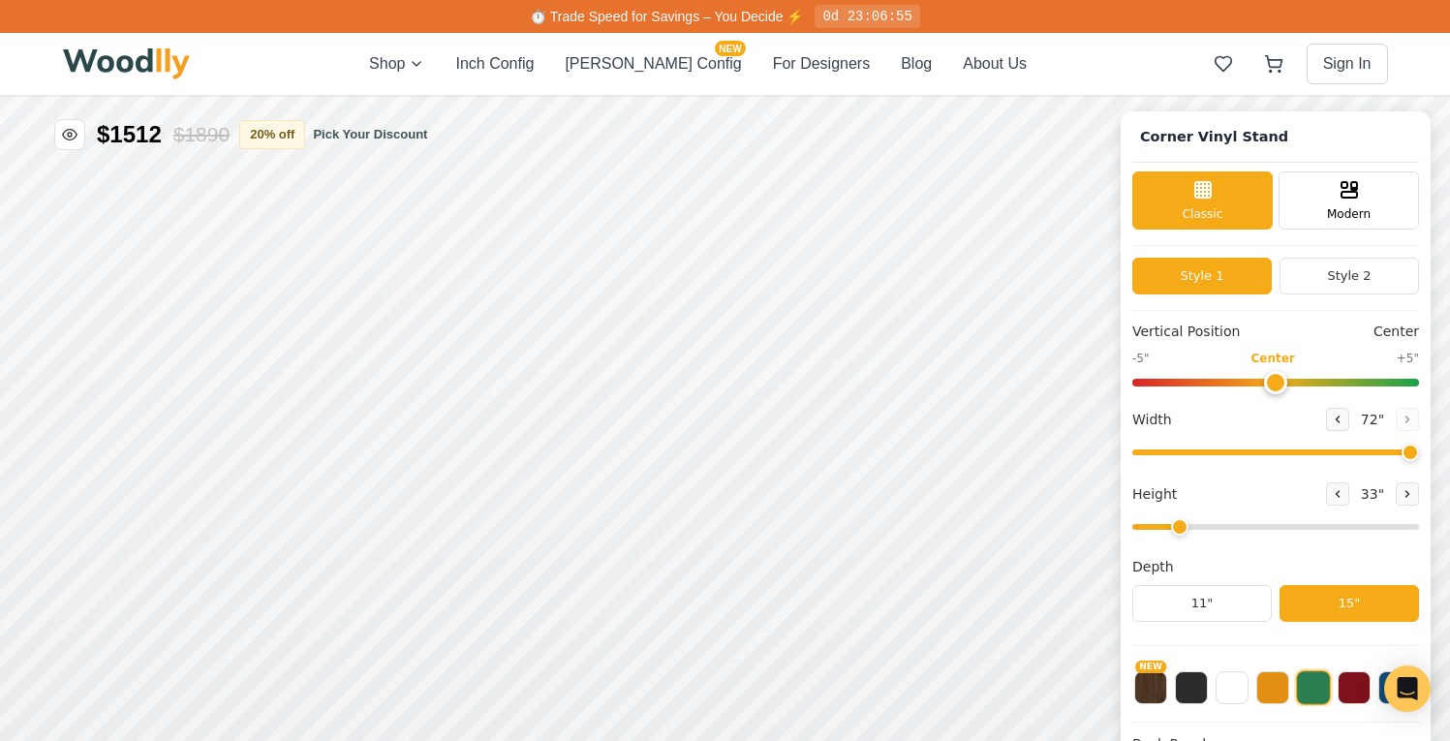
type input "72"
type input "2"
click at [964, 420] on div "Single Door" at bounding box center [982, 419] width 43 height 43
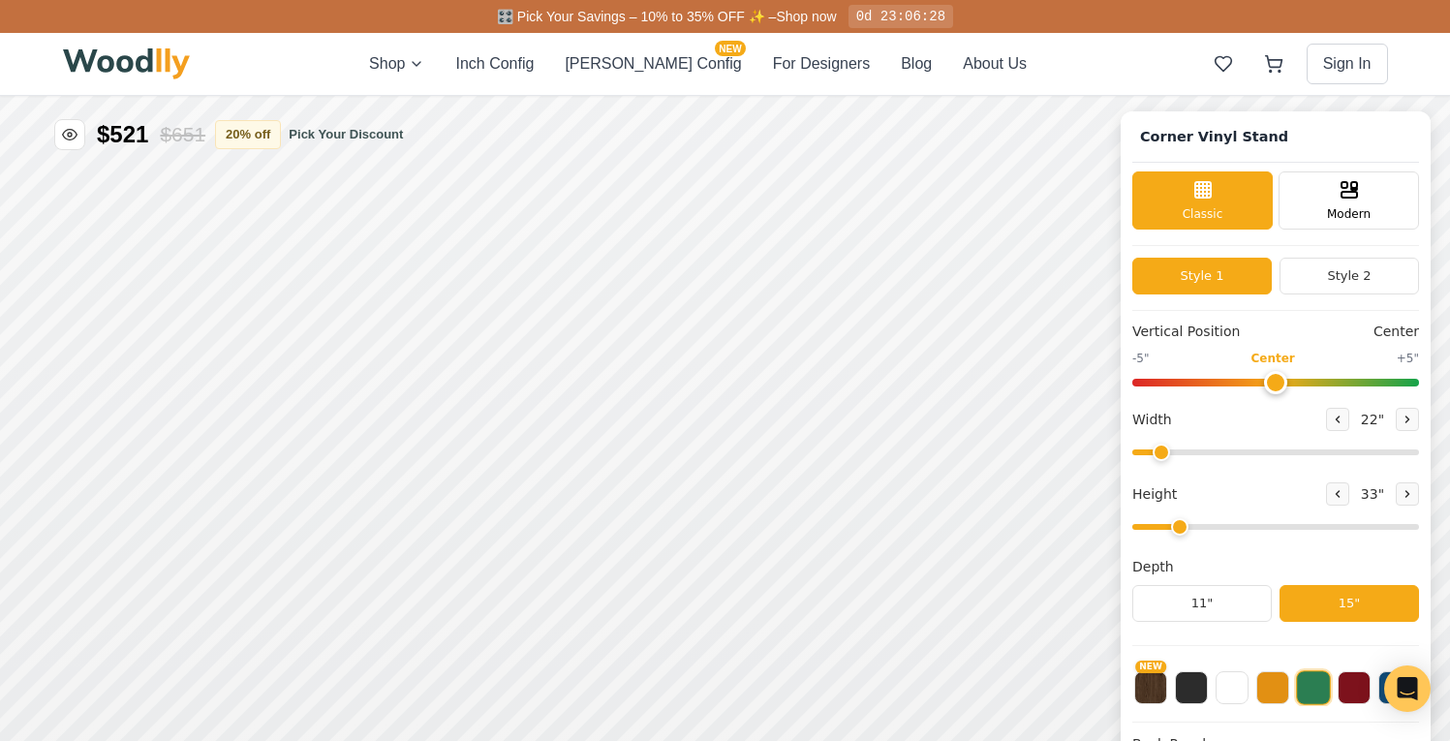
drag, startPoint x: 1417, startPoint y: 452, endPoint x: 1176, endPoint y: 437, distance: 241.6
type input "22"
click at [1175, 449] on input "range" at bounding box center [1275, 452] width 287 height 6
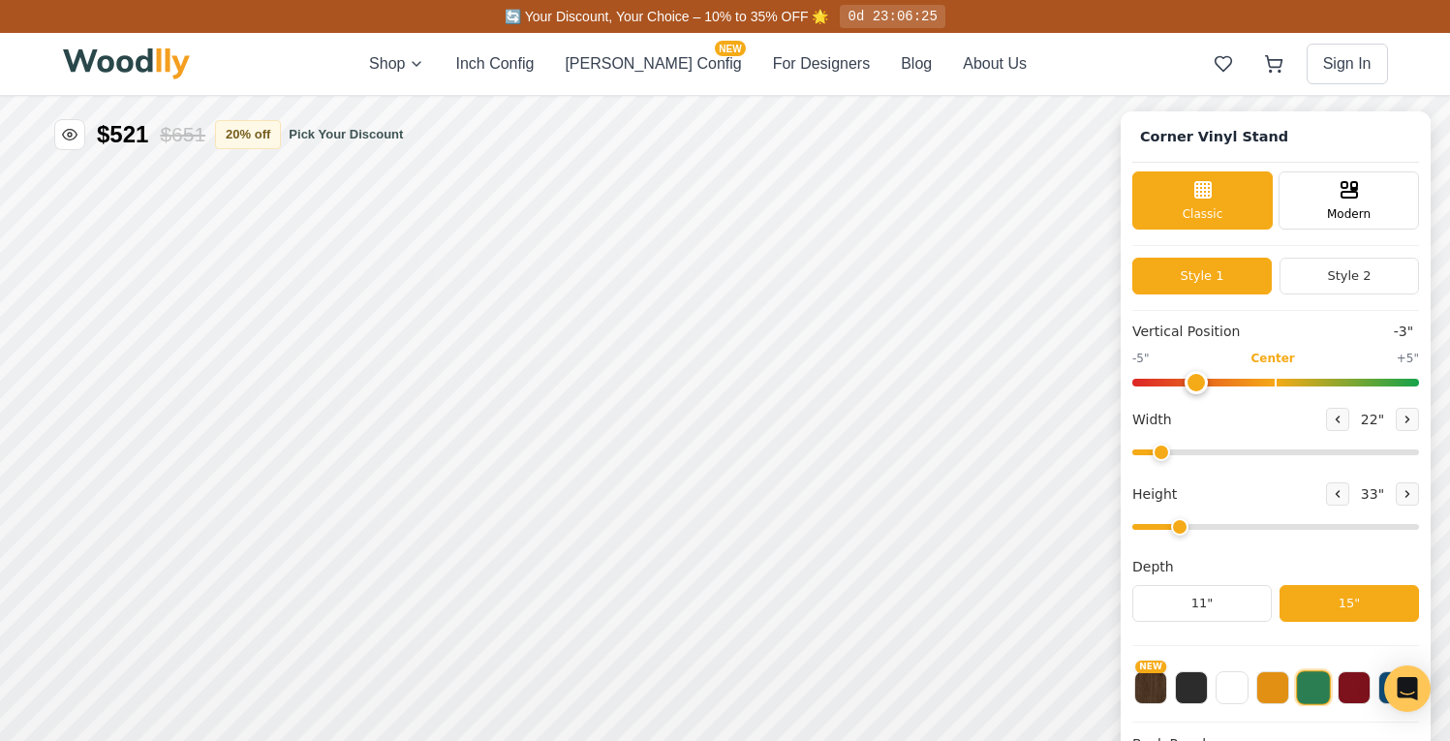
drag, startPoint x: 1290, startPoint y: 383, endPoint x: 1203, endPoint y: 380, distance: 87.2
type input "-3"
click at [1203, 380] on input "range" at bounding box center [1275, 383] width 287 height 8
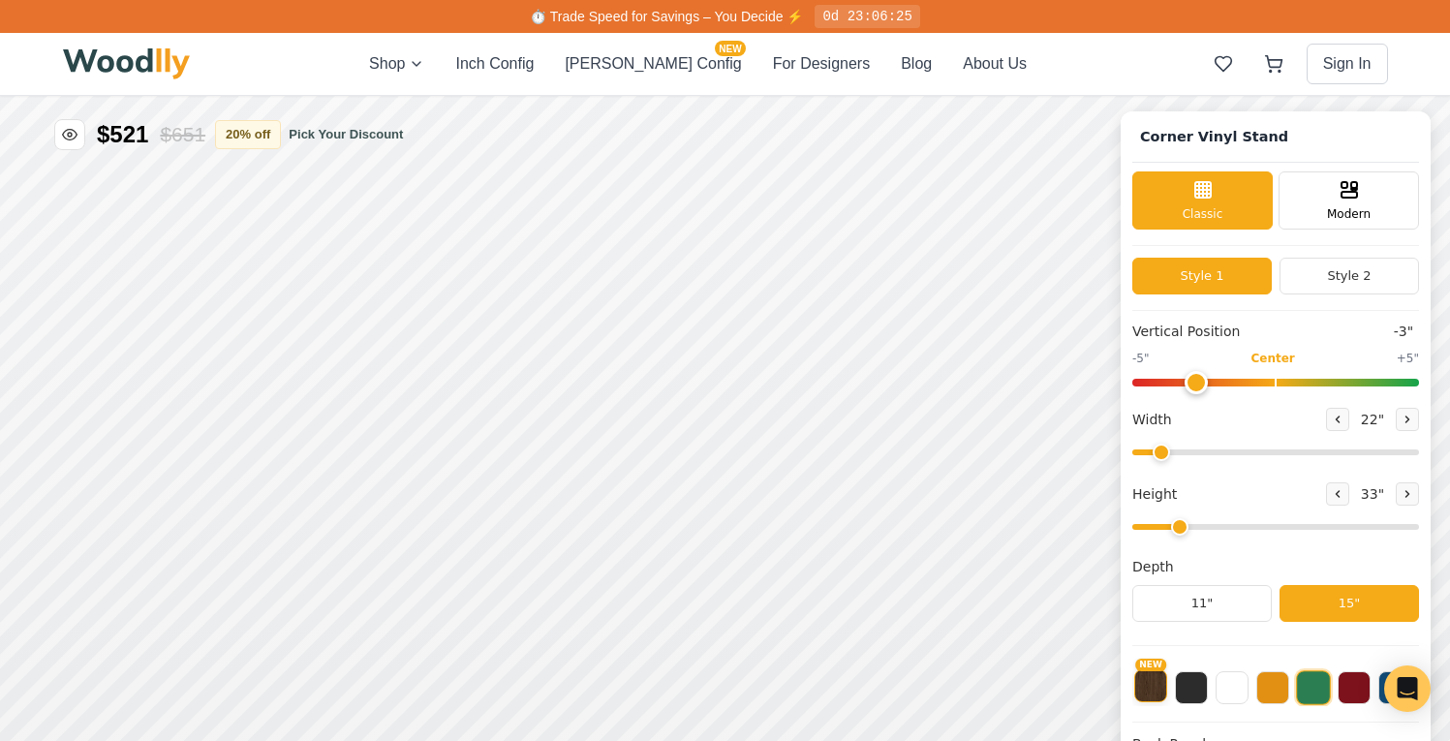
click at [1167, 683] on button "NEW" at bounding box center [1150, 685] width 33 height 33
click at [1200, 683] on button at bounding box center [1191, 685] width 33 height 33
click at [1167, 682] on button "NEW" at bounding box center [1150, 685] width 33 height 33
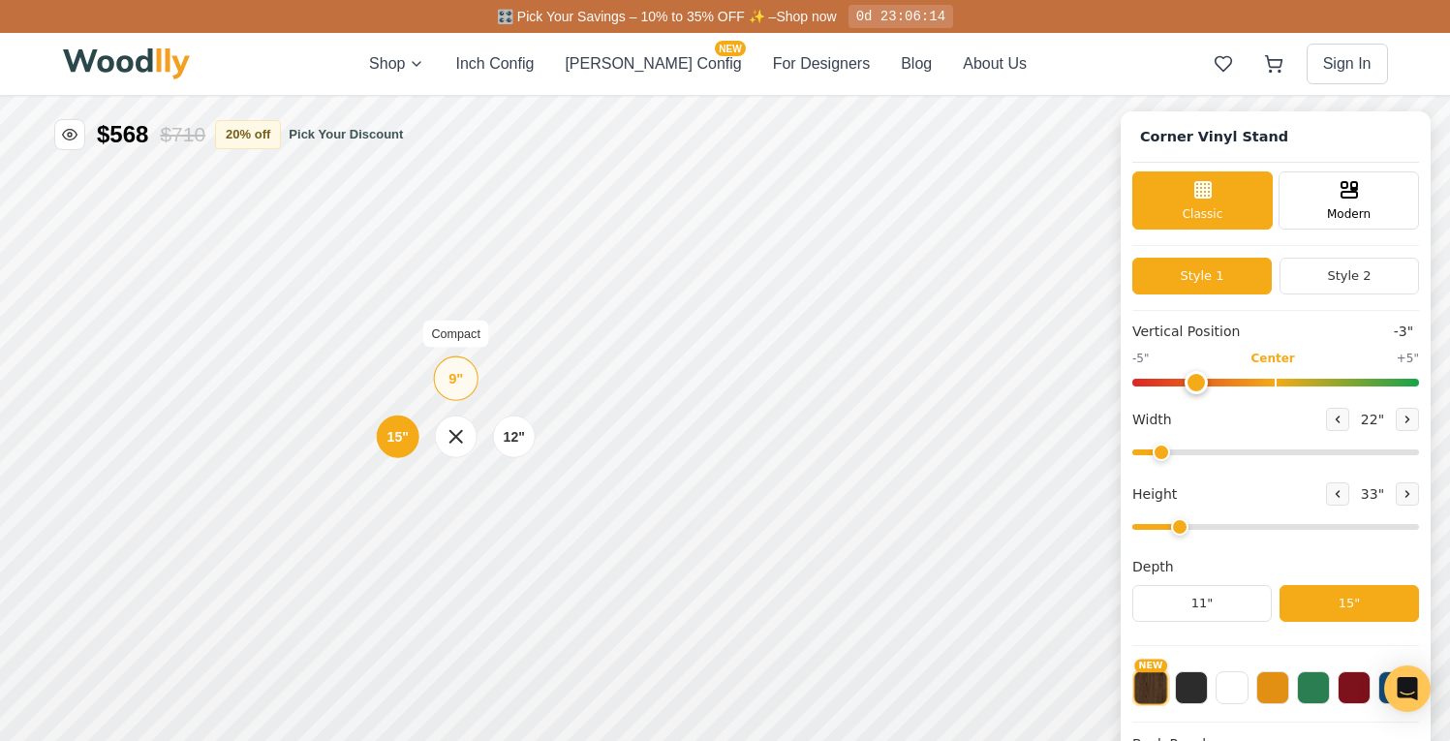
click at [455, 387] on div "9"" at bounding box center [455, 378] width 15 height 21
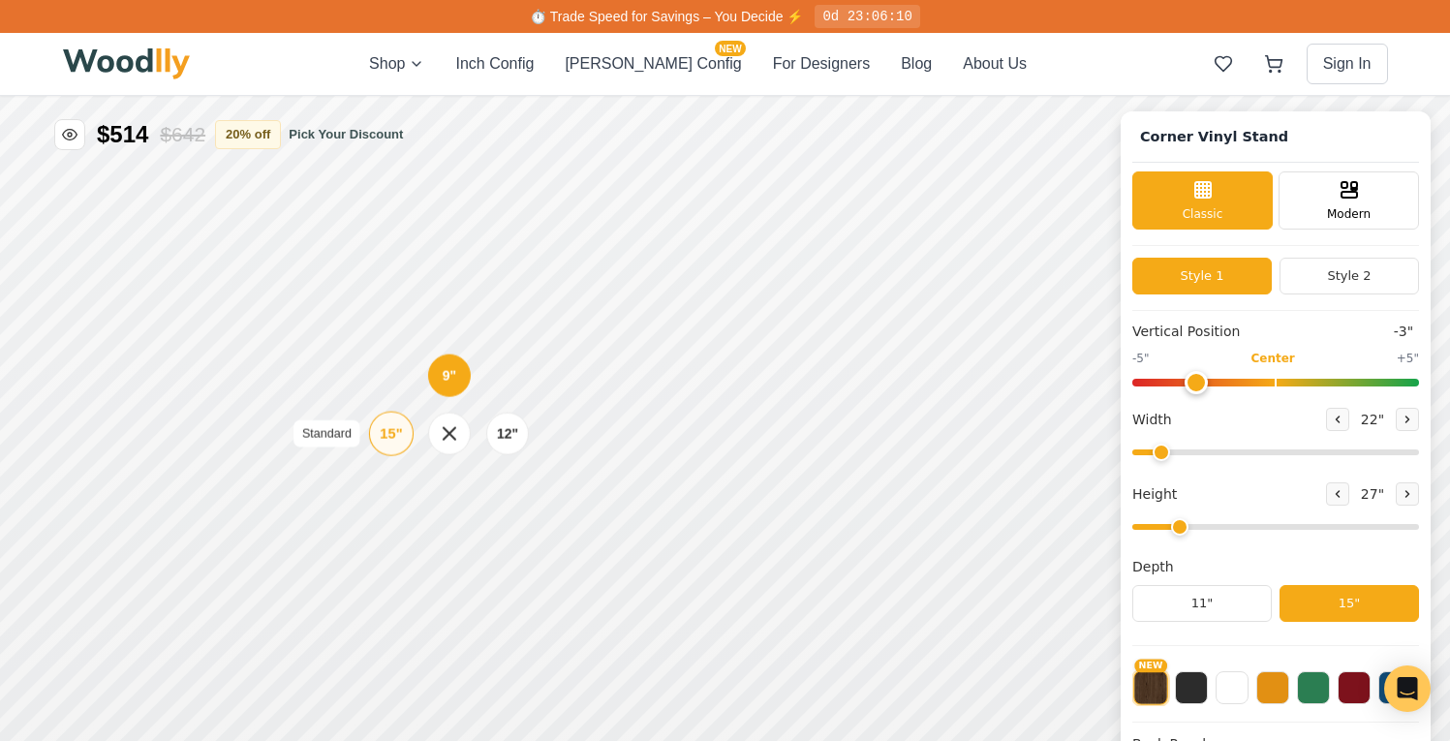
click at [397, 425] on div "15"" at bounding box center [391, 433] width 22 height 21
click at [460, 389] on div "9" Compact" at bounding box center [457, 377] width 45 height 45
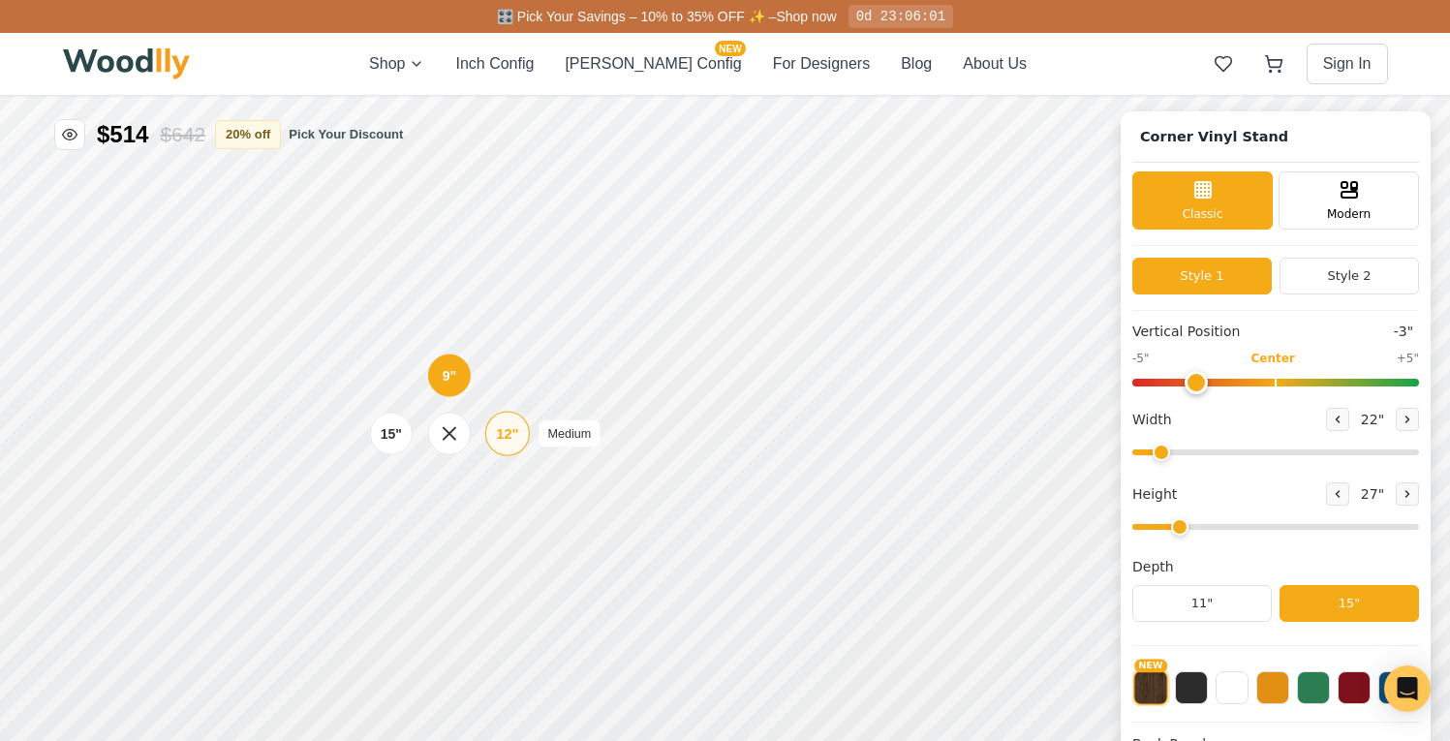
click at [507, 426] on div "12"" at bounding box center [507, 433] width 22 height 21
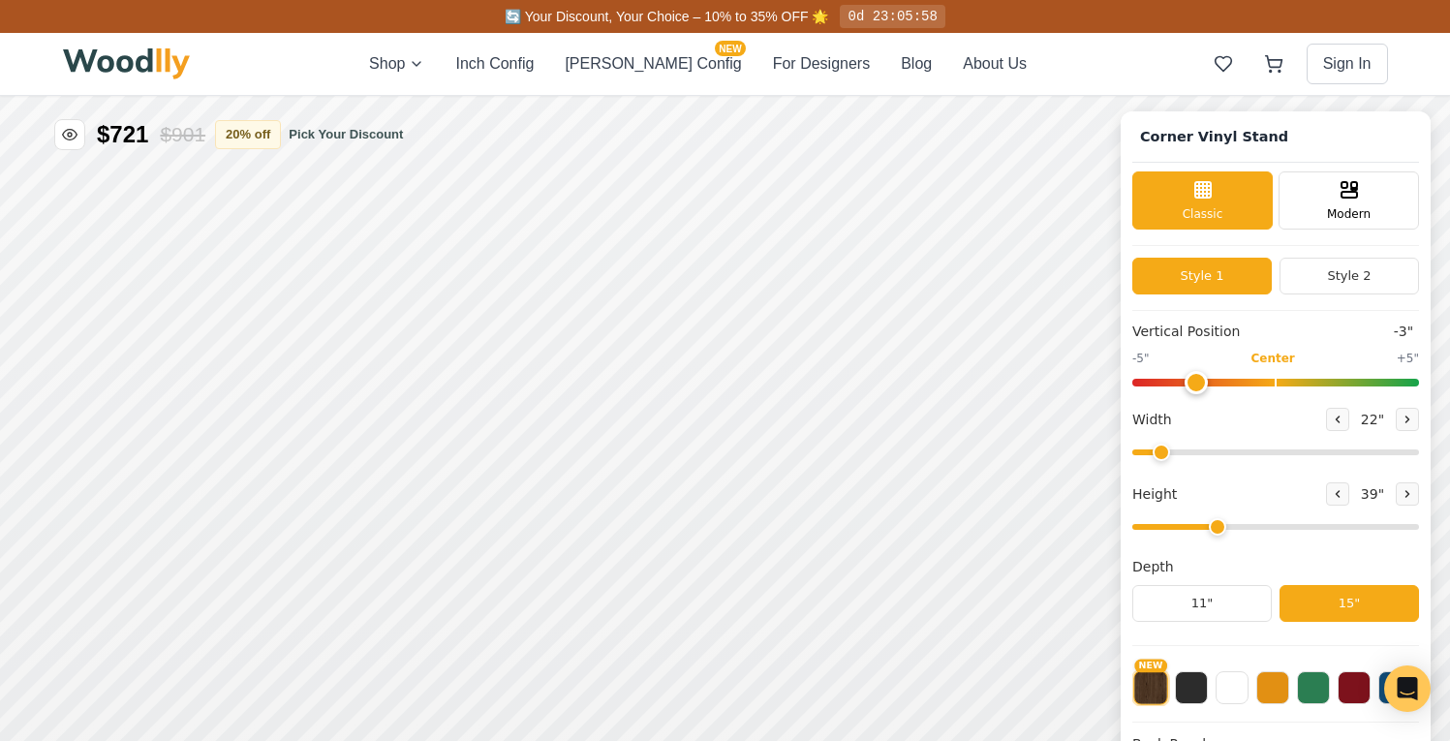
drag, startPoint x: 1191, startPoint y: 535, endPoint x: 1216, endPoint y: 533, distance: 25.3
click at [1216, 530] on input "range" at bounding box center [1275, 527] width 287 height 6
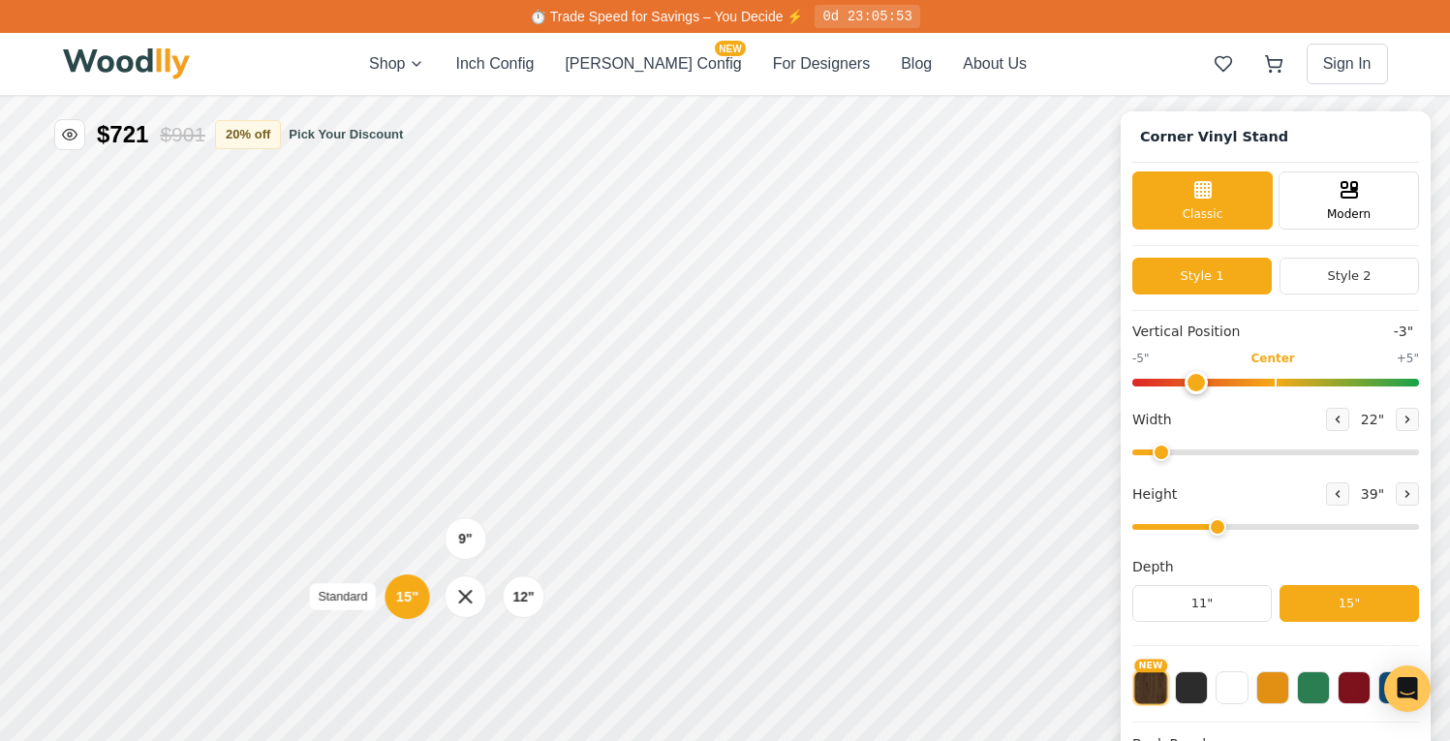
click at [407, 591] on div "15"" at bounding box center [407, 596] width 22 height 21
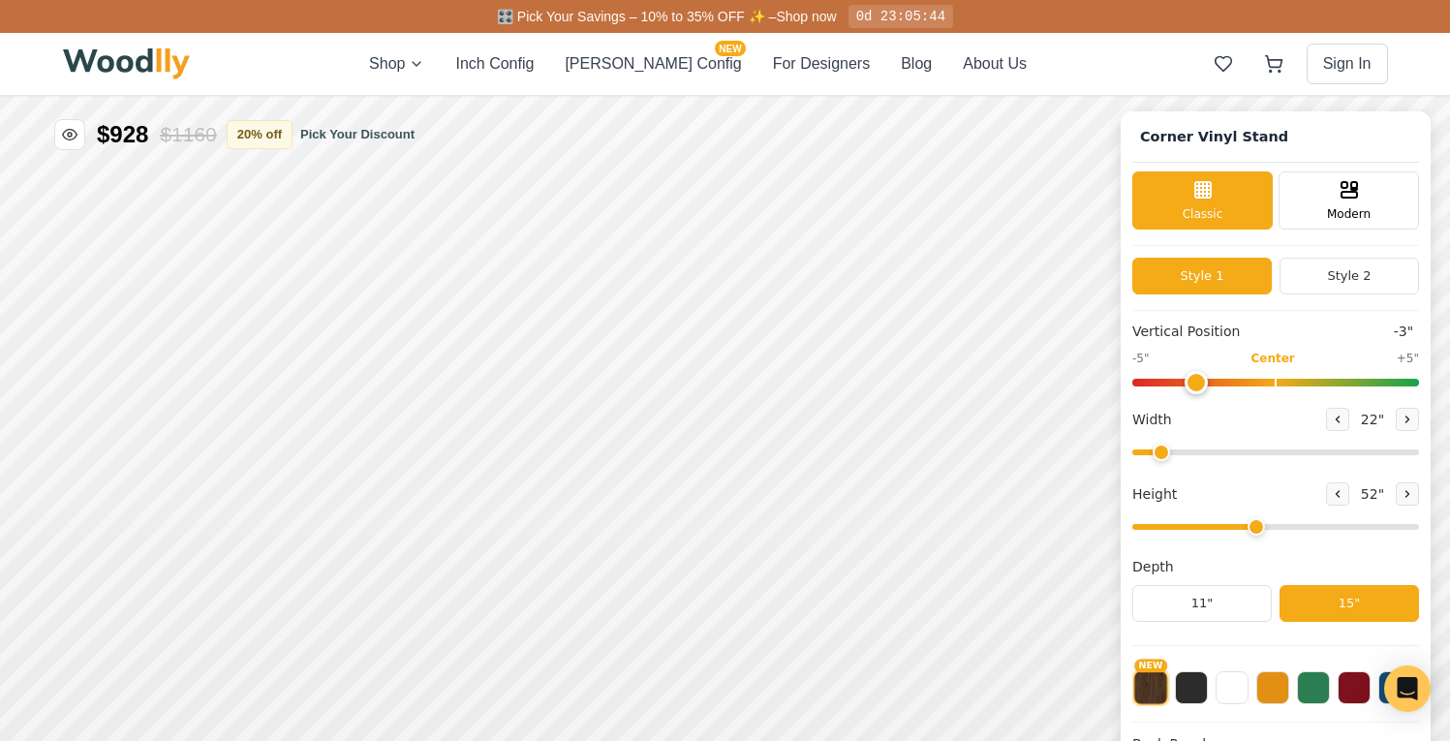
type input "3"
drag, startPoint x: 1233, startPoint y: 528, endPoint x: 1247, endPoint y: 531, distance: 14.8
click at [1247, 530] on input "range" at bounding box center [1275, 527] width 287 height 6
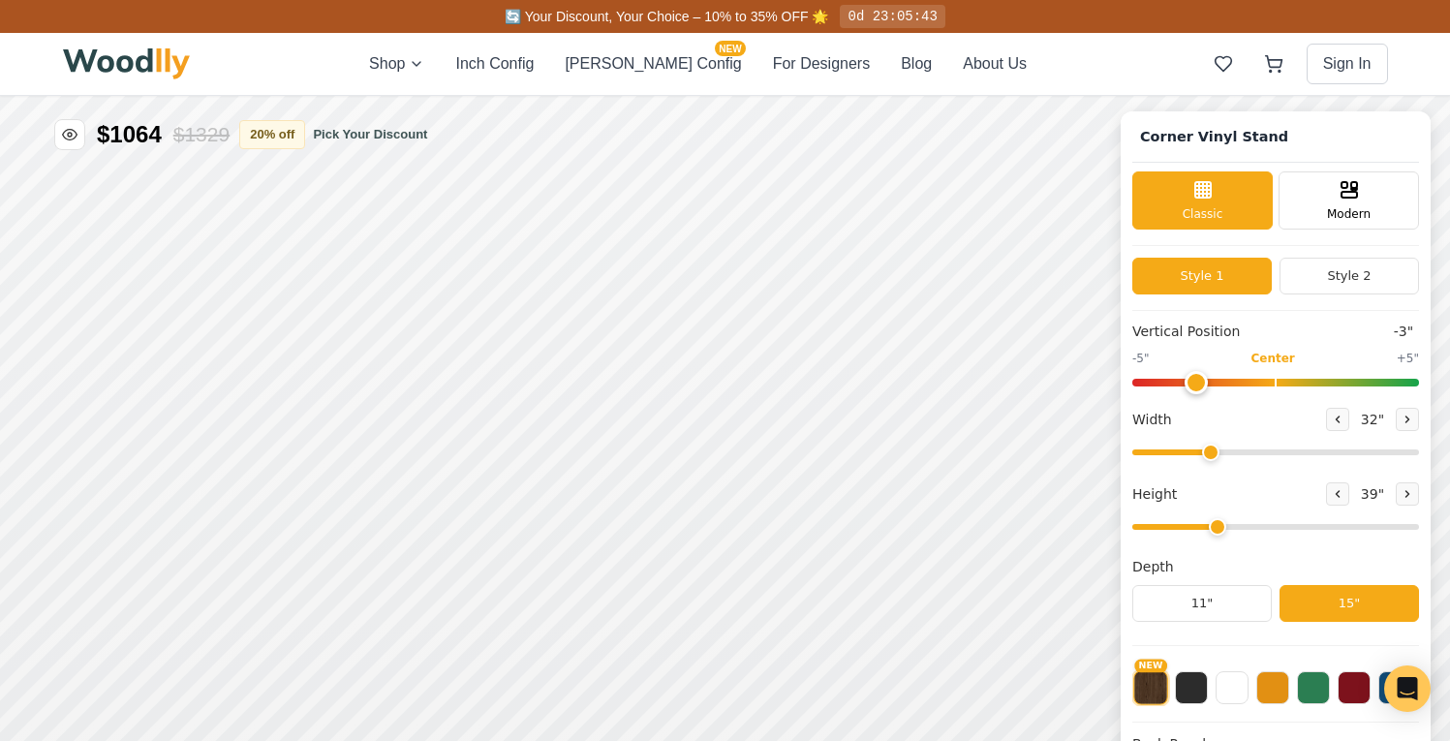
drag, startPoint x: 1176, startPoint y: 451, endPoint x: 1223, endPoint y: 455, distance: 47.6
click at [1223, 455] on input "range" at bounding box center [1275, 452] width 287 height 6
drag, startPoint x: 1223, startPoint y: 455, endPoint x: 1413, endPoint y: 447, distance: 190.0
type input "71"
click at [1413, 449] on input "range" at bounding box center [1275, 452] width 287 height 6
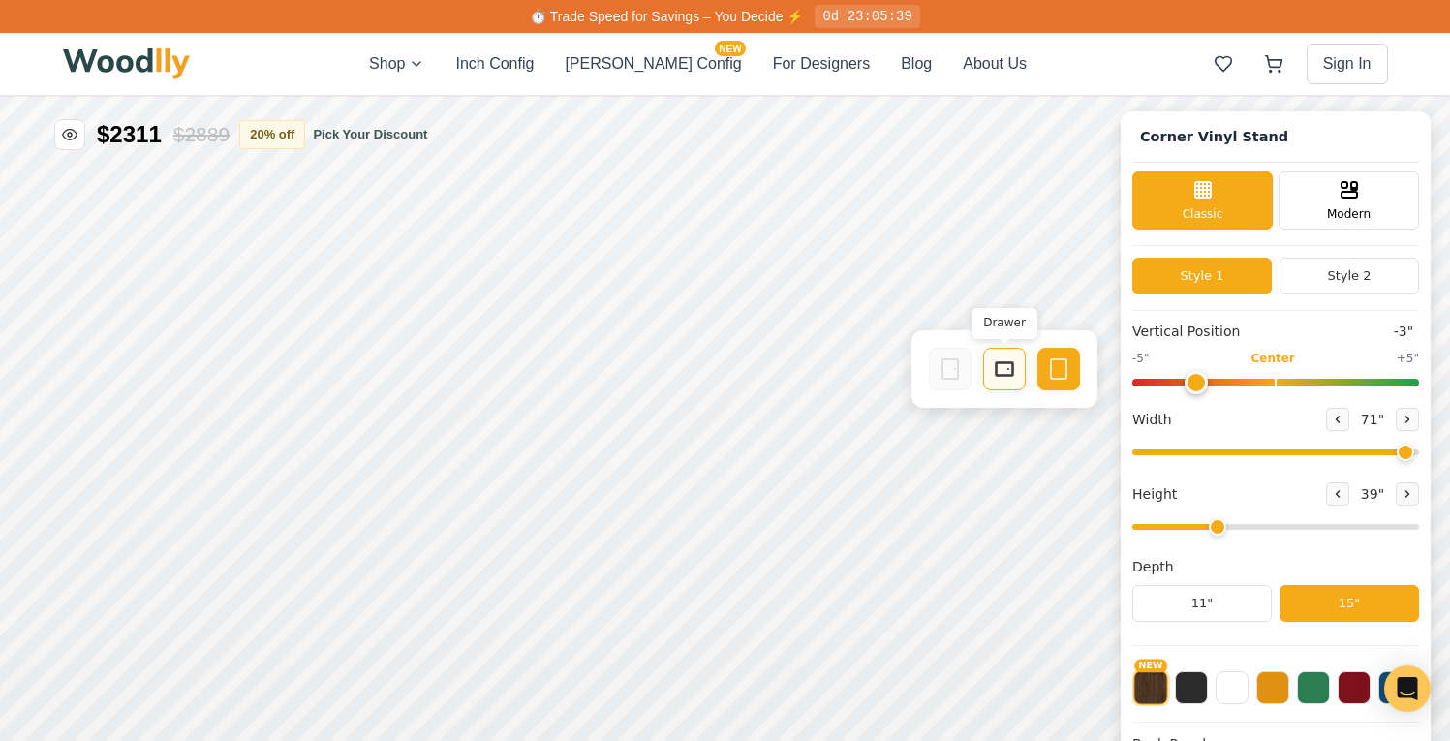
click at [996, 366] on rect at bounding box center [1003, 369] width 15 height 12
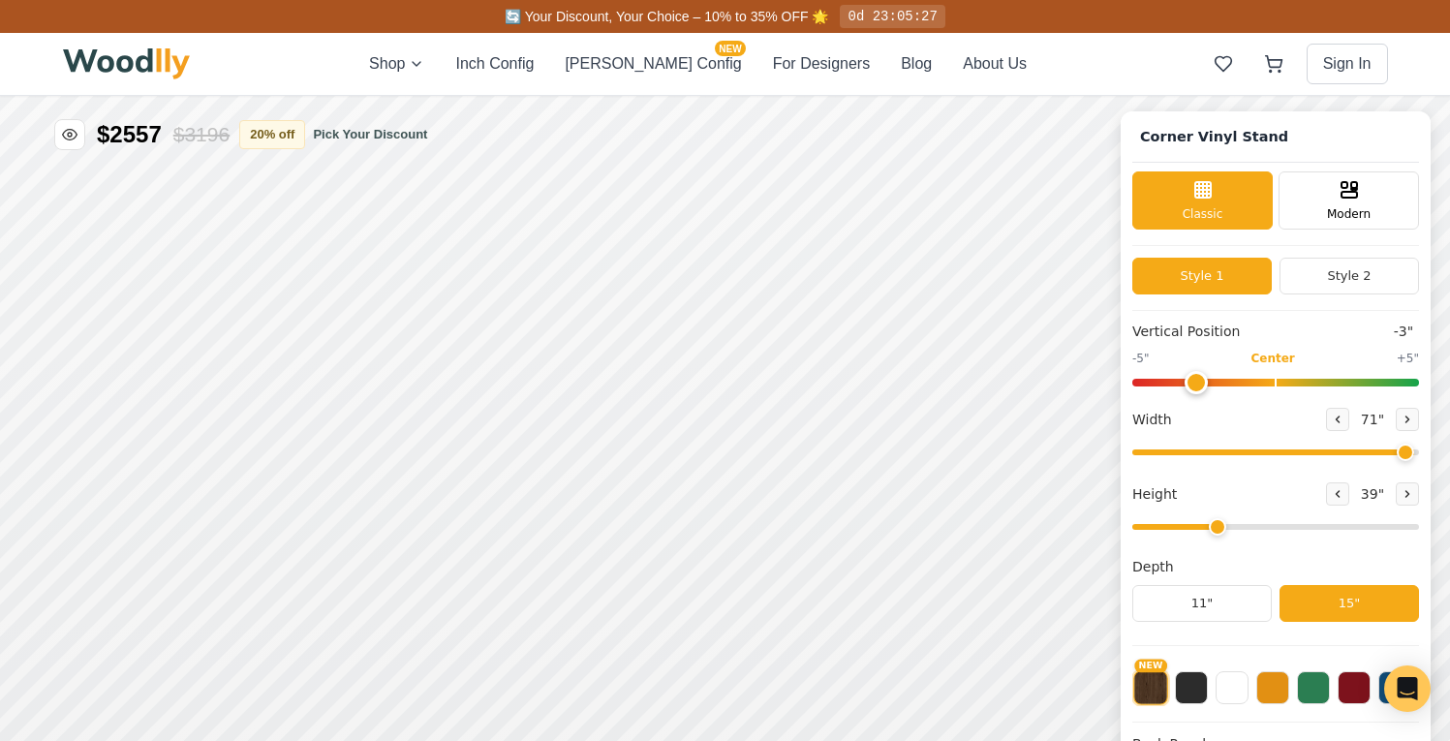
scroll to position [14, 0]
